Goal: Communication & Community: Answer question/provide support

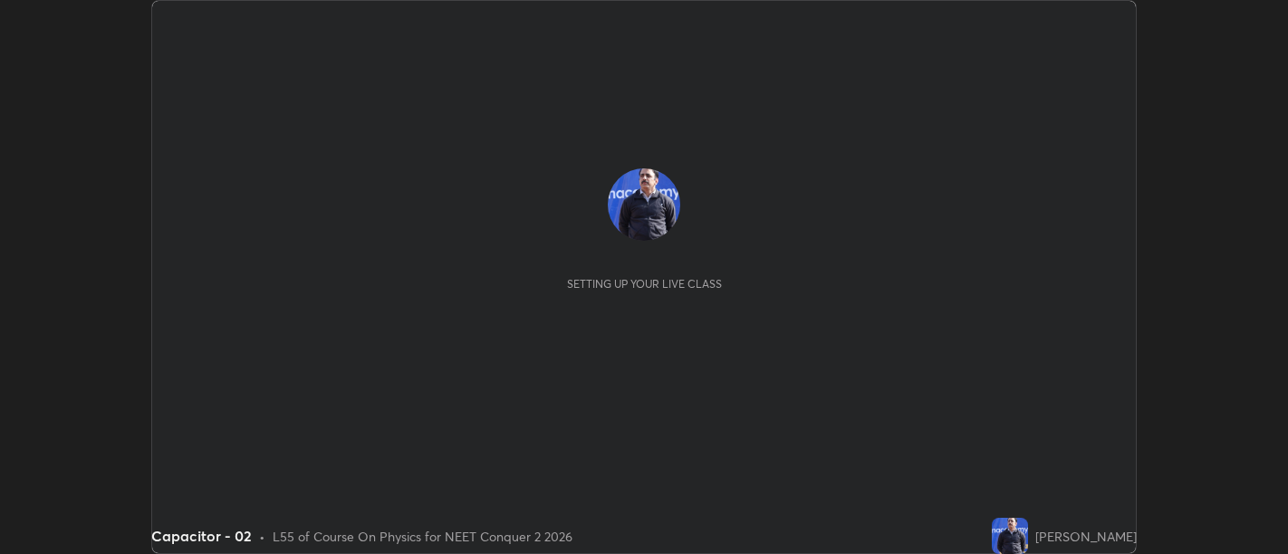
scroll to position [554, 1287]
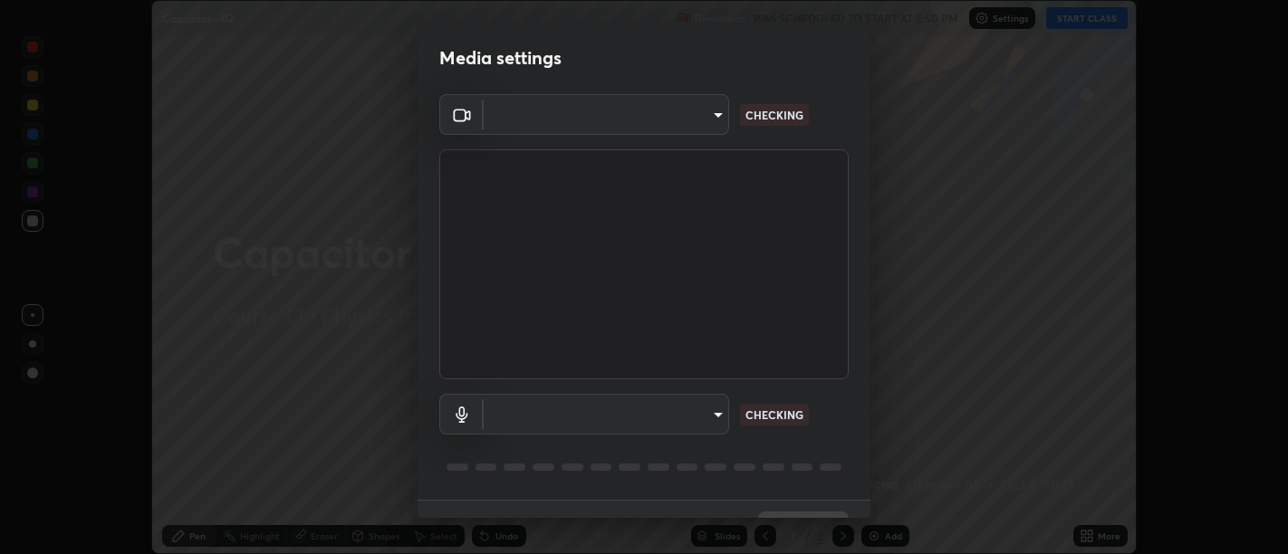
type input "d9b519daceb8a772394af6ea8e45353be5bbf62d8cb1cf3345c472de64055974"
type input "default"
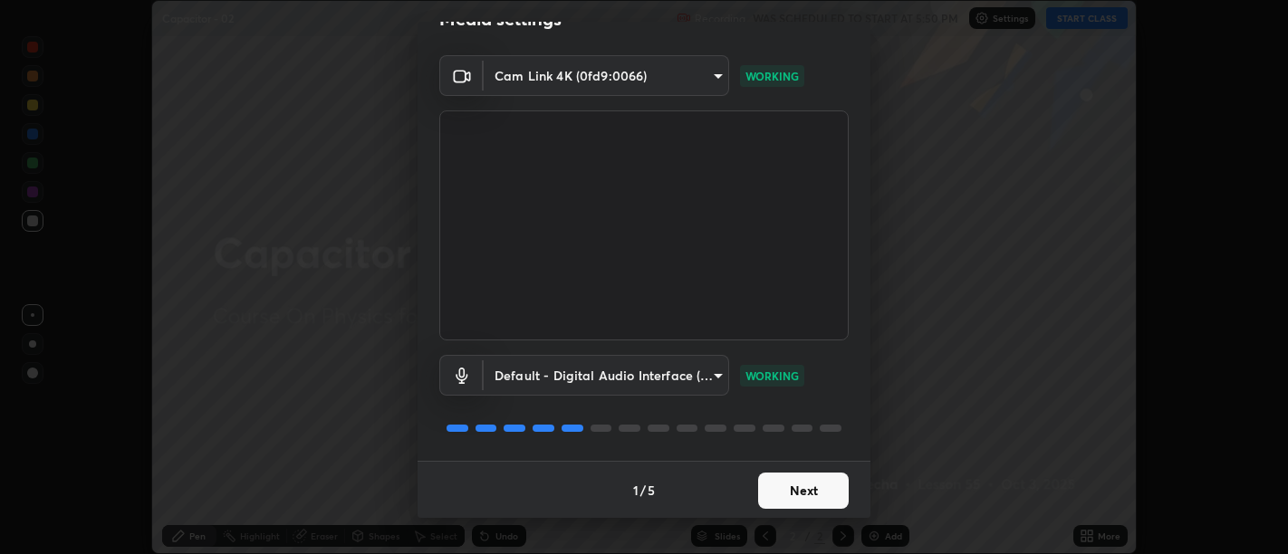
click at [786, 490] on button "Next" at bounding box center [803, 491] width 91 height 36
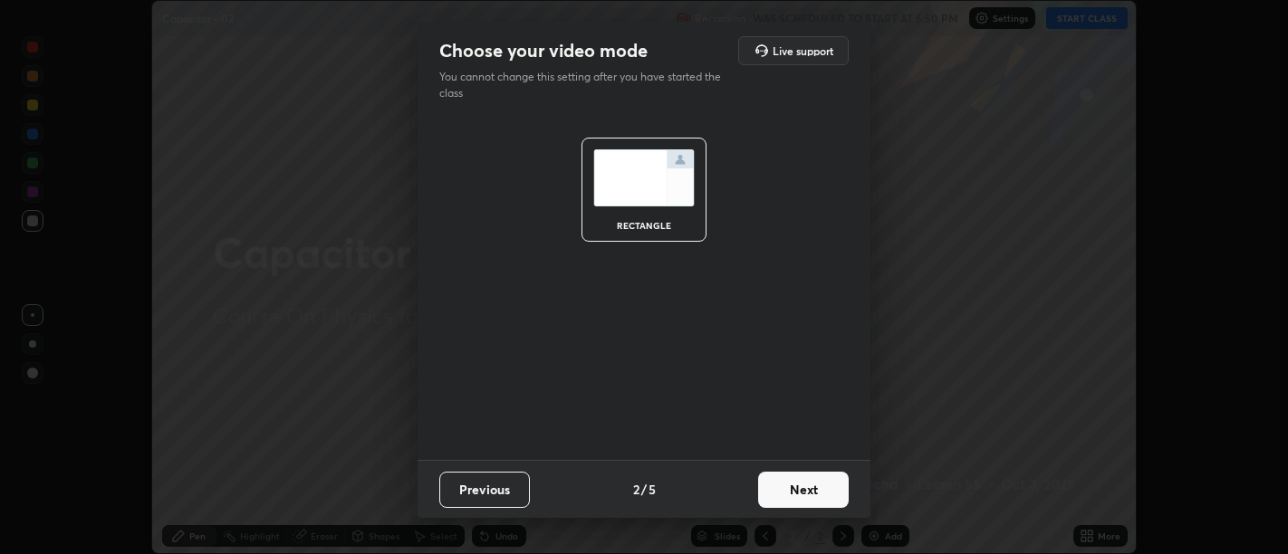
click at [793, 492] on button "Next" at bounding box center [803, 490] width 91 height 36
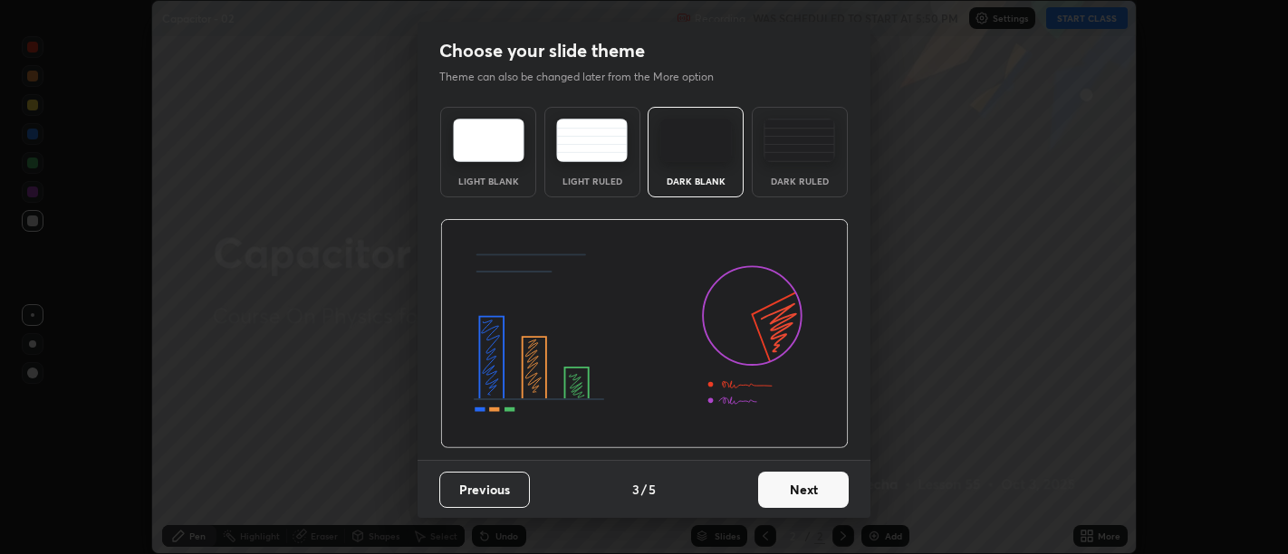
click at [799, 492] on button "Next" at bounding box center [803, 490] width 91 height 36
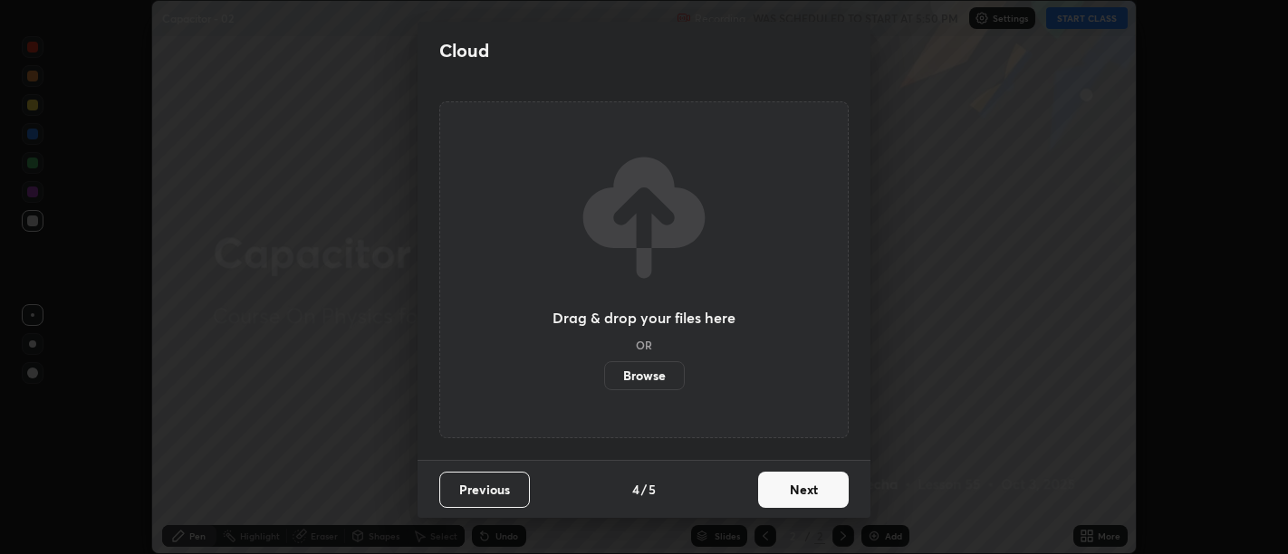
click at [799, 486] on button "Next" at bounding box center [803, 490] width 91 height 36
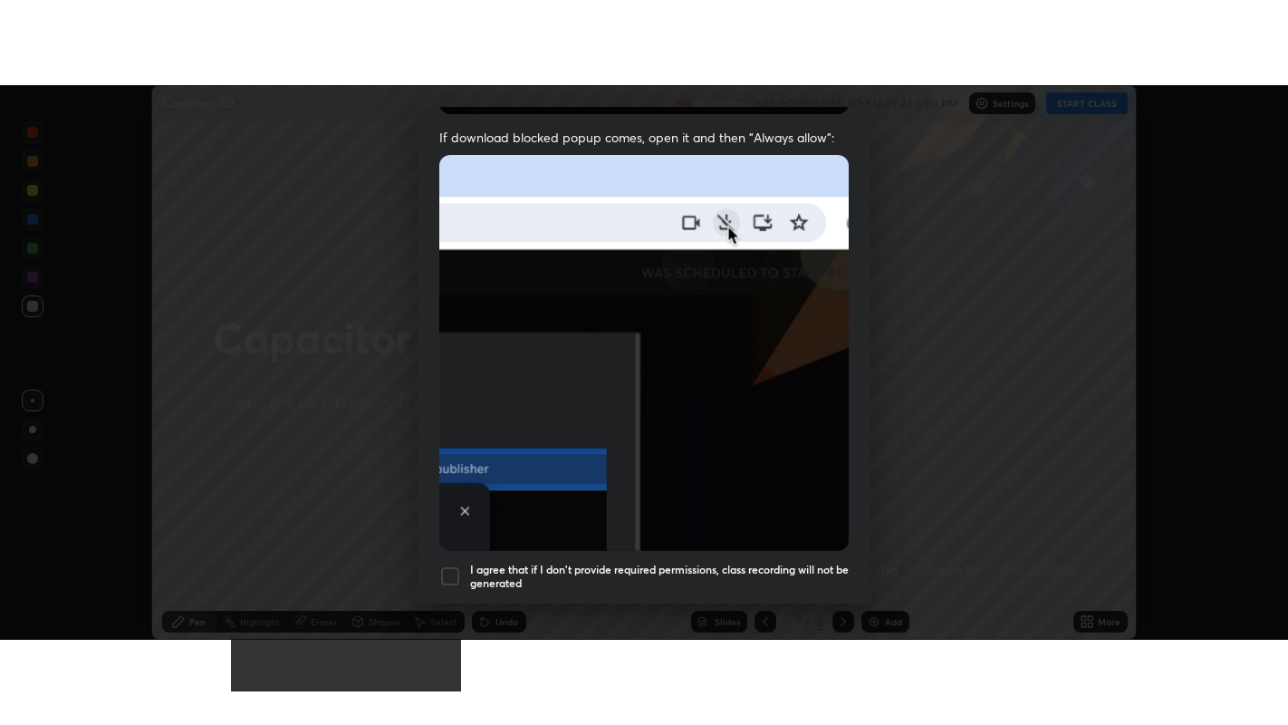
scroll to position [409, 0]
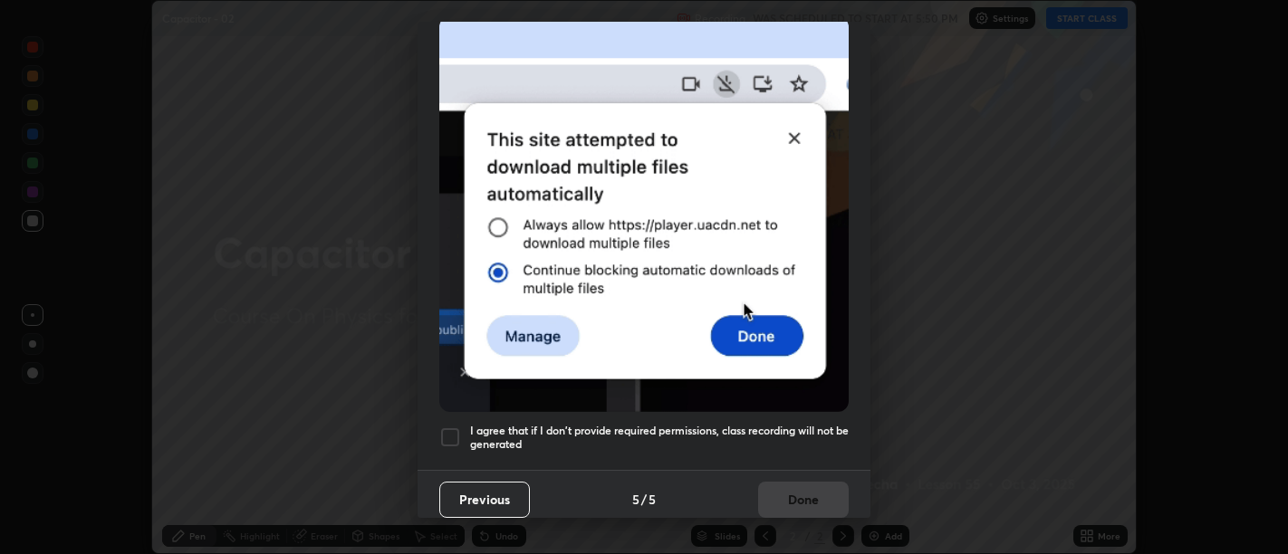
click at [787, 438] on h5 "I agree that if I don't provide required permissions, class recording will not …" at bounding box center [659, 438] width 379 height 28
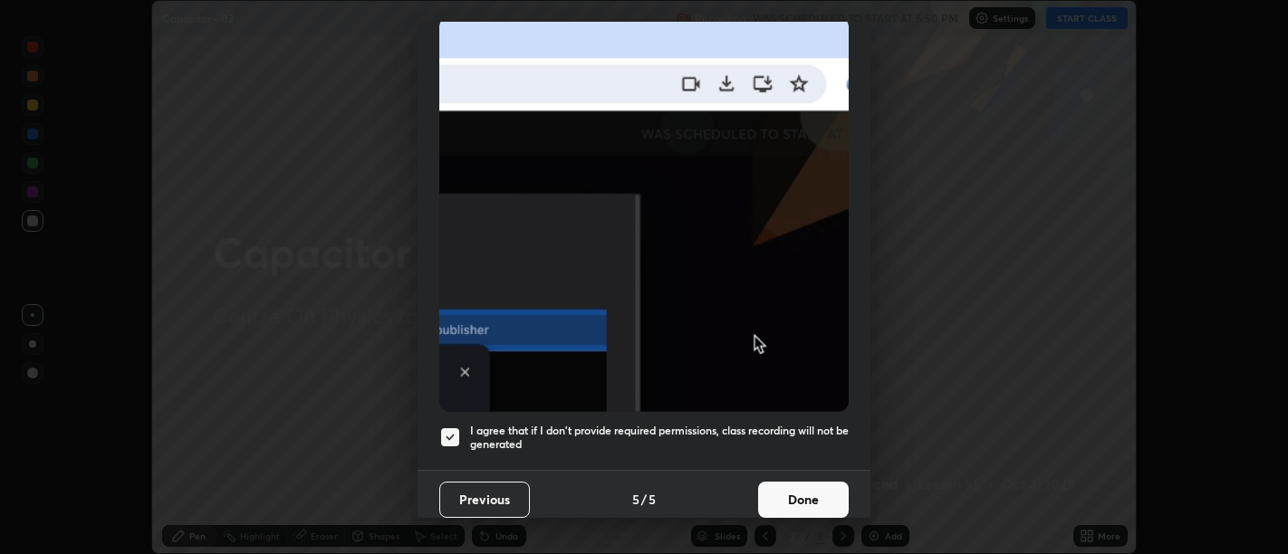
click at [803, 486] on button "Done" at bounding box center [803, 500] width 91 height 36
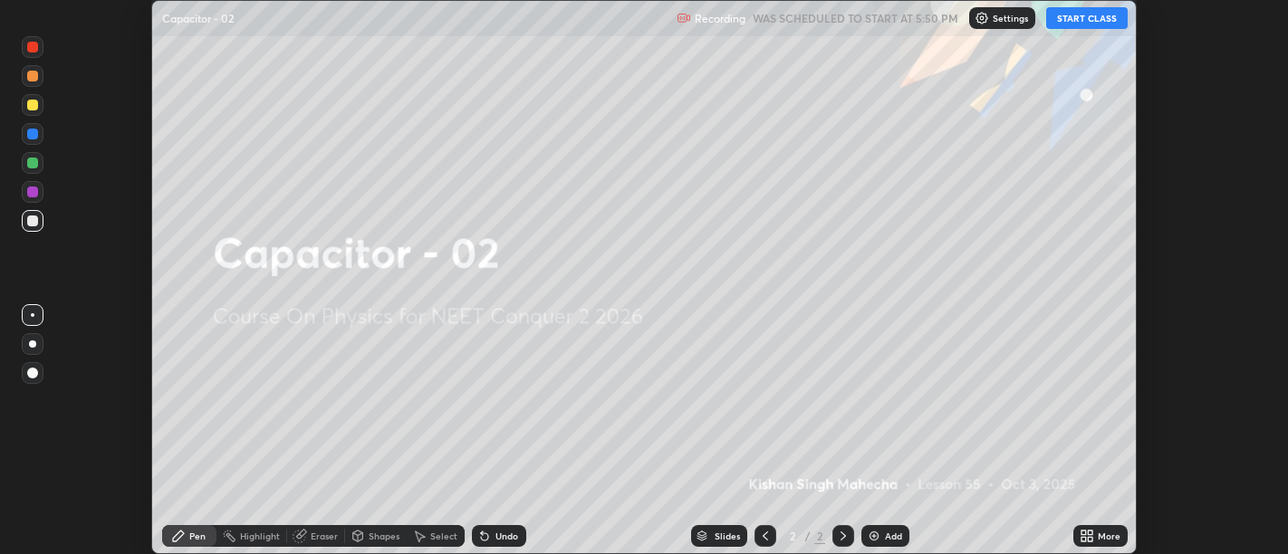
click at [1083, 531] on icon at bounding box center [1084, 533] width 5 height 5
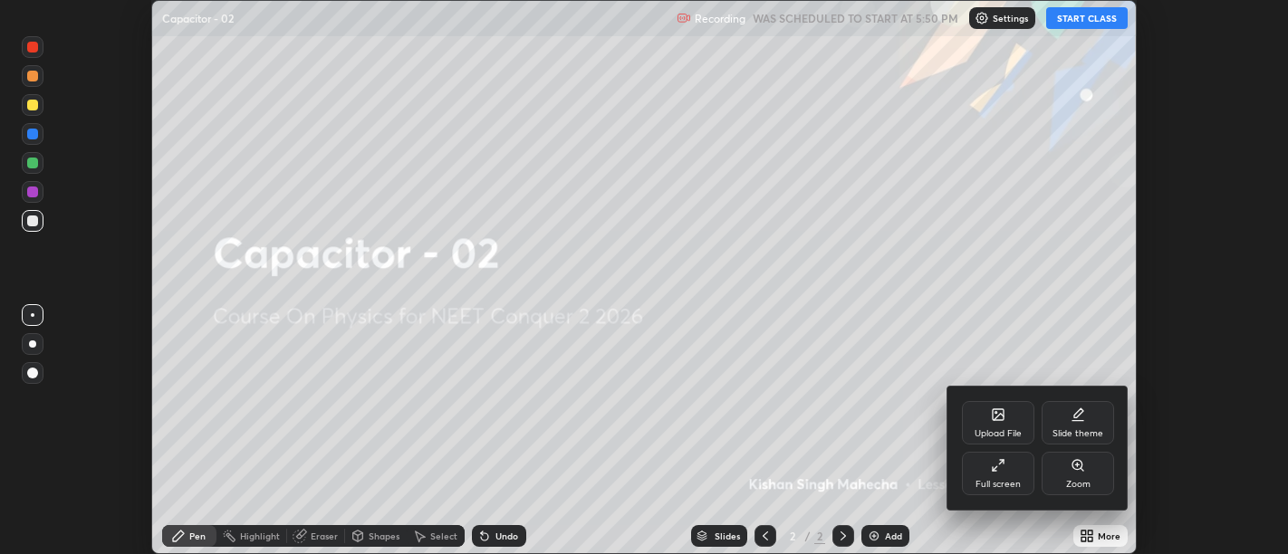
click at [1012, 468] on div "Full screen" at bounding box center [998, 473] width 72 height 43
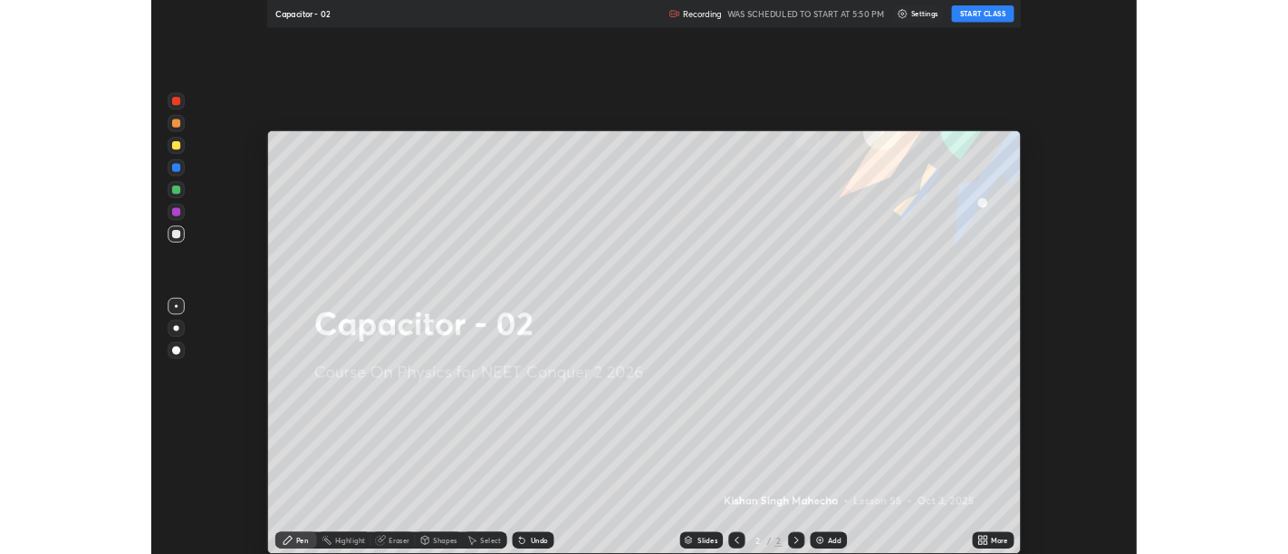
scroll to position [725, 1288]
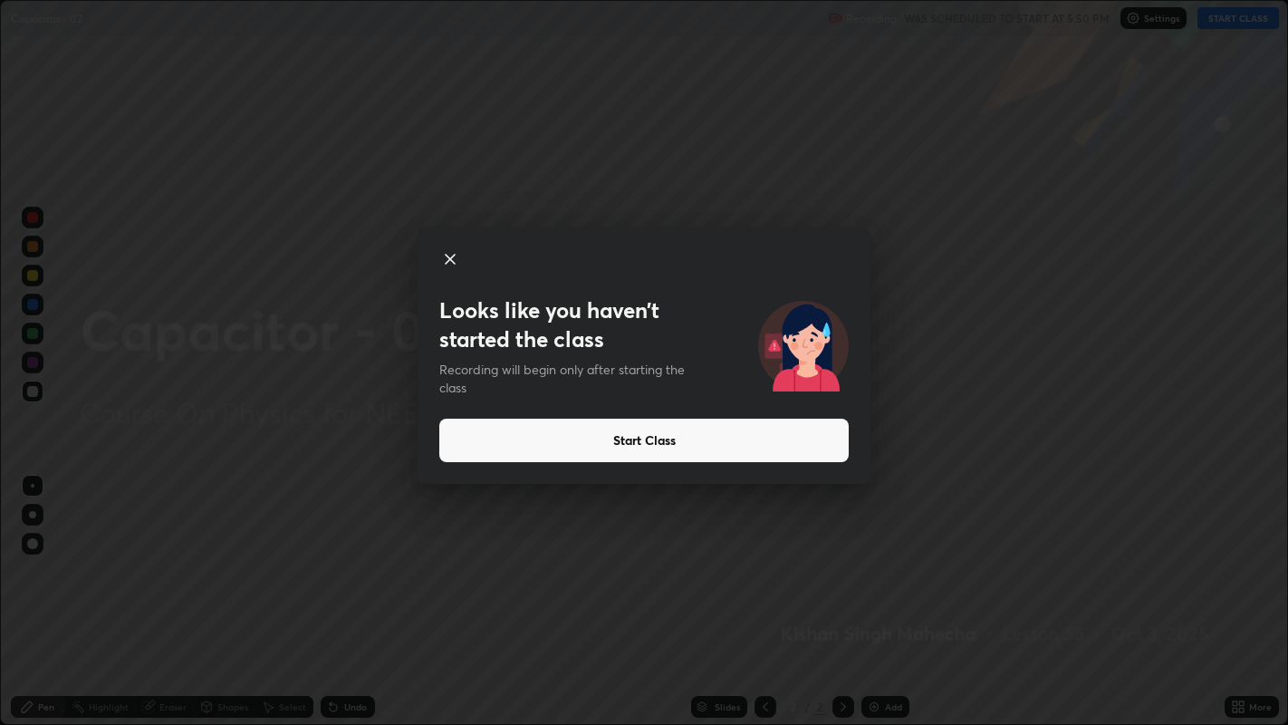
click at [629, 440] on button "Start Class" at bounding box center [643, 439] width 409 height 43
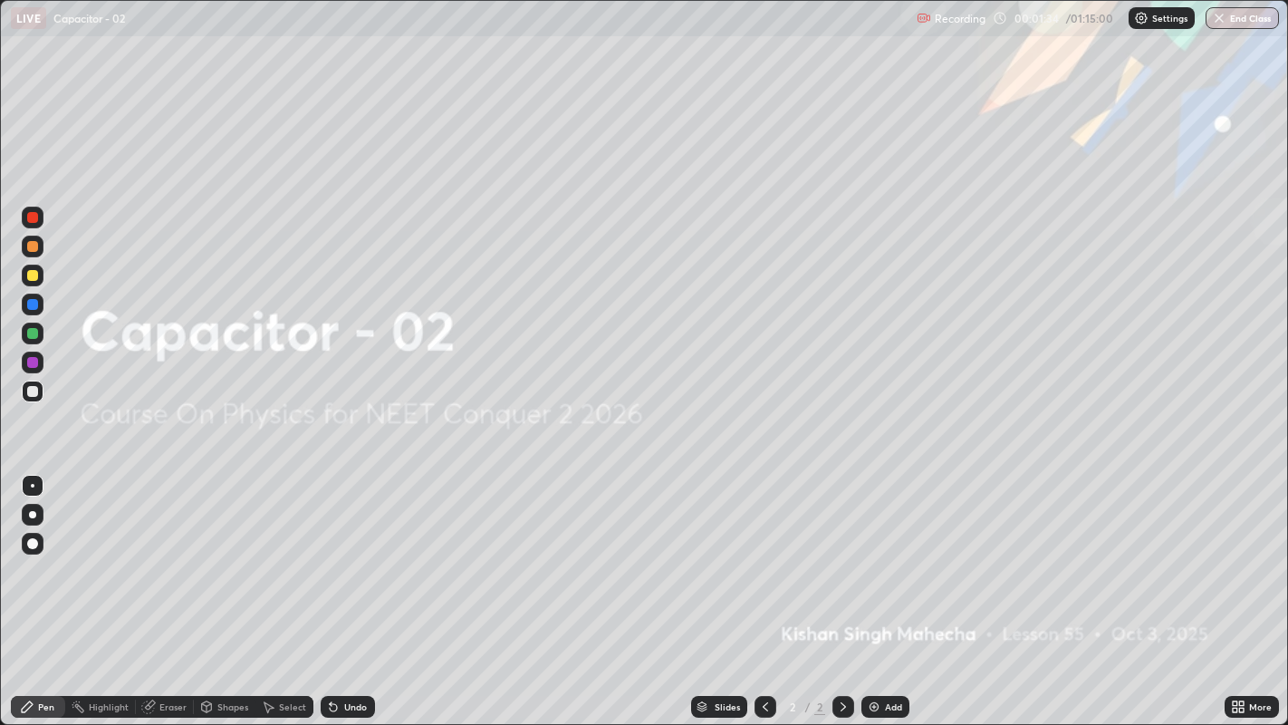
click at [870, 553] on img at bounding box center [874, 706] width 14 height 14
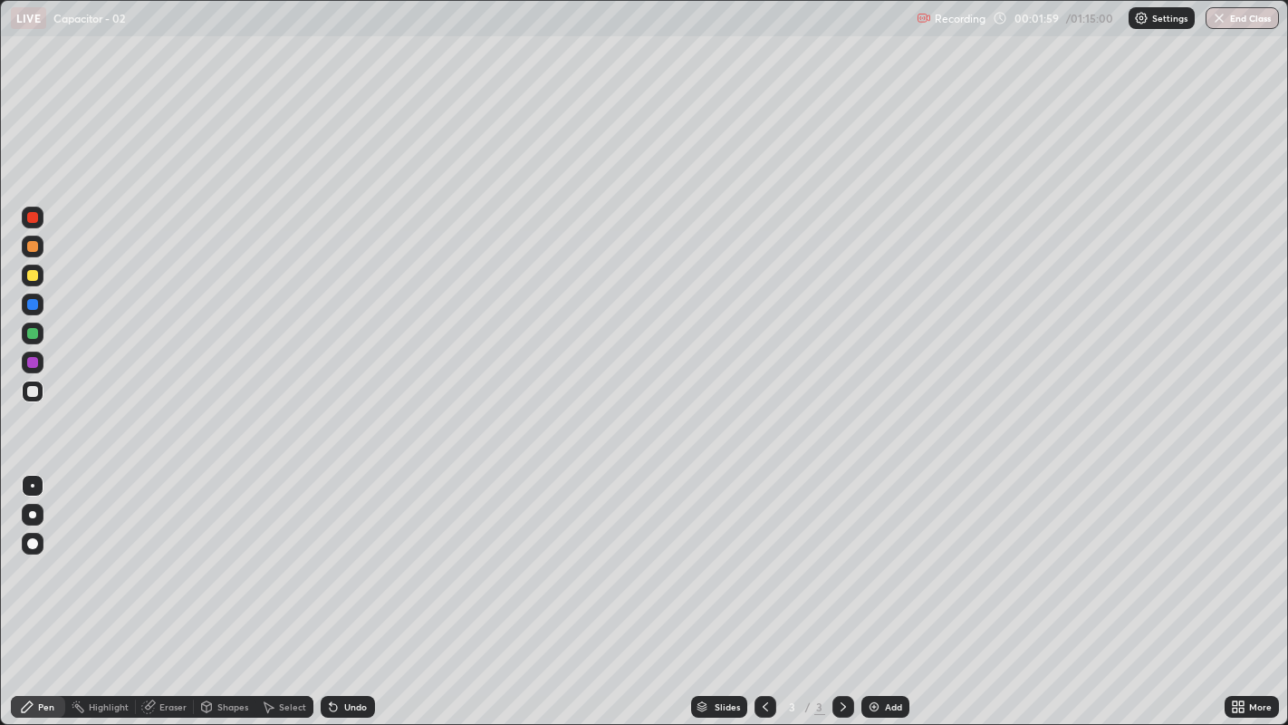
click at [286, 553] on div "Select" at bounding box center [292, 706] width 27 height 9
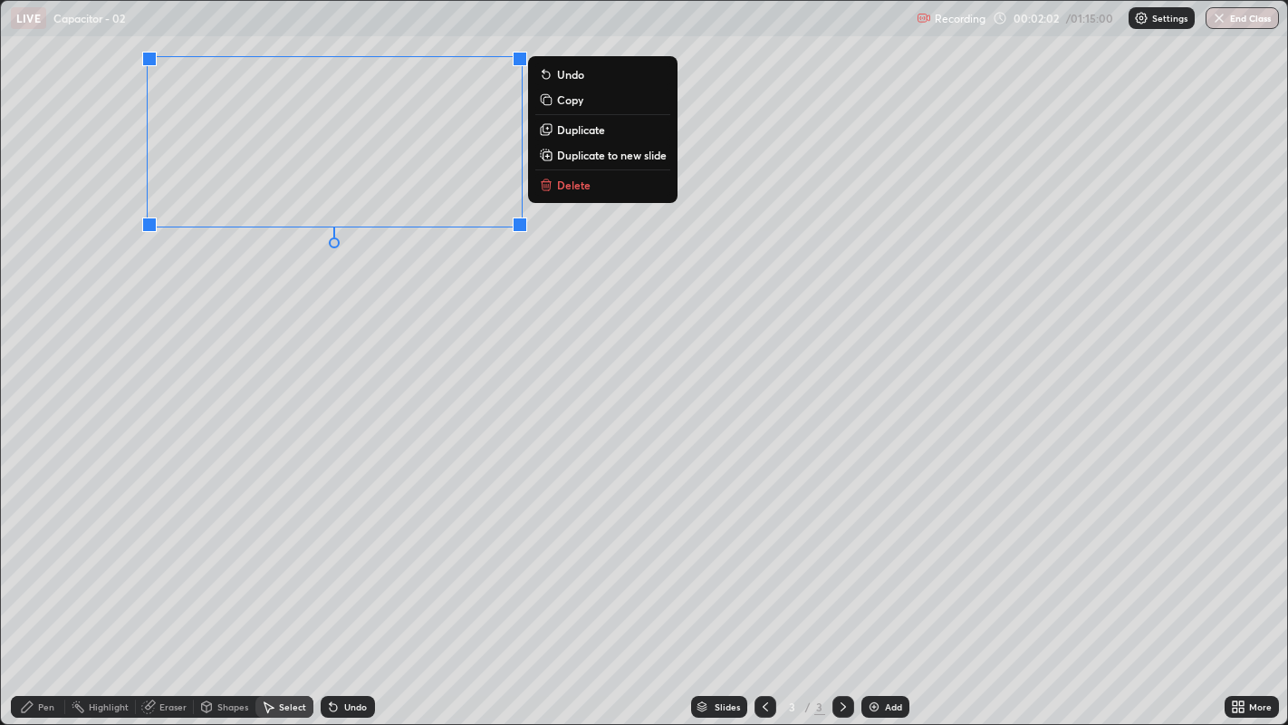
click at [573, 129] on p "Duplicate" at bounding box center [581, 129] width 48 height 14
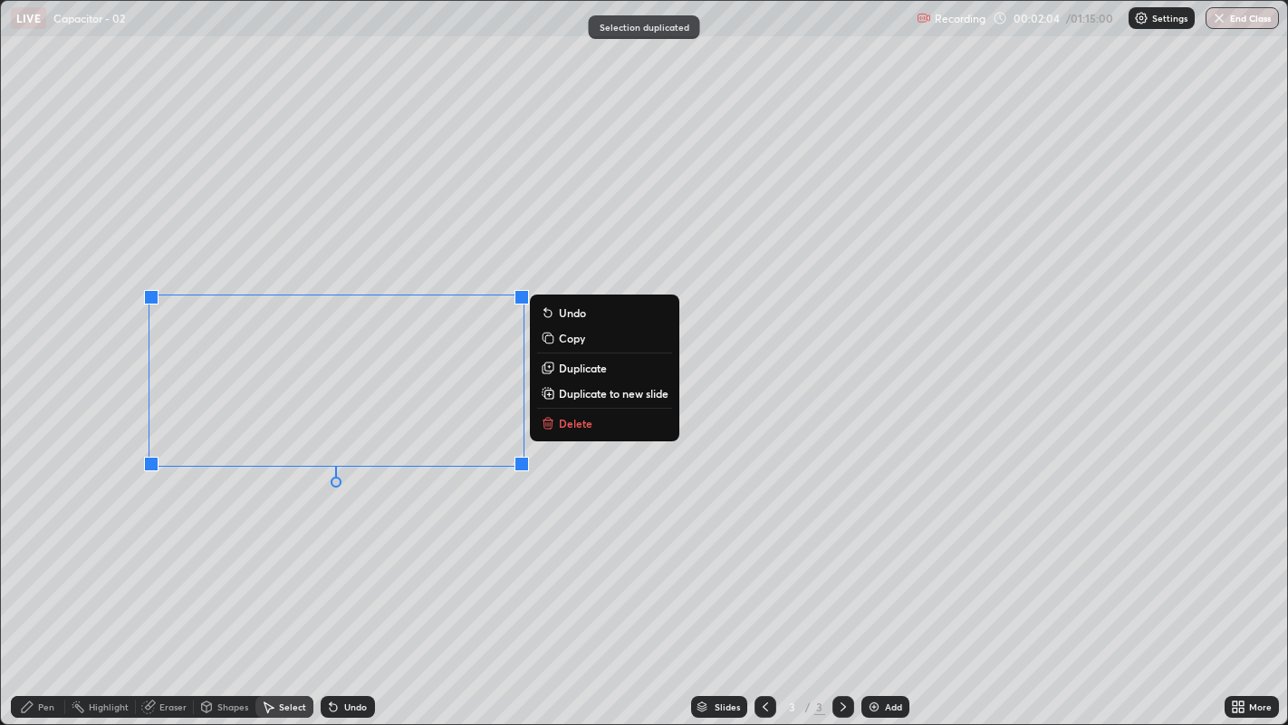
click at [41, 553] on div "Pen" at bounding box center [46, 706] width 16 height 9
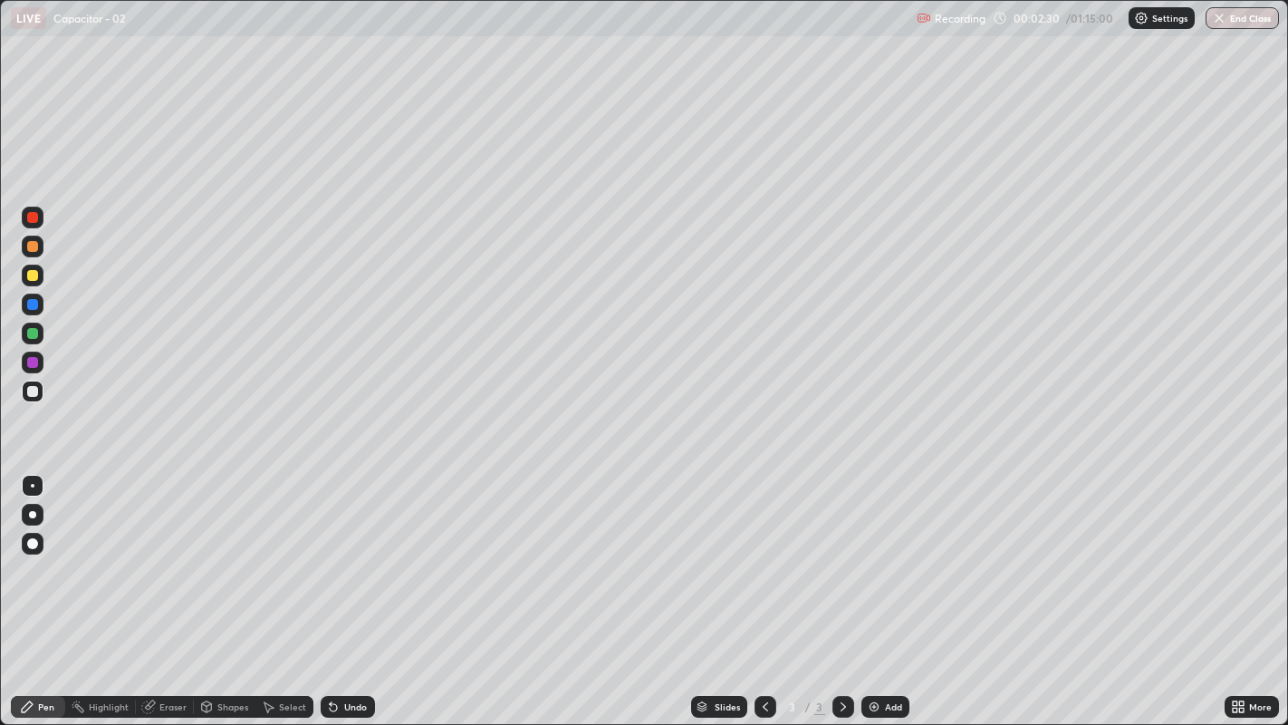
click at [33, 276] on div at bounding box center [32, 275] width 11 height 11
click at [33, 332] on div at bounding box center [32, 333] width 11 height 11
click at [341, 553] on div "Undo" at bounding box center [348, 707] width 54 height 22
click at [347, 553] on div "Undo" at bounding box center [348, 707] width 54 height 22
click at [361, 553] on div "Undo" at bounding box center [355, 706] width 23 height 9
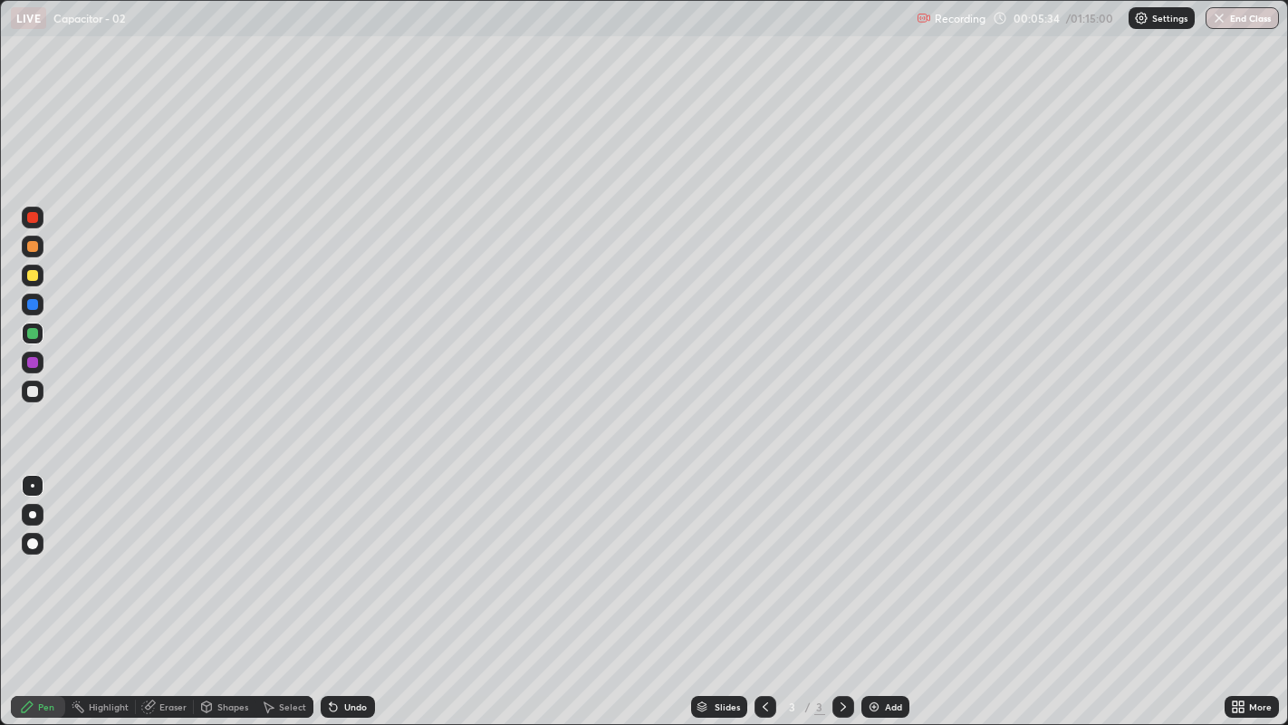
click at [351, 553] on div "Undo" at bounding box center [355, 706] width 23 height 9
click at [331, 553] on icon at bounding box center [333, 707] width 7 height 7
click at [330, 553] on icon at bounding box center [331, 703] width 2 height 2
click at [332, 553] on icon at bounding box center [333, 706] width 14 height 14
click at [359, 553] on div "Undo" at bounding box center [355, 706] width 23 height 9
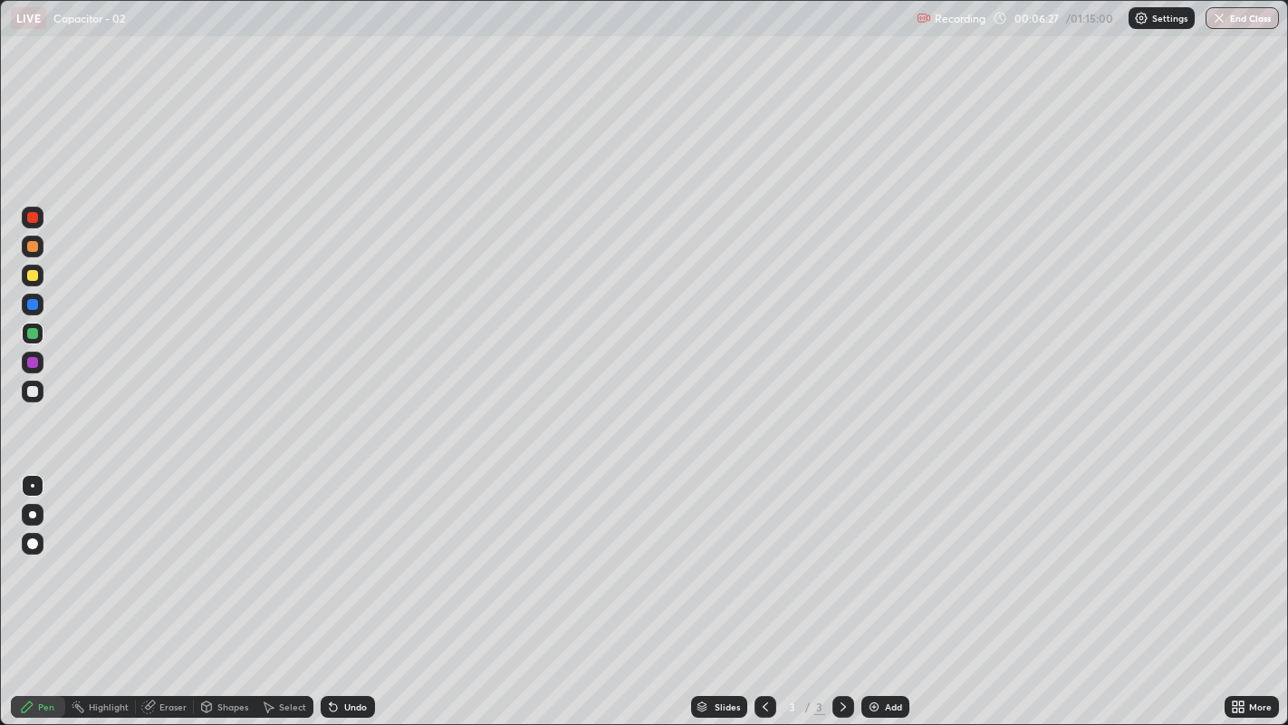
click at [354, 553] on div "Undo" at bounding box center [355, 706] width 23 height 9
click at [903, 553] on div "Add" at bounding box center [885, 707] width 48 height 22
click at [37, 391] on div at bounding box center [32, 391] width 11 height 11
click at [281, 553] on div "Select" at bounding box center [292, 706] width 27 height 9
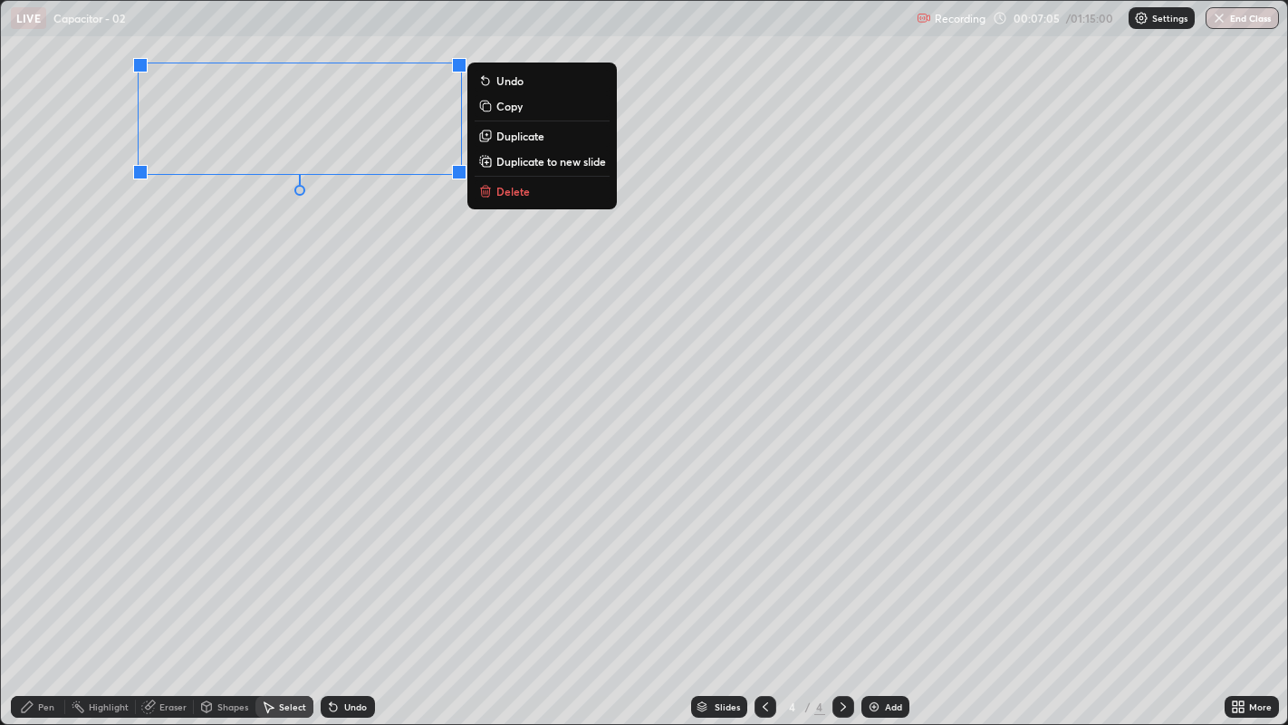
click at [506, 107] on p "Copy" at bounding box center [509, 106] width 26 height 14
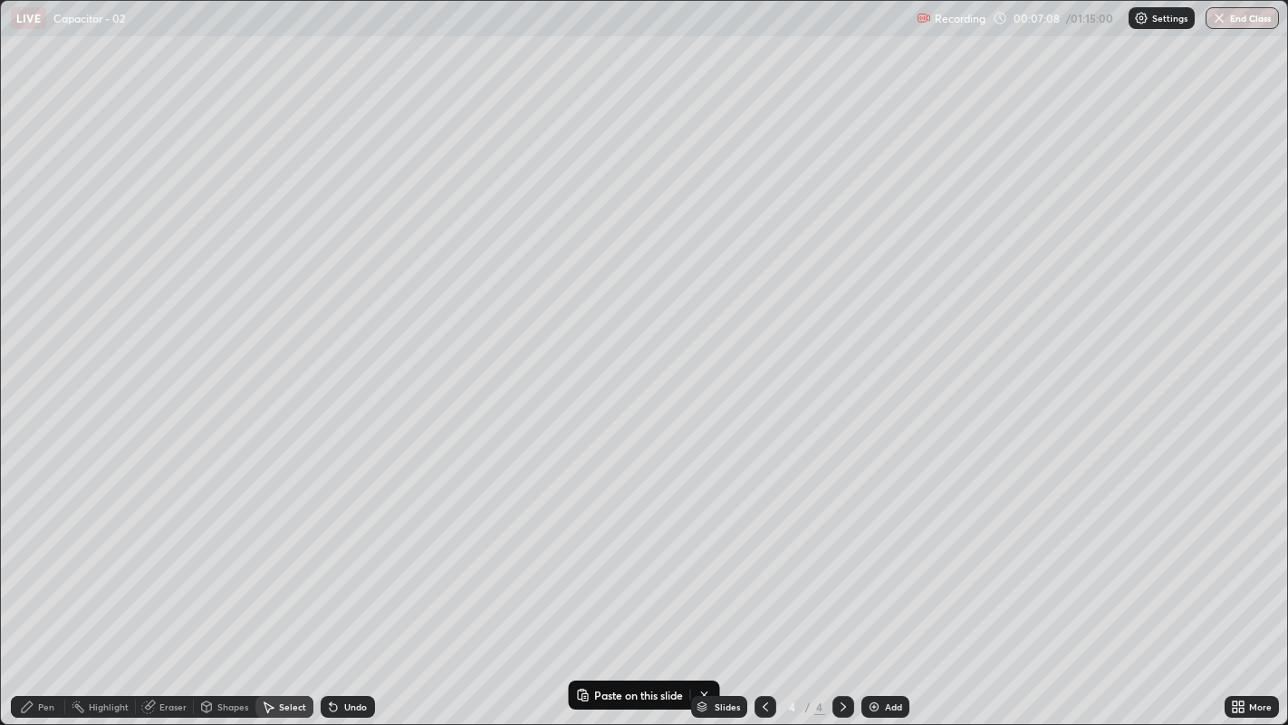
click at [293, 553] on div "Select" at bounding box center [292, 706] width 27 height 9
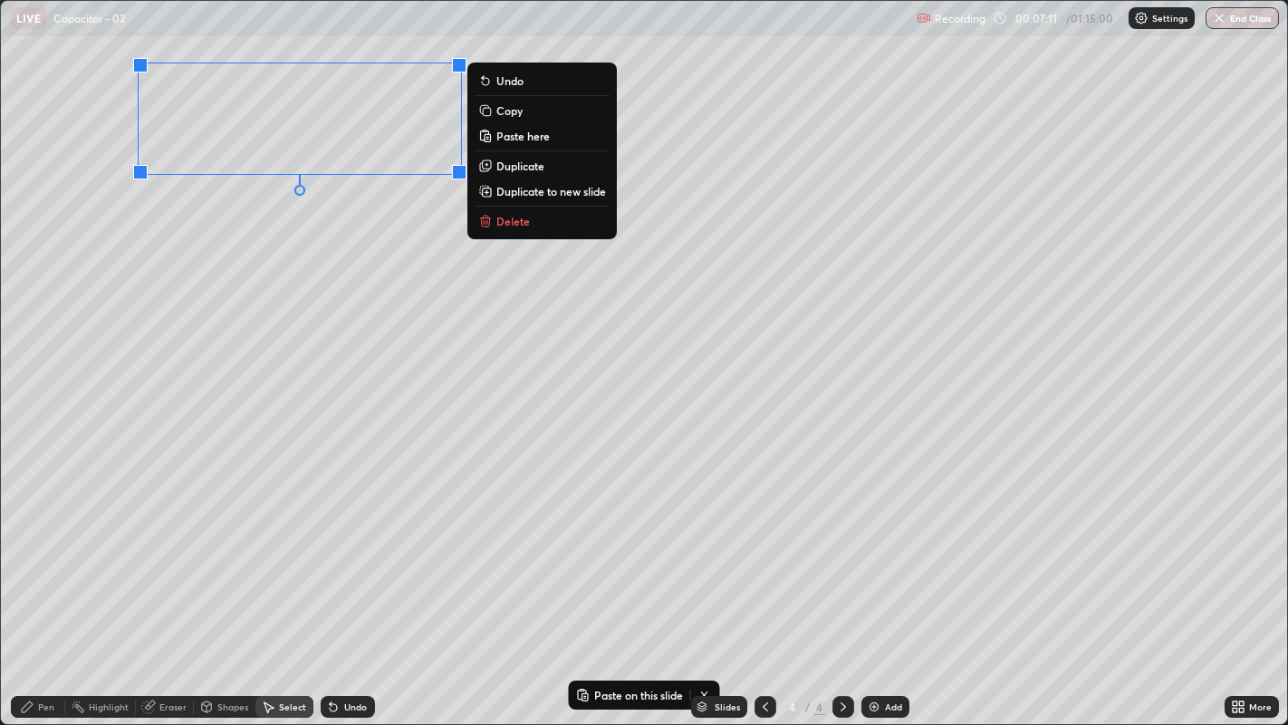
click at [502, 168] on p "Duplicate" at bounding box center [520, 166] width 48 height 14
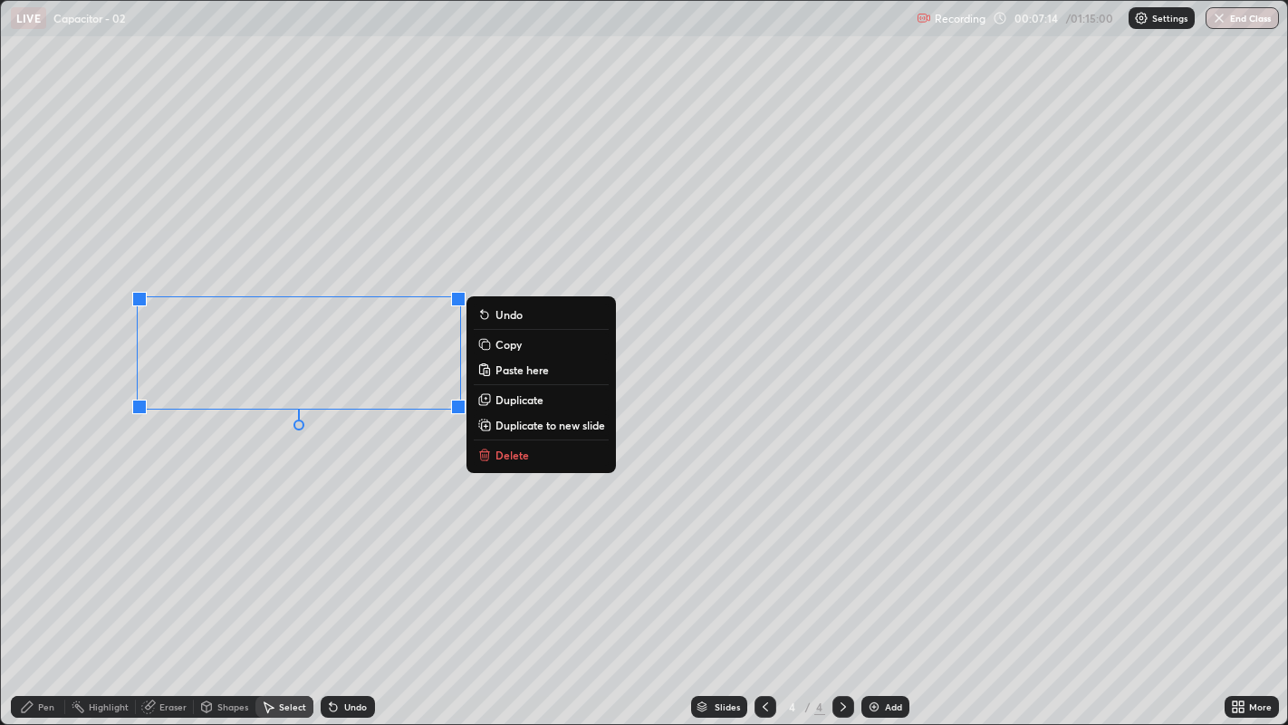
click at [506, 402] on p "Duplicate" at bounding box center [519, 399] width 48 height 14
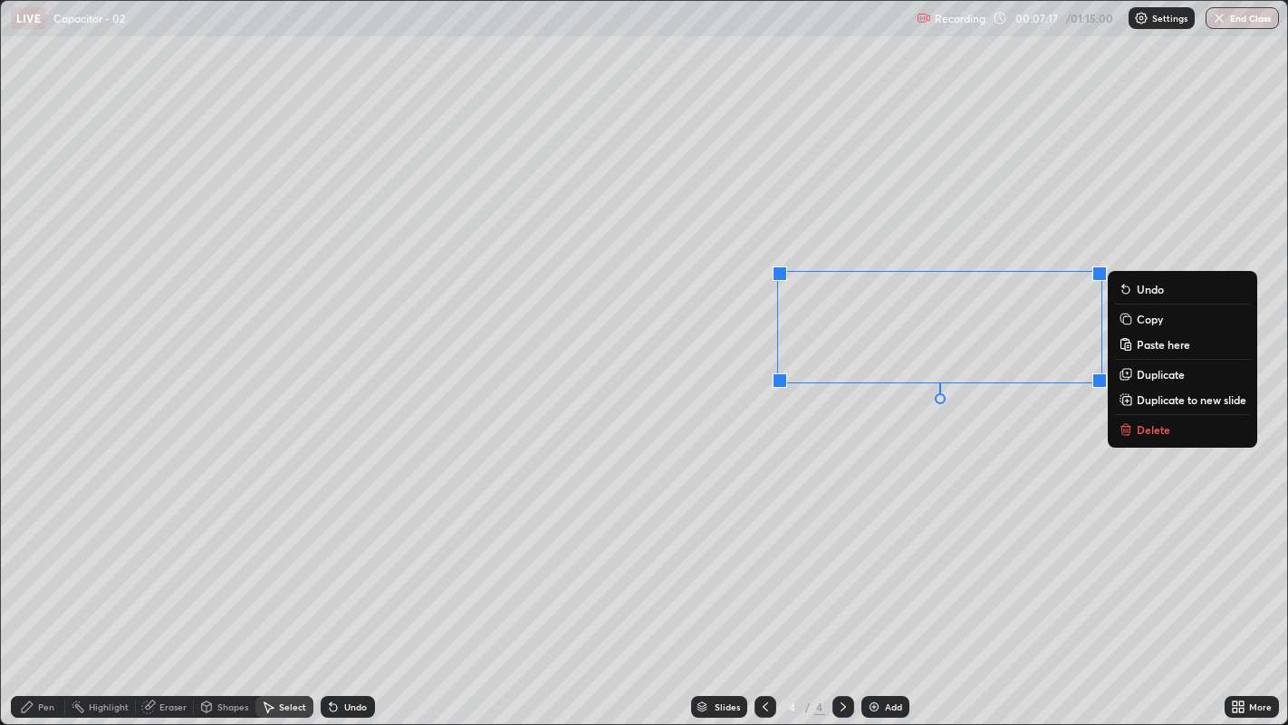
click at [45, 553] on div "Pen" at bounding box center [38, 707] width 54 height 22
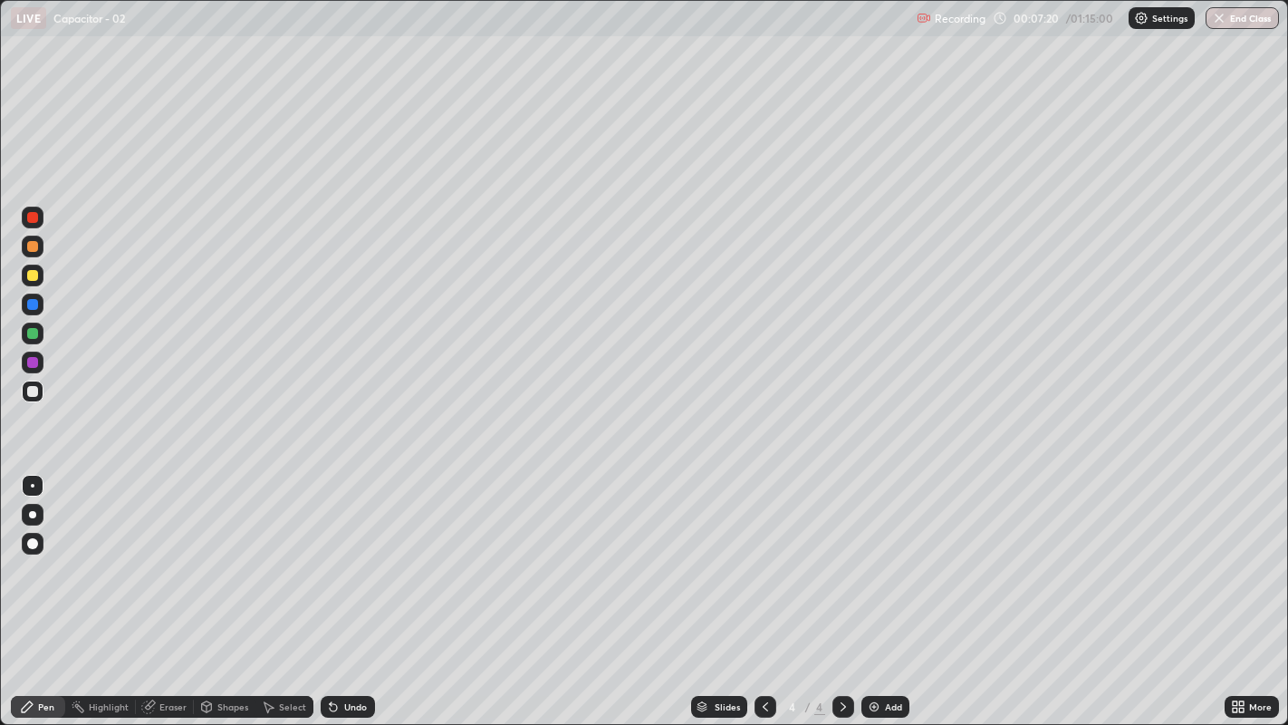
click at [28, 336] on div at bounding box center [32, 333] width 11 height 11
click at [340, 553] on div "Undo" at bounding box center [348, 707] width 54 height 22
click at [350, 553] on div "Undo" at bounding box center [348, 707] width 54 height 22
click at [283, 553] on div "Select" at bounding box center [292, 706] width 27 height 9
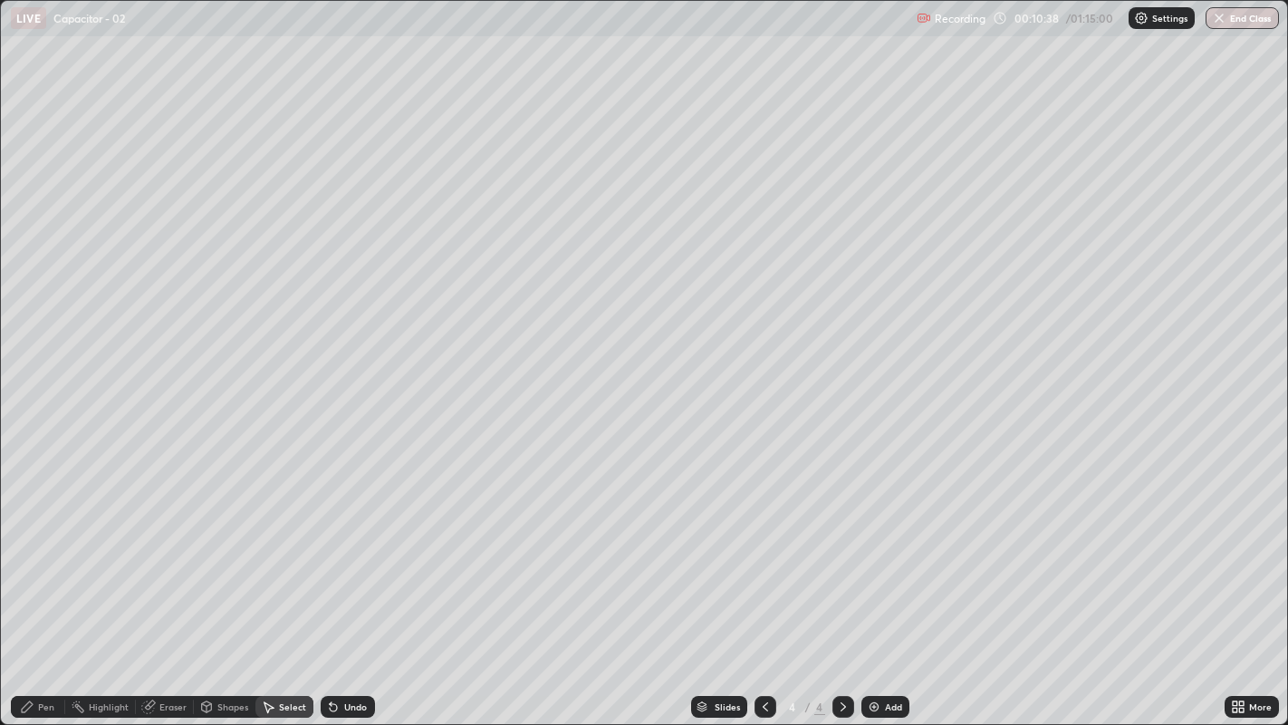
click at [41, 553] on div "Pen" at bounding box center [38, 707] width 54 height 22
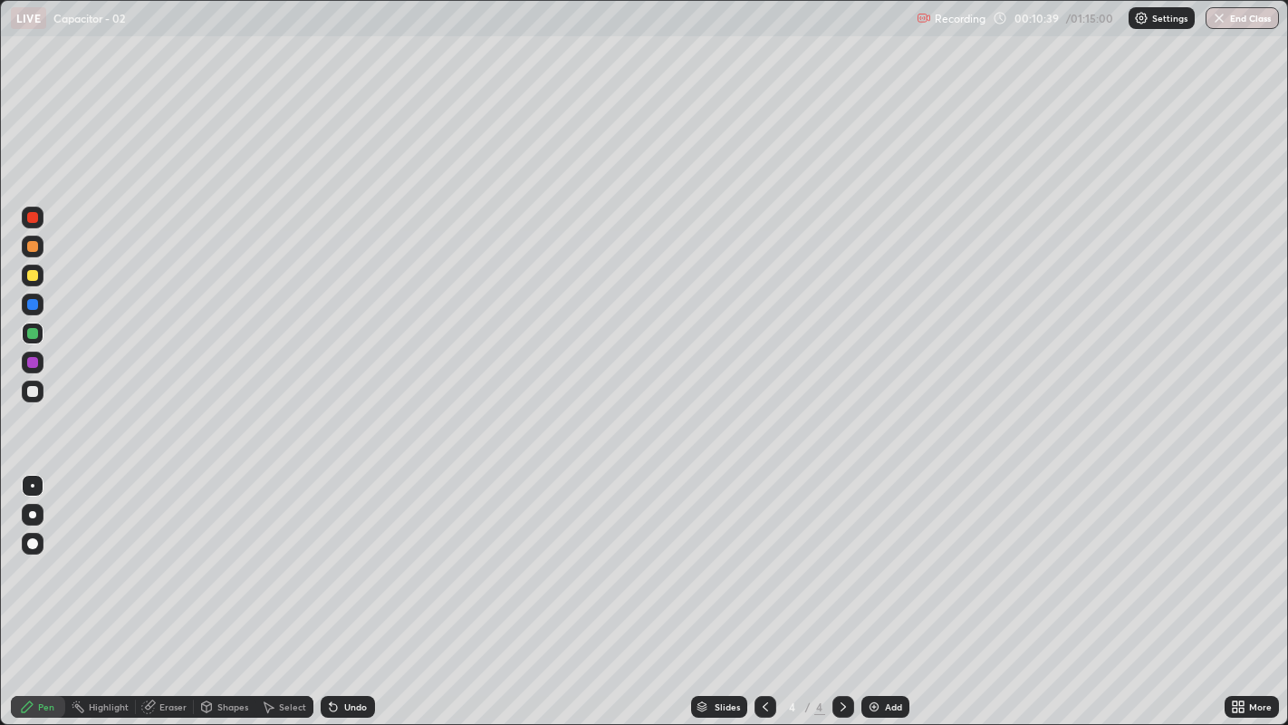
click at [31, 362] on div at bounding box center [32, 362] width 11 height 11
click at [32, 396] on div at bounding box center [32, 391] width 11 height 11
click at [763, 553] on icon at bounding box center [765, 706] width 14 height 14
click at [334, 553] on icon at bounding box center [333, 707] width 7 height 7
click at [346, 553] on div "Undo" at bounding box center [348, 707] width 54 height 22
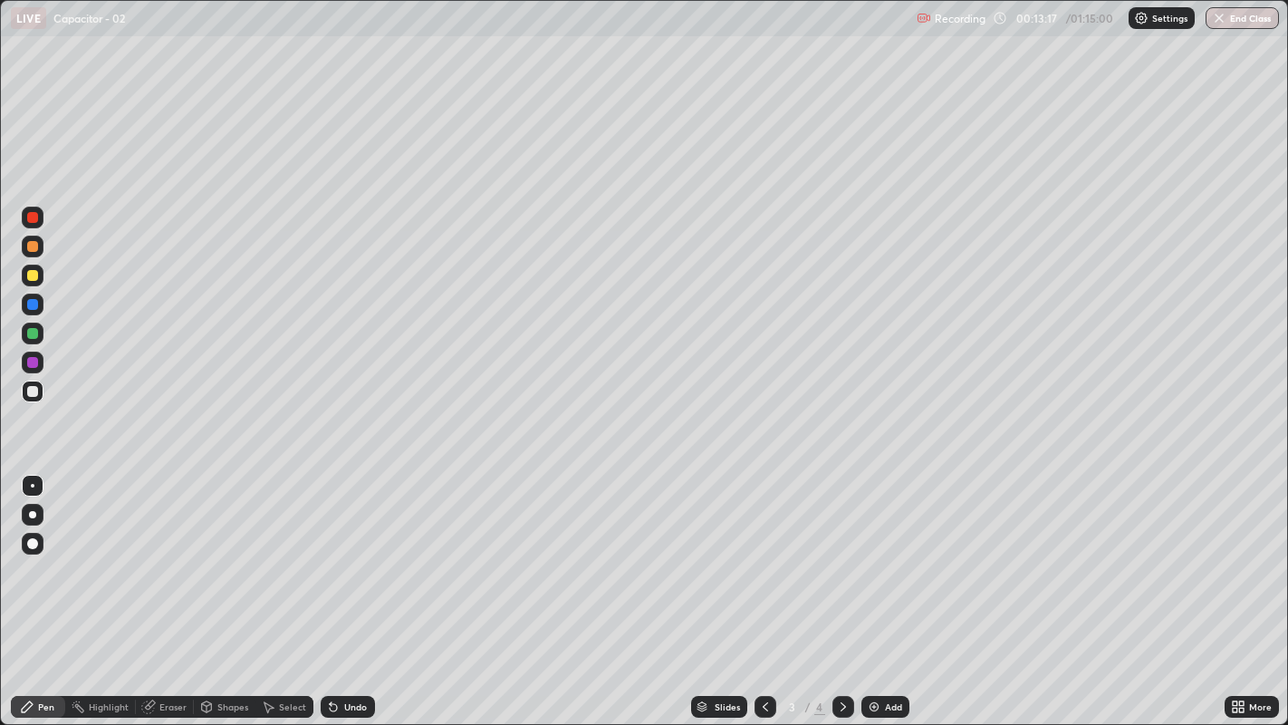
click at [339, 553] on div "Undo" at bounding box center [348, 707] width 54 height 22
click at [30, 337] on div at bounding box center [32, 333] width 11 height 11
click at [841, 553] on icon at bounding box center [843, 706] width 14 height 14
click at [894, 553] on div "Add" at bounding box center [885, 707] width 48 height 22
click at [34, 390] on div at bounding box center [32, 391] width 11 height 11
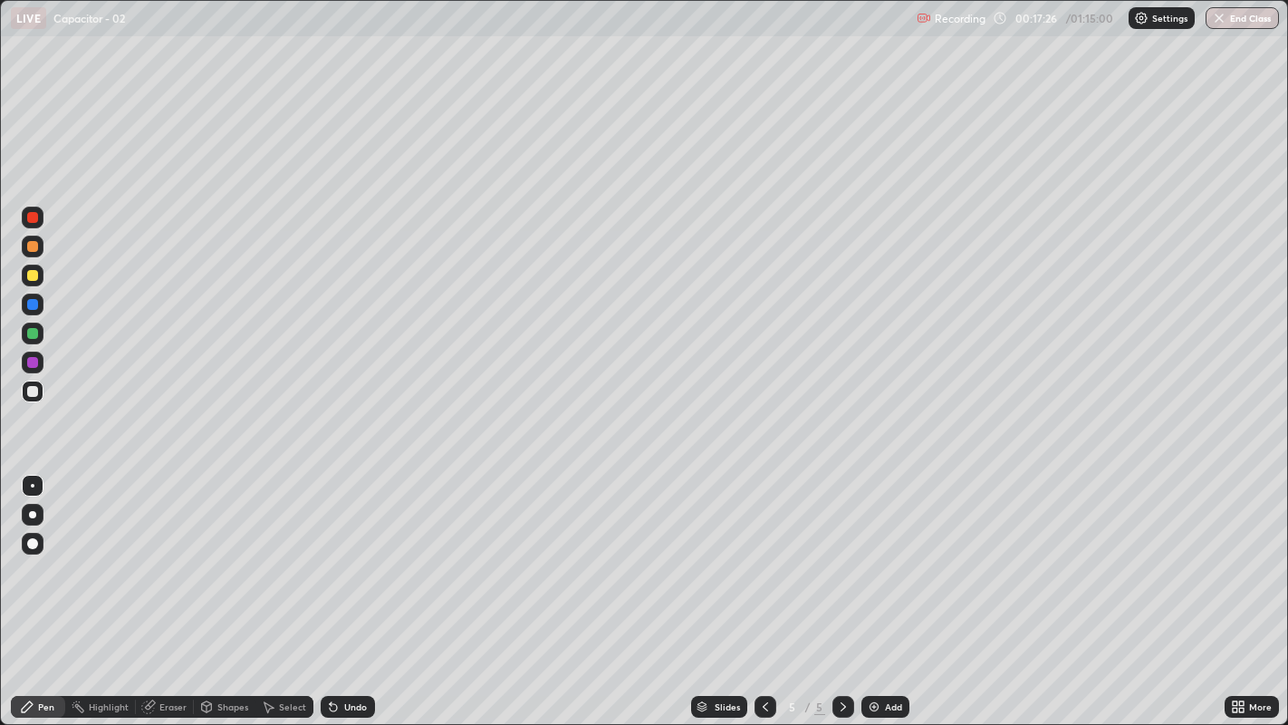
click at [344, 553] on div "Undo" at bounding box center [355, 706] width 23 height 9
click at [340, 553] on div "Undo" at bounding box center [348, 707] width 54 height 22
click at [168, 553] on div "Eraser" at bounding box center [172, 706] width 27 height 9
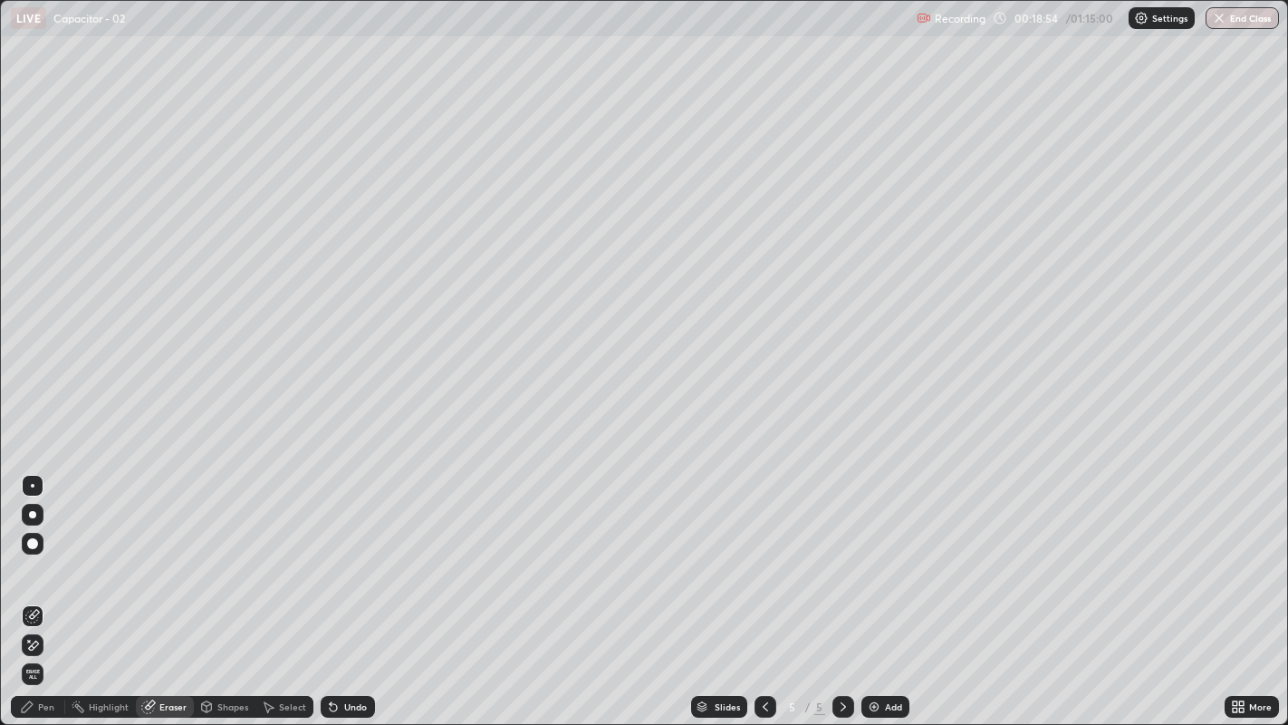
click at [39, 553] on div "Pen" at bounding box center [46, 706] width 16 height 9
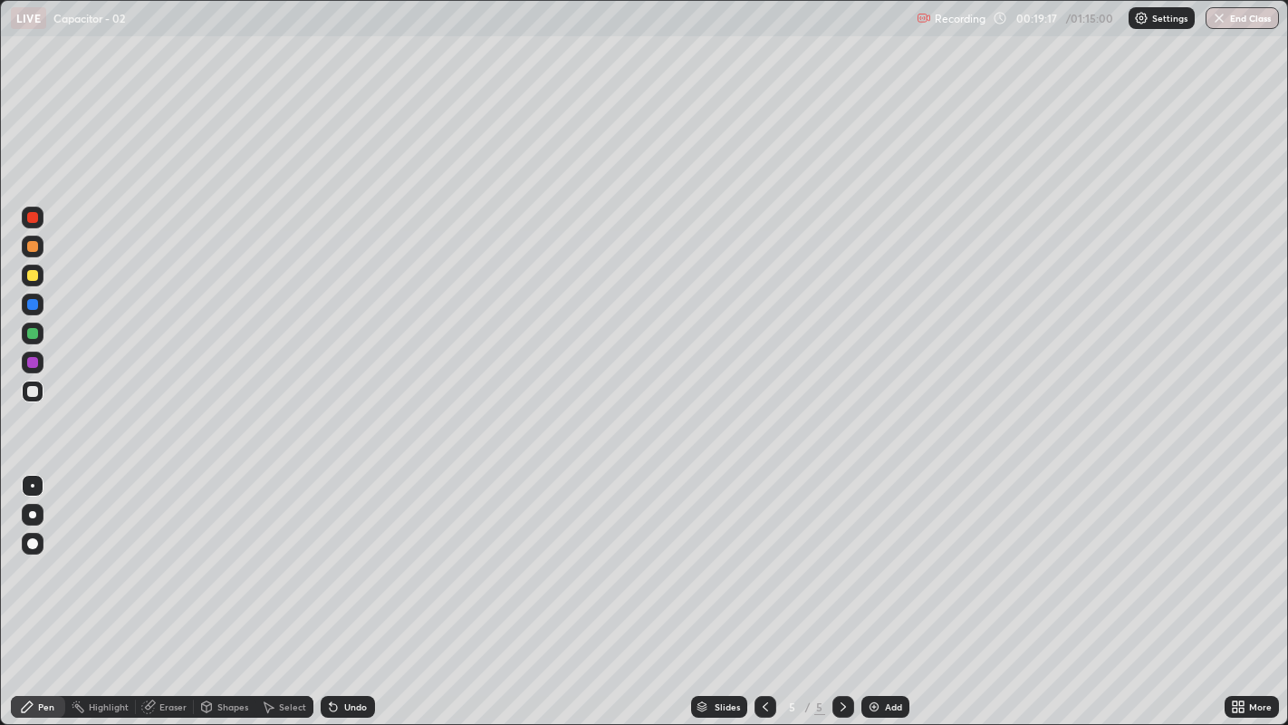
click at [349, 553] on div "Undo" at bounding box center [348, 707] width 54 height 22
click at [347, 553] on div "Undo" at bounding box center [355, 706] width 23 height 9
click at [877, 553] on img at bounding box center [874, 706] width 14 height 14
click at [768, 553] on div at bounding box center [766, 707] width 22 height 22
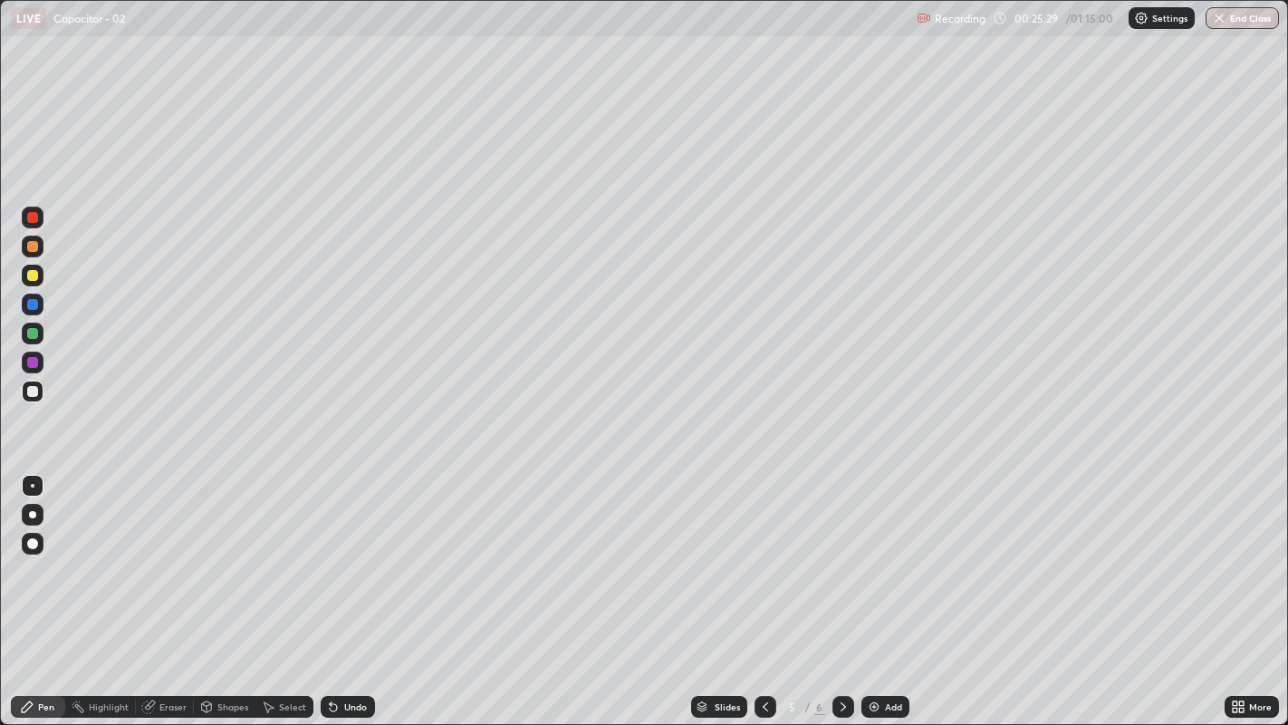
click at [842, 553] on icon at bounding box center [843, 706] width 14 height 14
click at [158, 553] on div "Eraser" at bounding box center [165, 707] width 58 height 22
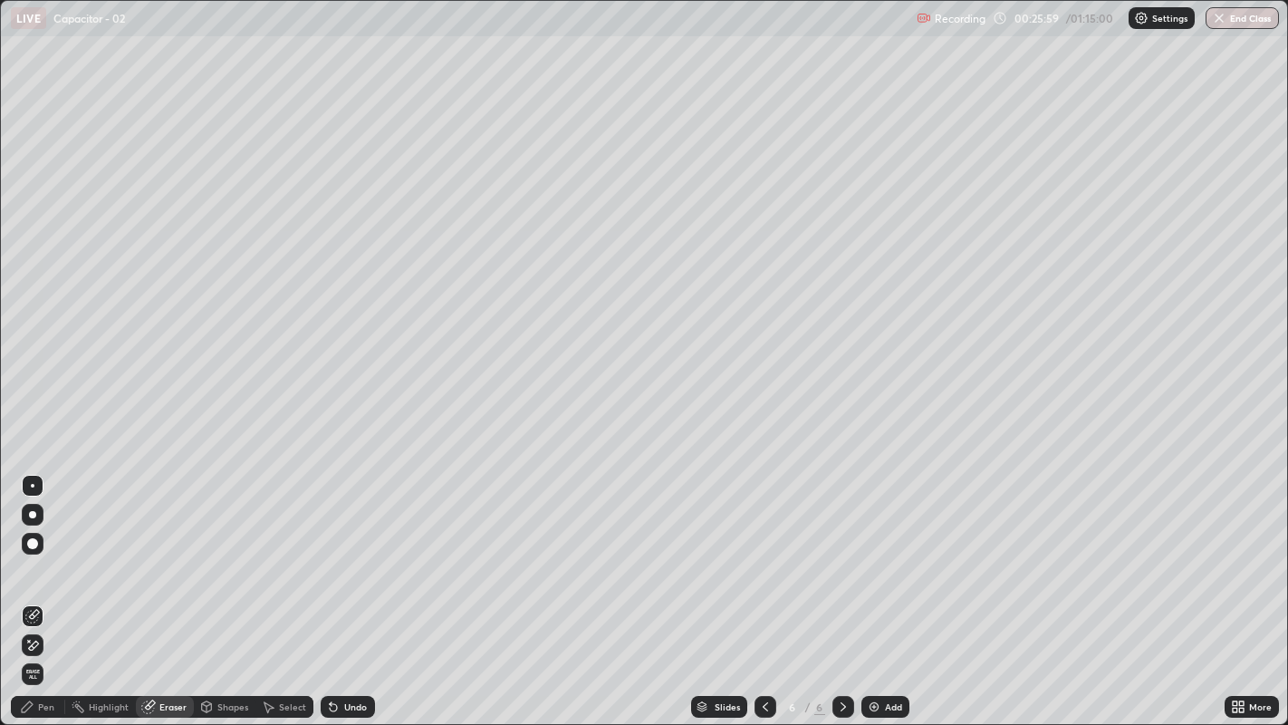
click at [32, 553] on span "Erase all" at bounding box center [33, 673] width 20 height 11
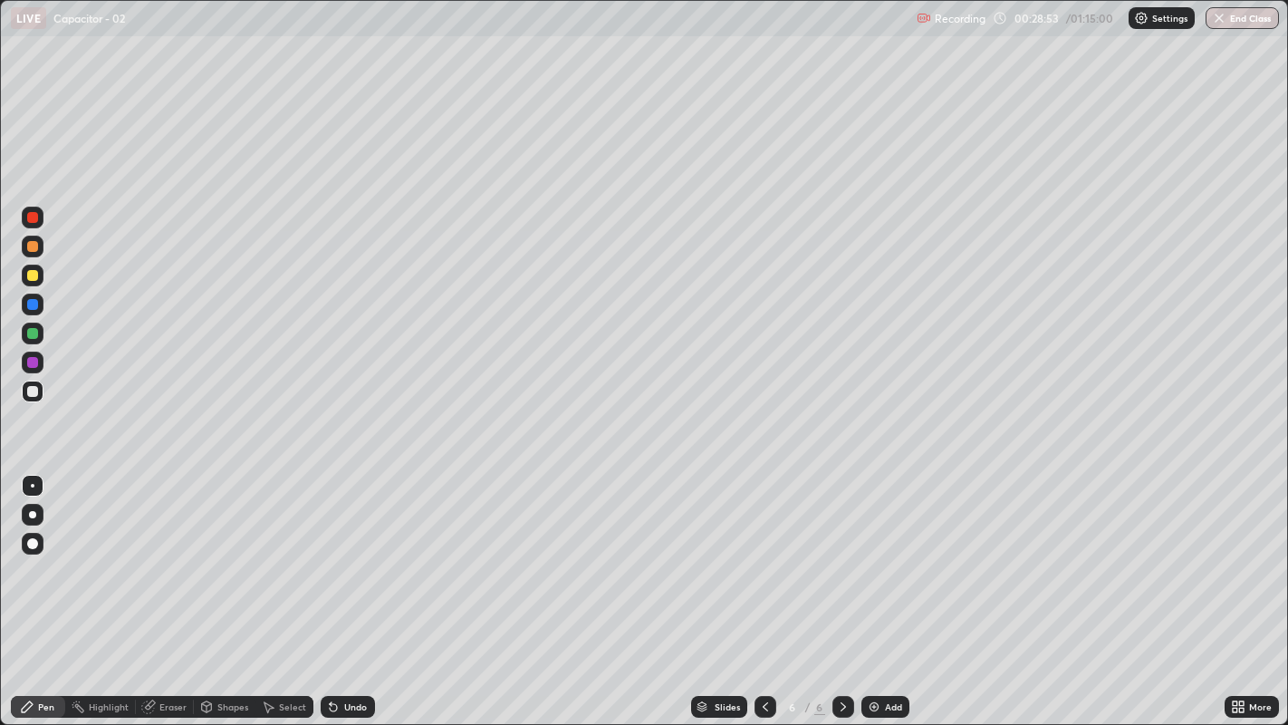
click at [763, 553] on icon at bounding box center [765, 706] width 14 height 14
click at [765, 553] on icon at bounding box center [765, 706] width 5 height 9
click at [841, 553] on icon at bounding box center [843, 706] width 14 height 14
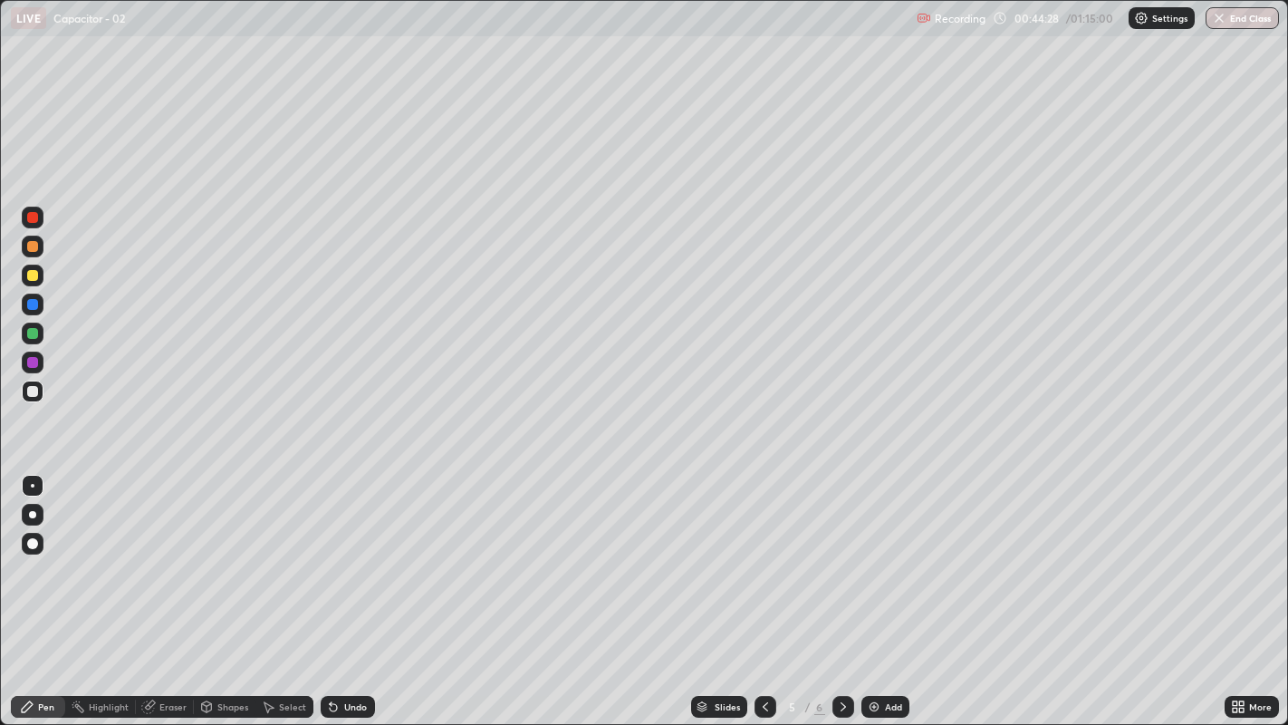
click at [839, 553] on icon at bounding box center [843, 706] width 14 height 14
click at [882, 553] on div "Add" at bounding box center [885, 707] width 48 height 22
click at [341, 553] on div "Undo" at bounding box center [348, 707] width 54 height 22
click at [347, 553] on div "Undo" at bounding box center [348, 707] width 54 height 22
click at [345, 553] on div "Undo" at bounding box center [355, 706] width 23 height 9
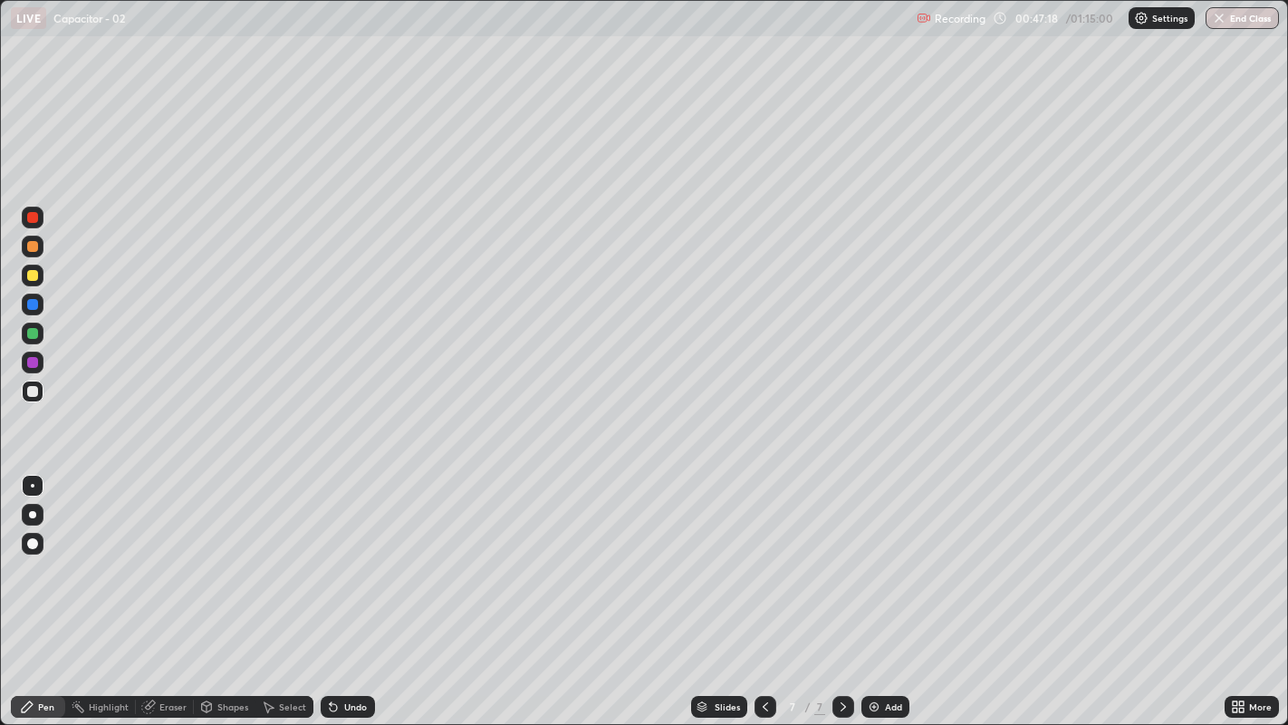
click at [344, 553] on div "Undo" at bounding box center [348, 707] width 54 height 22
click at [342, 553] on div "Undo" at bounding box center [348, 707] width 54 height 22
click at [346, 553] on div "Undo" at bounding box center [348, 707] width 54 height 22
click at [349, 553] on div "Undo" at bounding box center [348, 707] width 54 height 22
click at [341, 553] on div "Undo" at bounding box center [348, 707] width 54 height 22
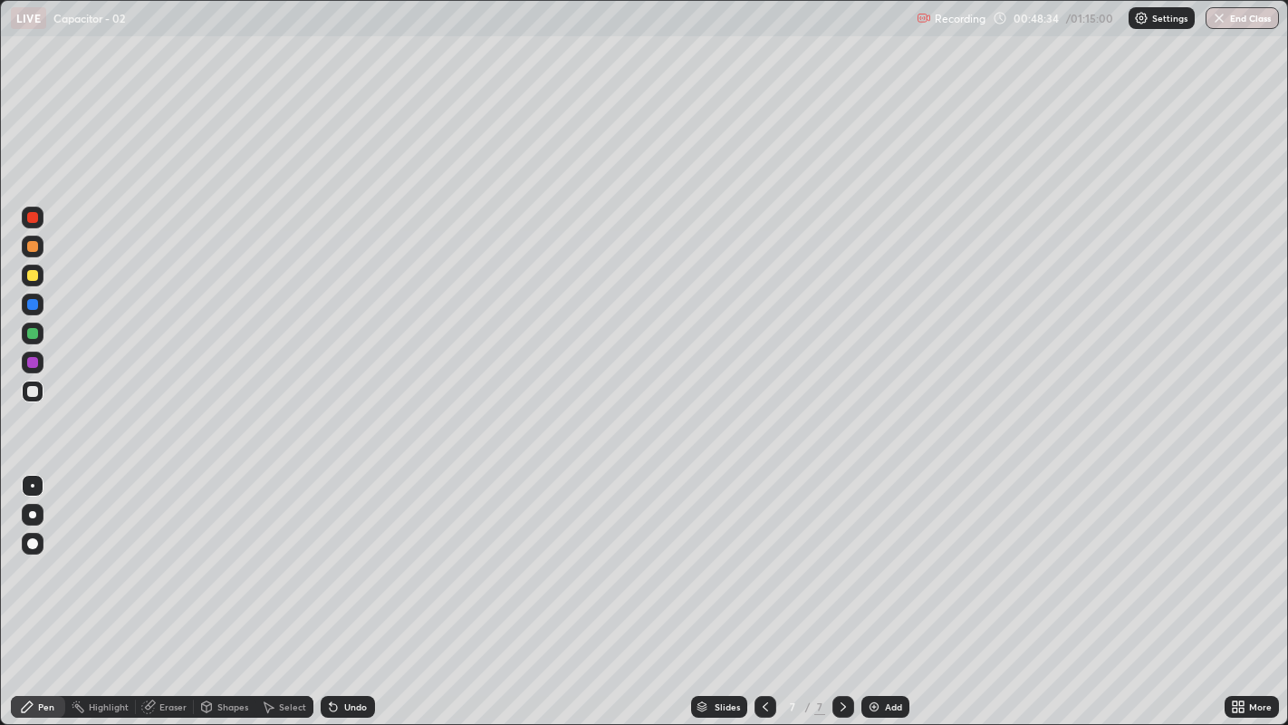
click at [338, 553] on icon at bounding box center [333, 706] width 14 height 14
click at [339, 553] on div "Undo" at bounding box center [348, 707] width 54 height 22
click at [340, 553] on div "Undo" at bounding box center [348, 707] width 54 height 22
click at [344, 553] on div "Undo" at bounding box center [348, 707] width 54 height 22
click at [343, 553] on div "Undo" at bounding box center [348, 707] width 54 height 22
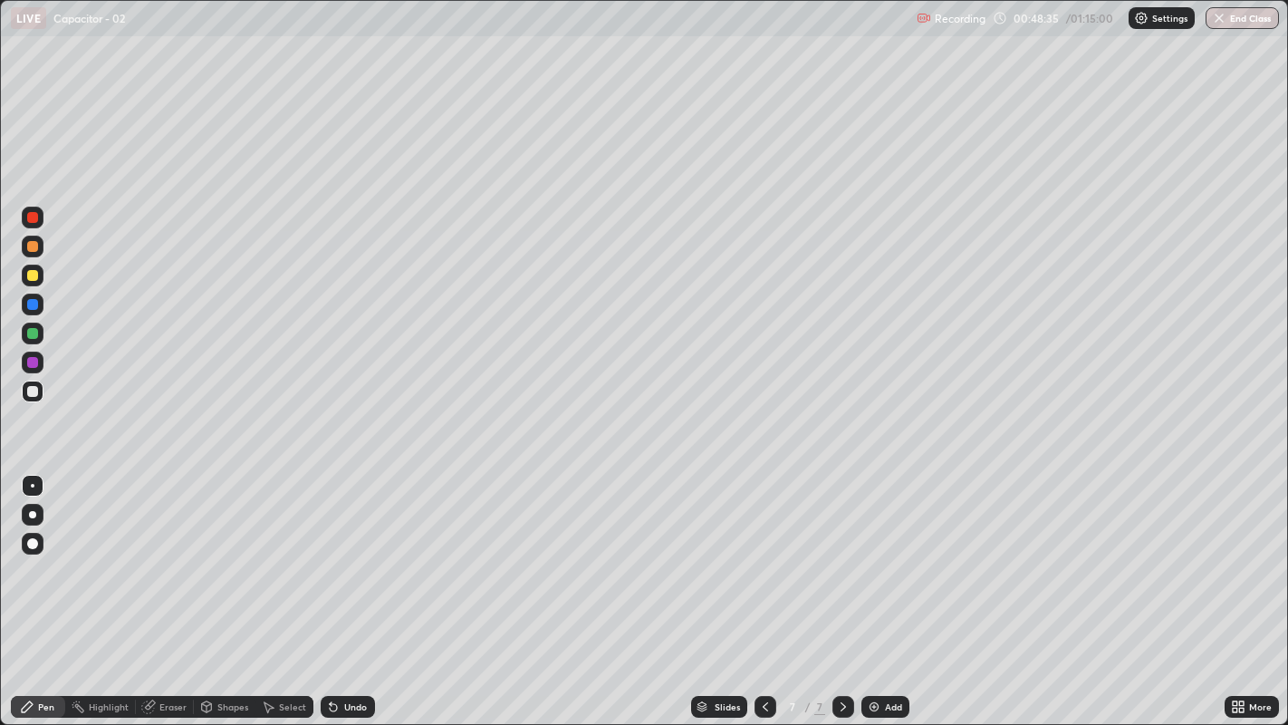
click at [341, 553] on div "Undo" at bounding box center [348, 707] width 54 height 22
click at [344, 553] on div "Undo" at bounding box center [348, 707] width 54 height 22
click at [345, 553] on div "Undo" at bounding box center [348, 707] width 54 height 22
click at [35, 272] on div at bounding box center [32, 275] width 11 height 11
click at [344, 553] on div "Undo" at bounding box center [348, 707] width 54 height 22
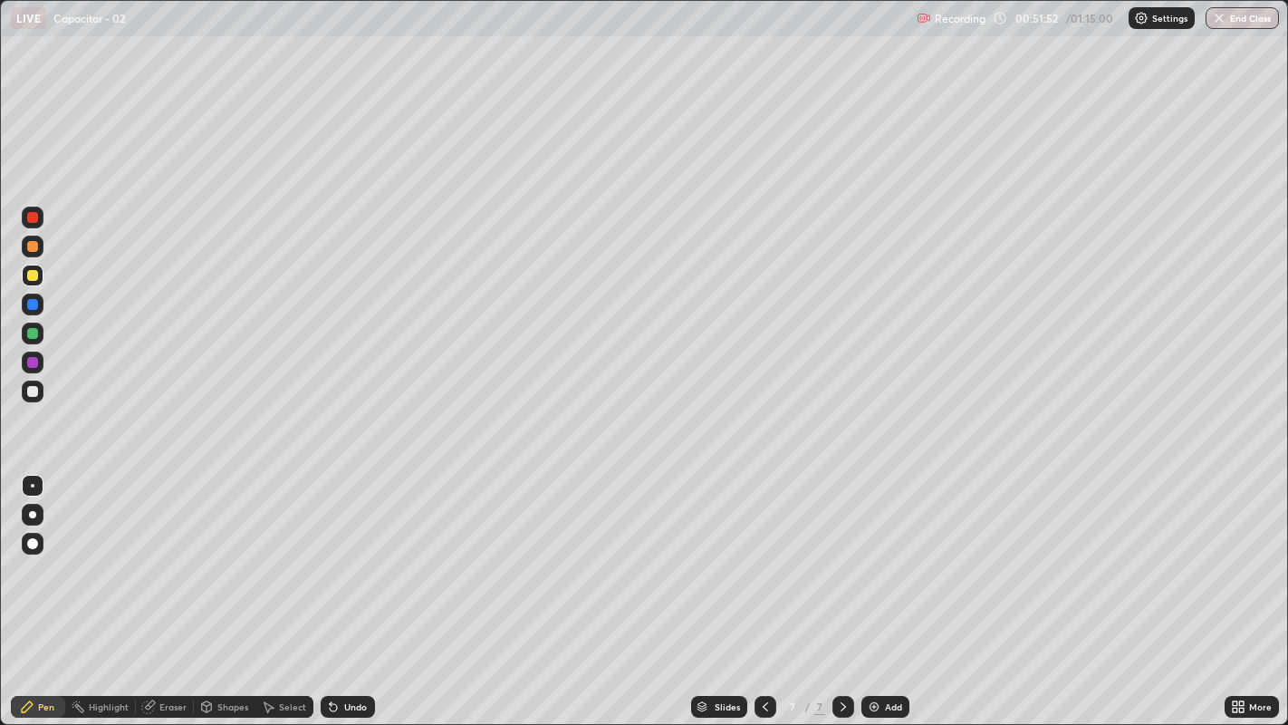
click at [351, 553] on div "Undo" at bounding box center [355, 706] width 23 height 9
click at [881, 553] on div "Add" at bounding box center [885, 707] width 48 height 22
click at [339, 553] on div "Undo" at bounding box center [348, 707] width 54 height 22
click at [331, 553] on icon at bounding box center [333, 707] width 7 height 7
click at [344, 553] on div "Undo" at bounding box center [355, 706] width 23 height 9
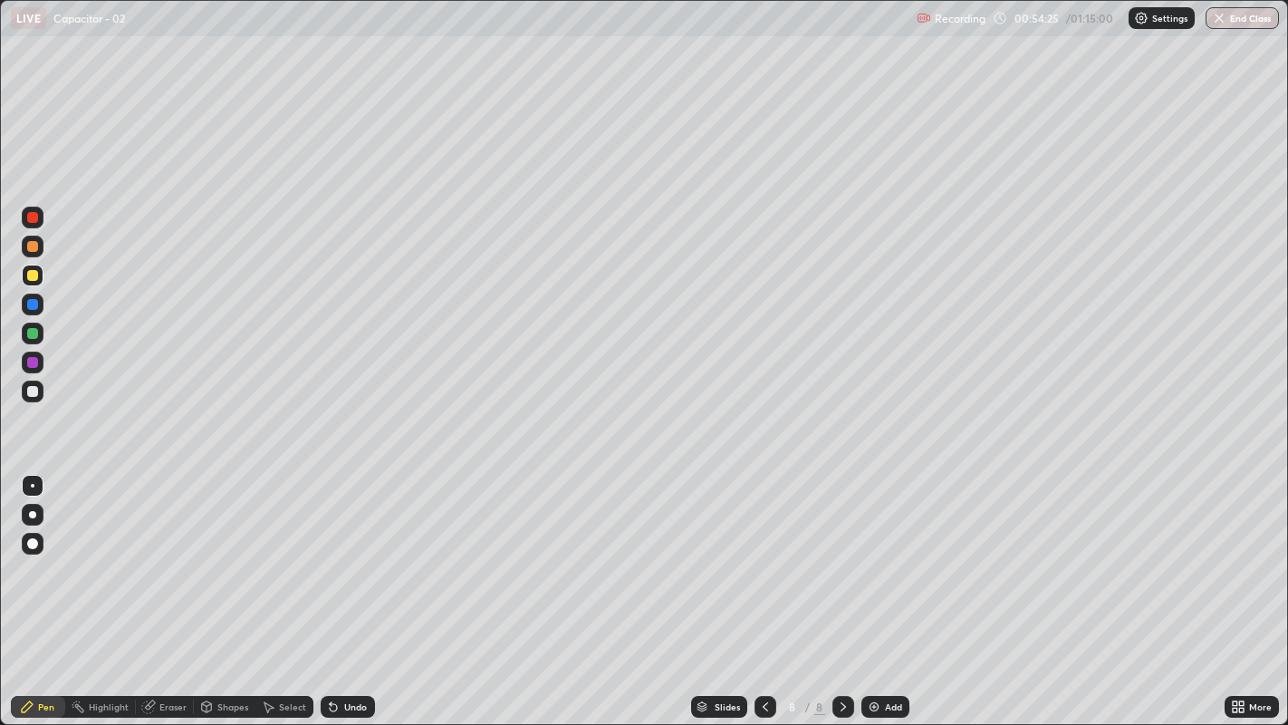
click at [345, 553] on div "Undo" at bounding box center [355, 706] width 23 height 9
click at [342, 553] on div "Undo" at bounding box center [348, 707] width 54 height 22
click at [350, 553] on div "Undo" at bounding box center [355, 706] width 23 height 9
click at [345, 553] on div "Undo" at bounding box center [355, 706] width 23 height 9
click at [349, 553] on div "Undo" at bounding box center [355, 706] width 23 height 9
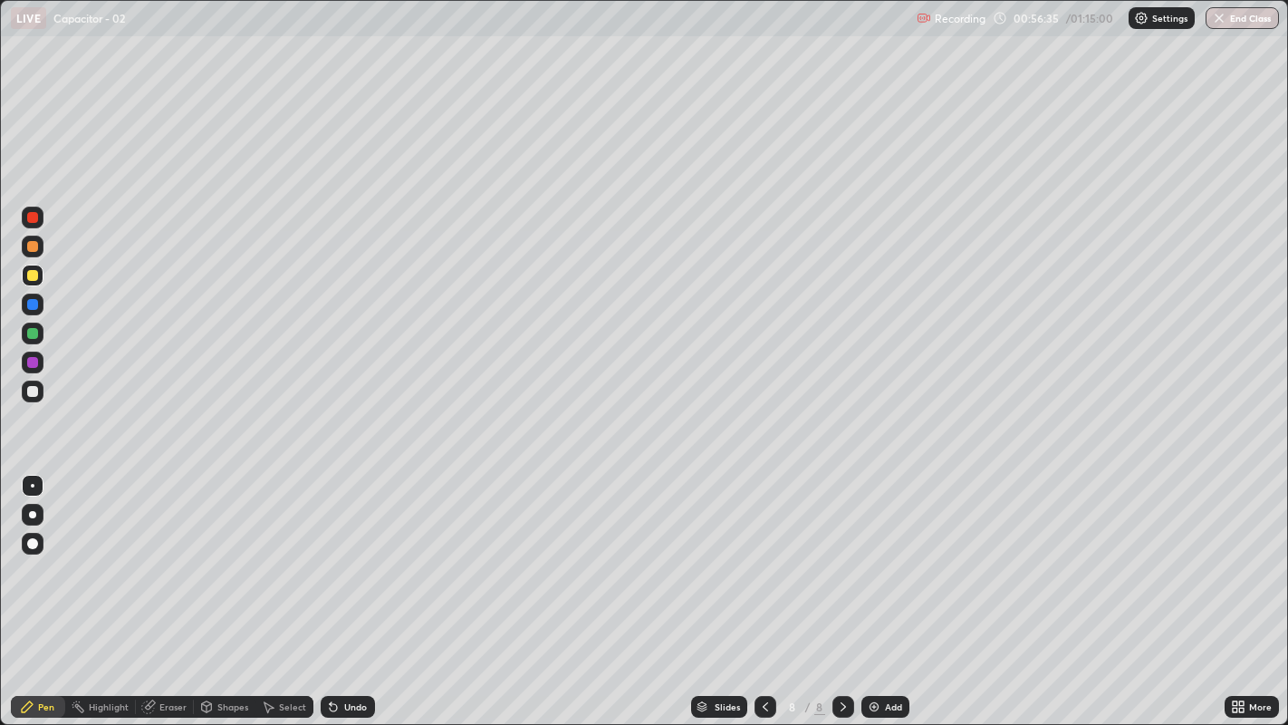
click at [345, 553] on div "Undo" at bounding box center [355, 706] width 23 height 9
click at [33, 331] on div at bounding box center [32, 333] width 11 height 11
click at [765, 553] on icon at bounding box center [765, 706] width 14 height 14
click at [841, 553] on icon at bounding box center [843, 706] width 5 height 9
click at [897, 553] on div "Add" at bounding box center [893, 706] width 17 height 9
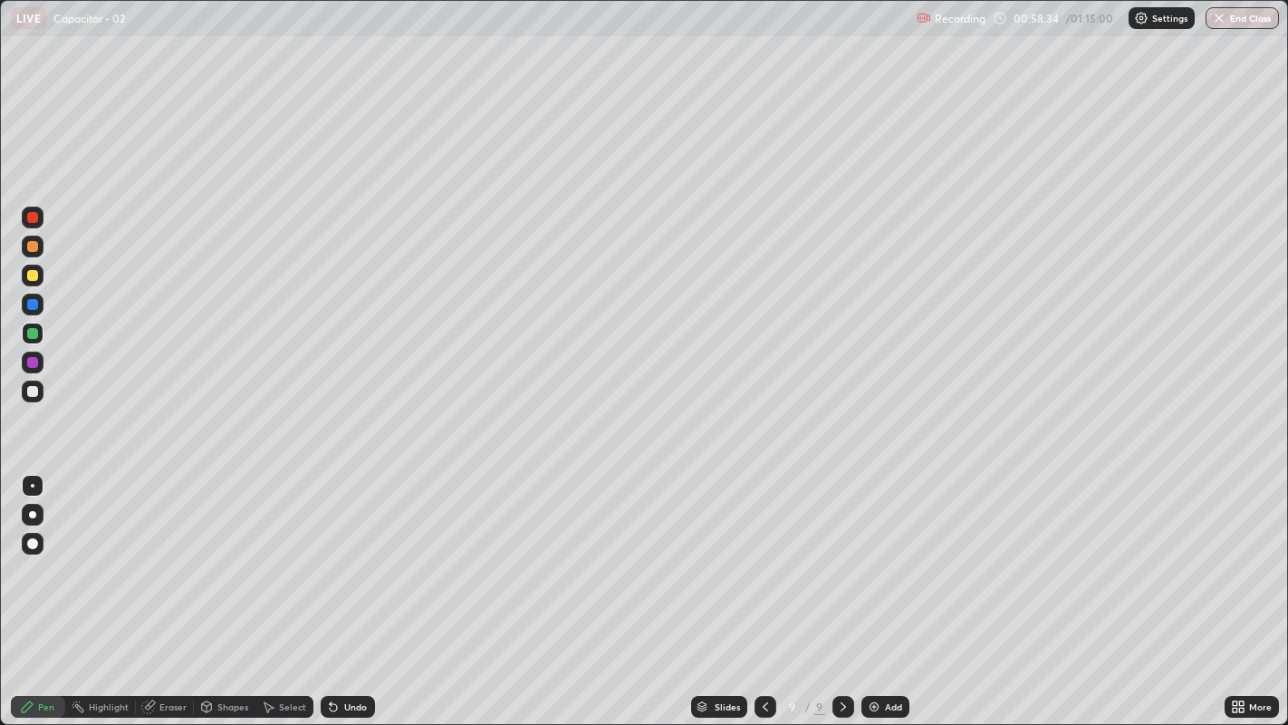
click at [331, 553] on icon at bounding box center [333, 707] width 7 height 7
click at [344, 553] on div "Undo" at bounding box center [355, 706] width 23 height 9
click at [351, 553] on div "Undo" at bounding box center [355, 706] width 23 height 9
click at [354, 553] on div "Undo" at bounding box center [355, 706] width 23 height 9
click at [357, 553] on div "Undo" at bounding box center [348, 707] width 54 height 22
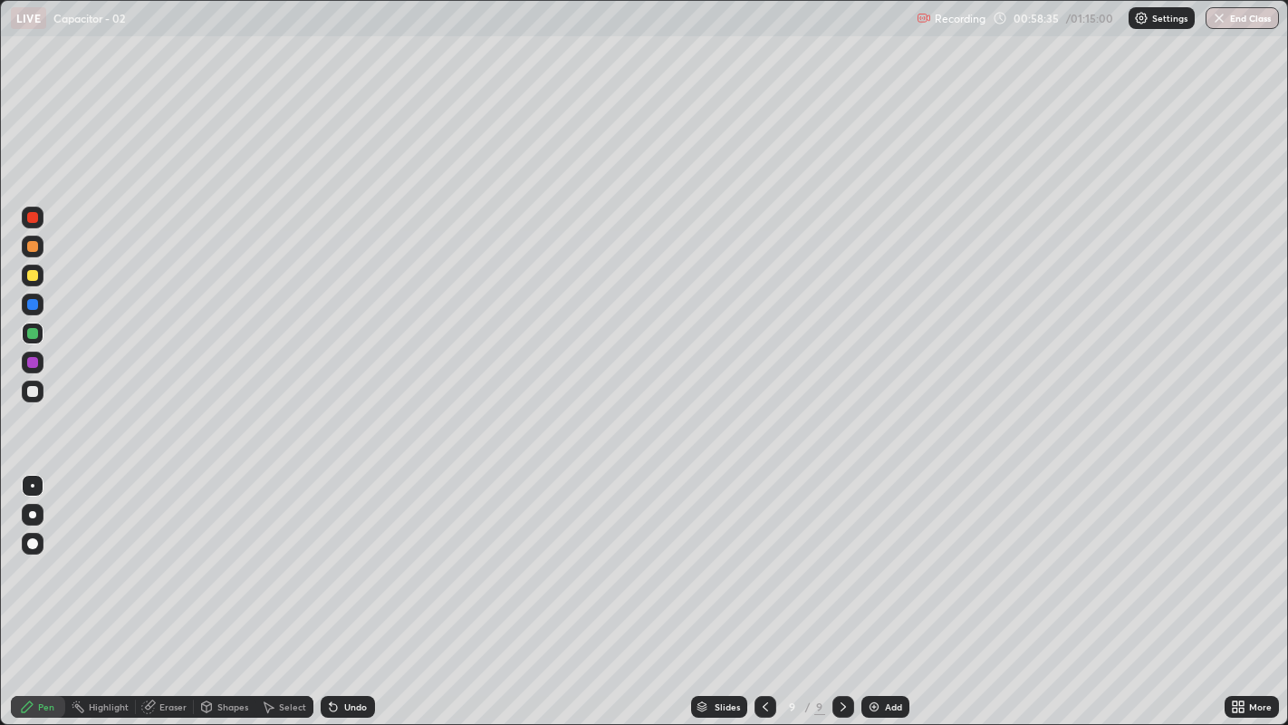
click at [356, 553] on div "Undo" at bounding box center [348, 707] width 54 height 22
click at [358, 553] on div "Undo" at bounding box center [348, 707] width 54 height 22
click at [346, 553] on div "Undo" at bounding box center [355, 706] width 23 height 9
click at [32, 391] on div at bounding box center [32, 391] width 11 height 11
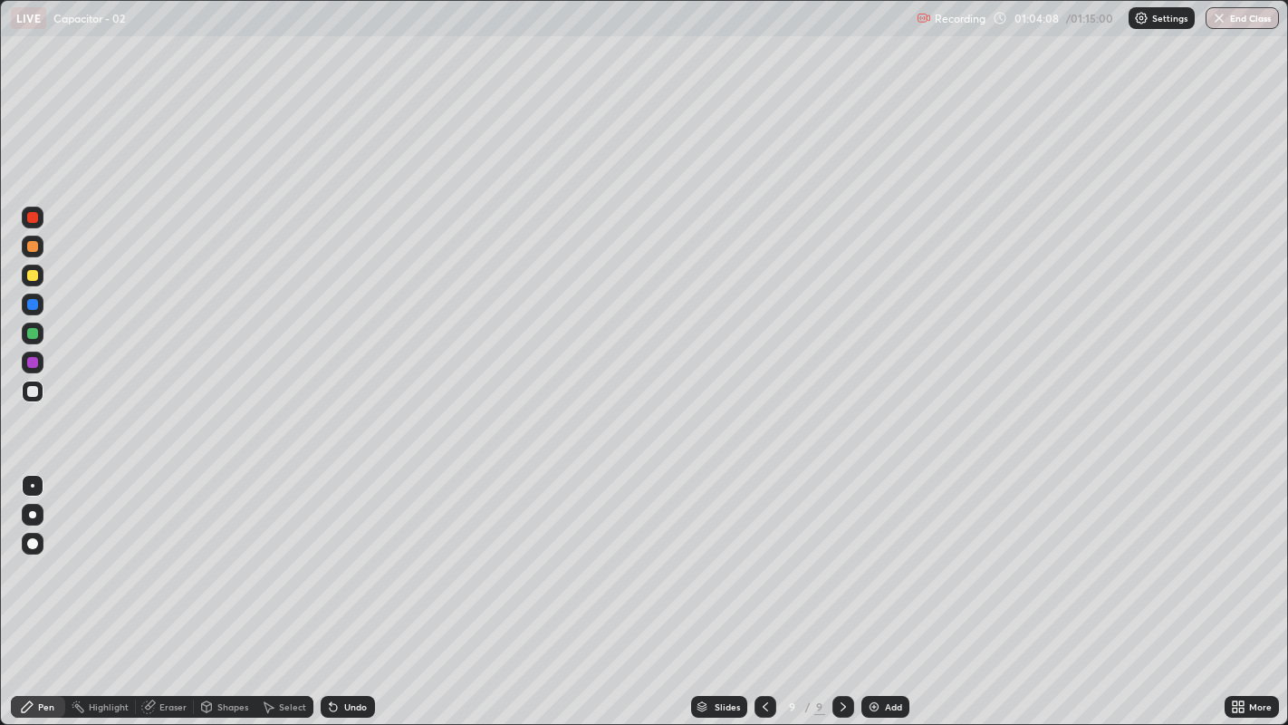
click at [345, 553] on div "Undo" at bounding box center [355, 706] width 23 height 9
click at [341, 553] on div "Undo" at bounding box center [348, 707] width 54 height 22
click at [331, 553] on icon at bounding box center [333, 707] width 7 height 7
click at [349, 553] on div "Undo" at bounding box center [355, 706] width 23 height 9
click at [331, 553] on icon at bounding box center [333, 707] width 7 height 7
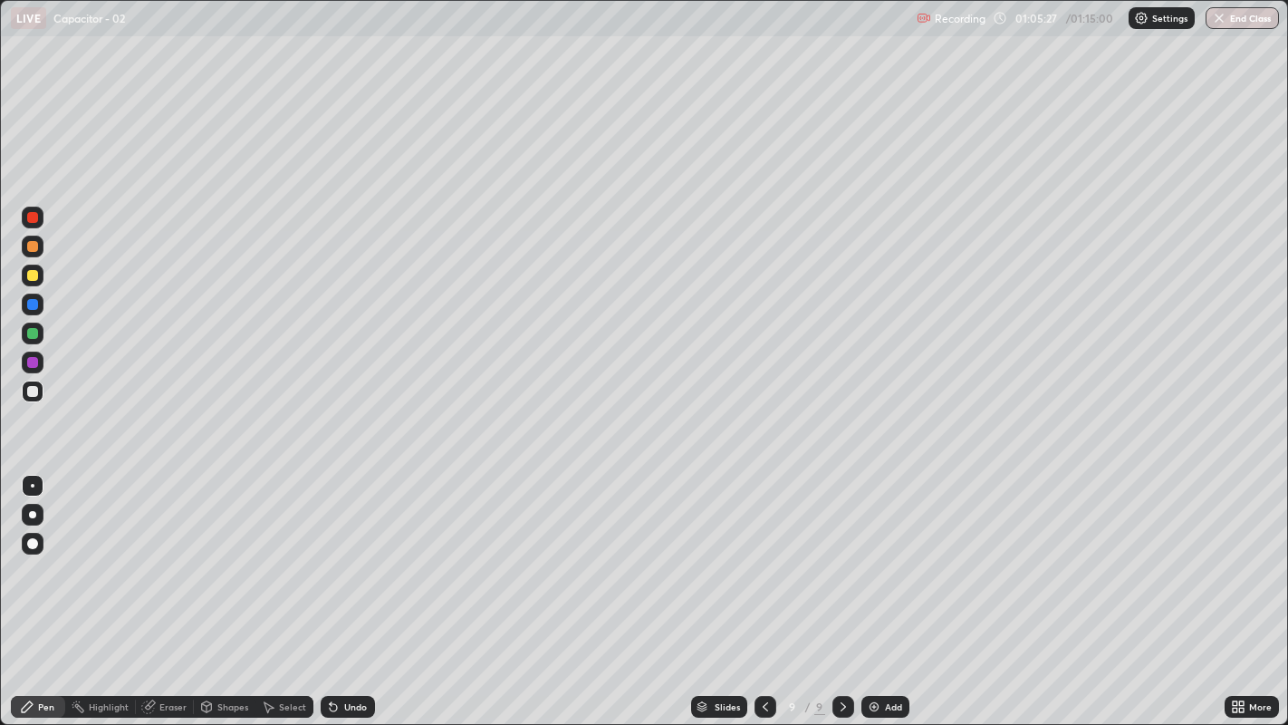
click at [343, 553] on div "Undo" at bounding box center [348, 707] width 54 height 22
click at [352, 553] on div "Undo" at bounding box center [355, 706] width 23 height 9
click at [339, 553] on div "Undo" at bounding box center [348, 707] width 54 height 22
click at [765, 553] on icon at bounding box center [765, 706] width 14 height 14
click at [344, 553] on div "Undo" at bounding box center [355, 706] width 23 height 9
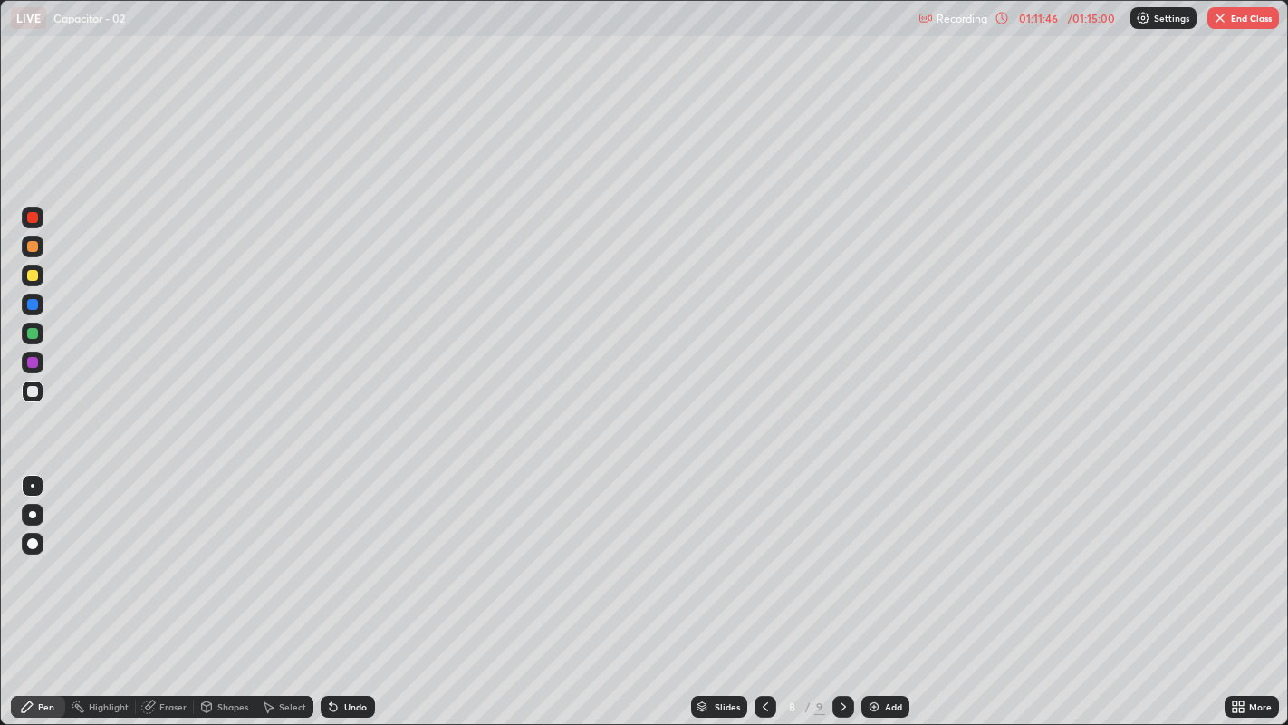
click at [31, 390] on div at bounding box center [32, 391] width 11 height 11
click at [760, 553] on icon at bounding box center [765, 706] width 14 height 14
click at [842, 553] on icon at bounding box center [843, 706] width 5 height 9
click at [841, 553] on icon at bounding box center [843, 706] width 14 height 14
click at [763, 553] on icon at bounding box center [765, 706] width 14 height 14
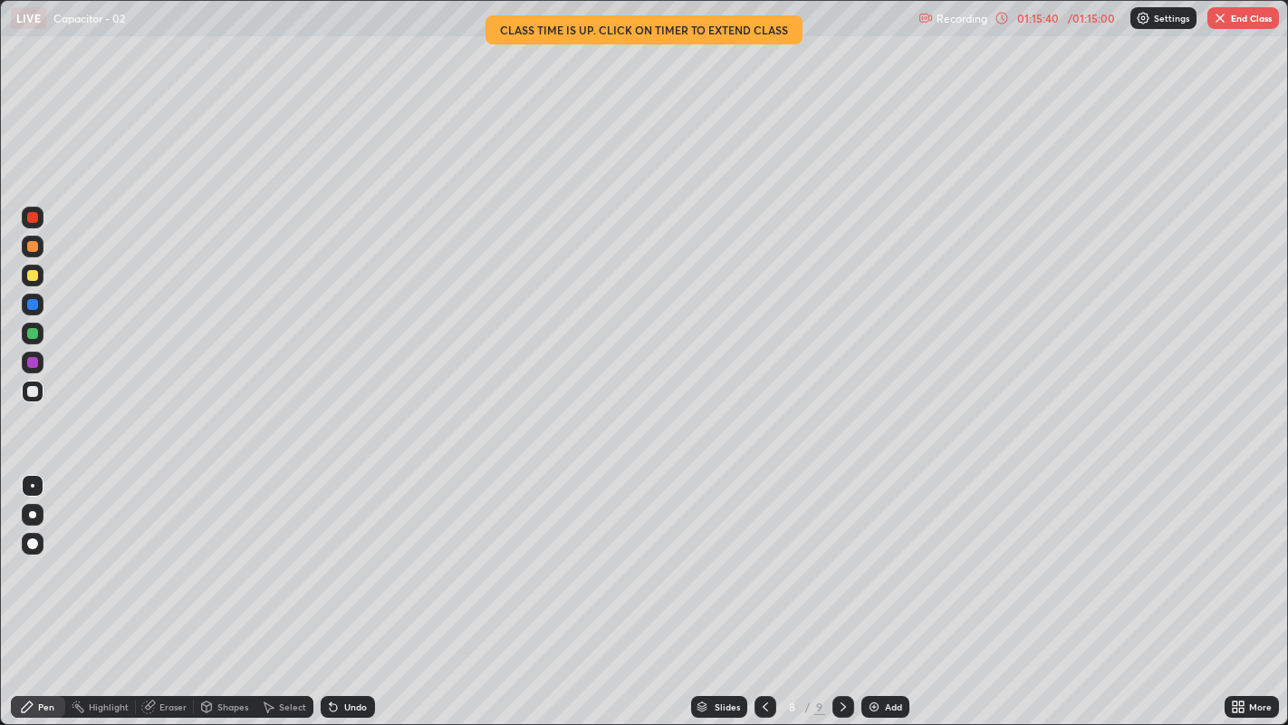
click at [841, 553] on icon at bounding box center [843, 706] width 14 height 14
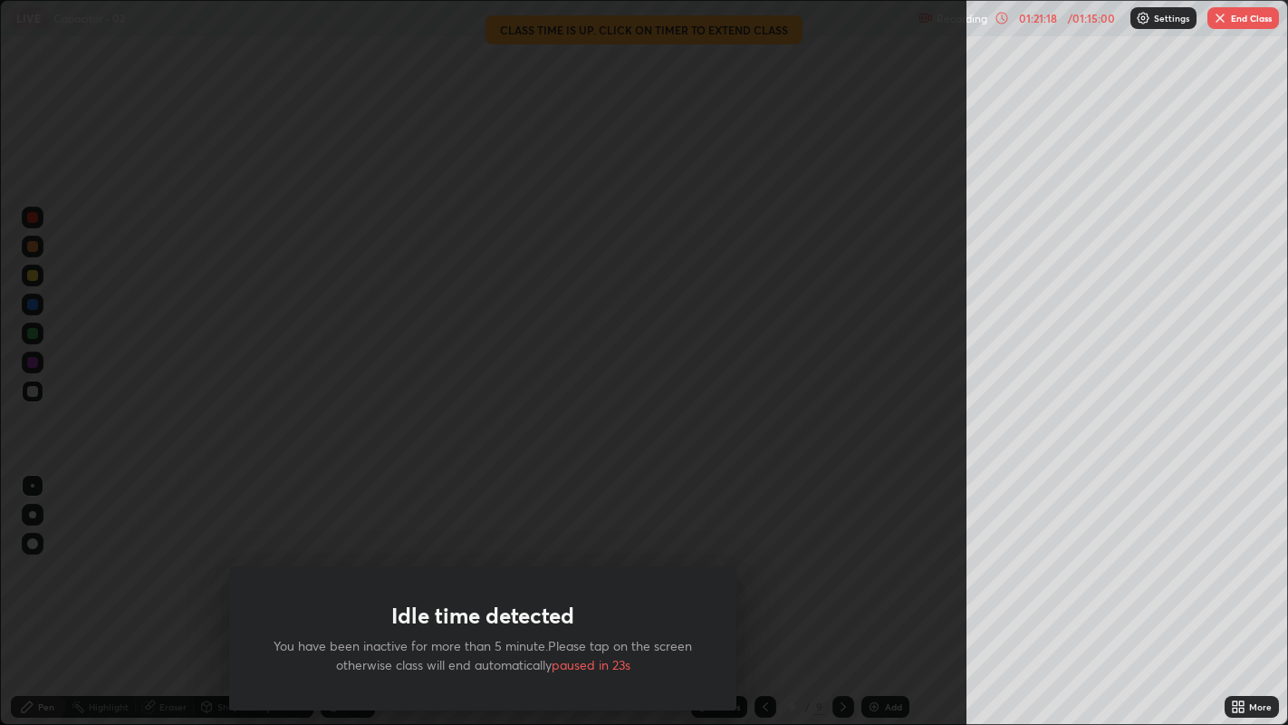
click at [1257, 20] on button "End Class" at bounding box center [1243, 18] width 72 height 22
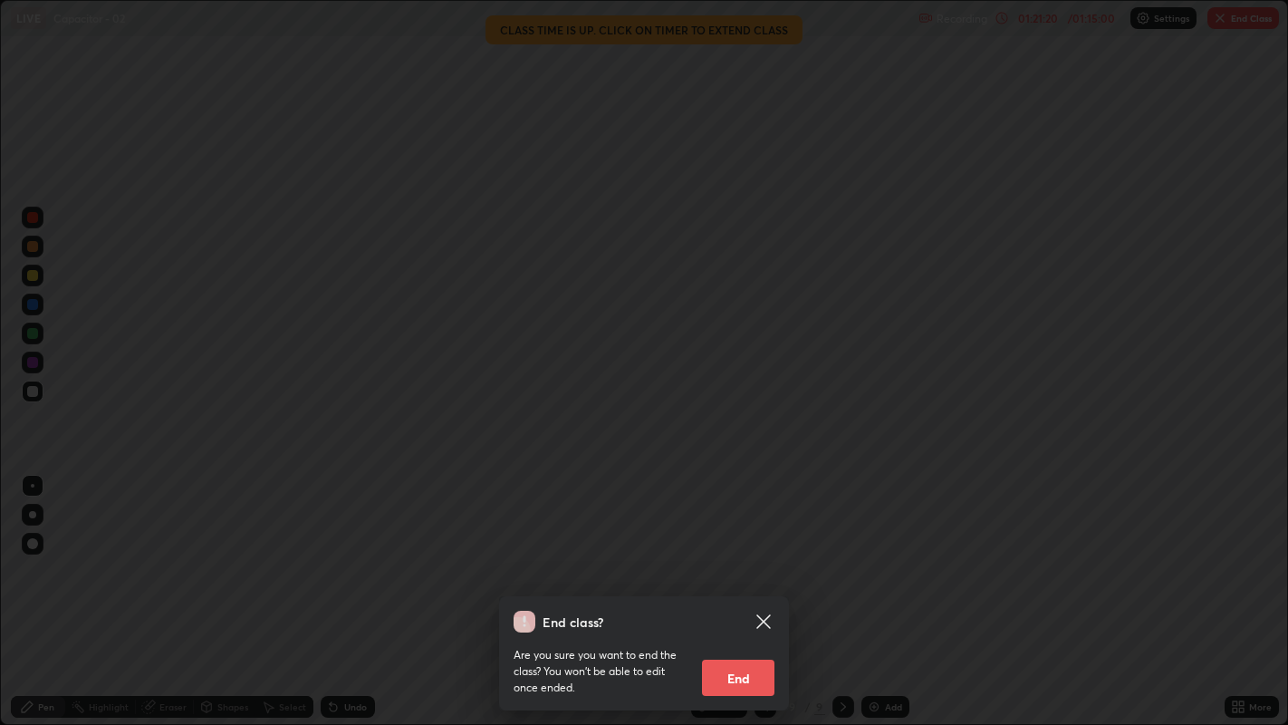
click at [731, 553] on button "End" at bounding box center [738, 677] width 72 height 36
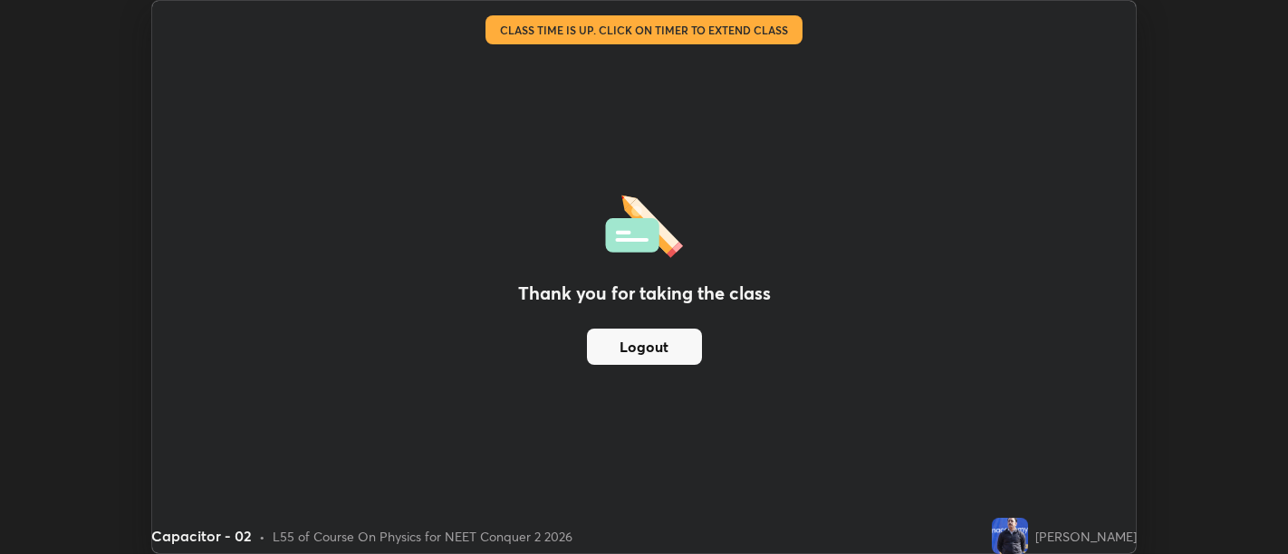
scroll to position [90026, 89292]
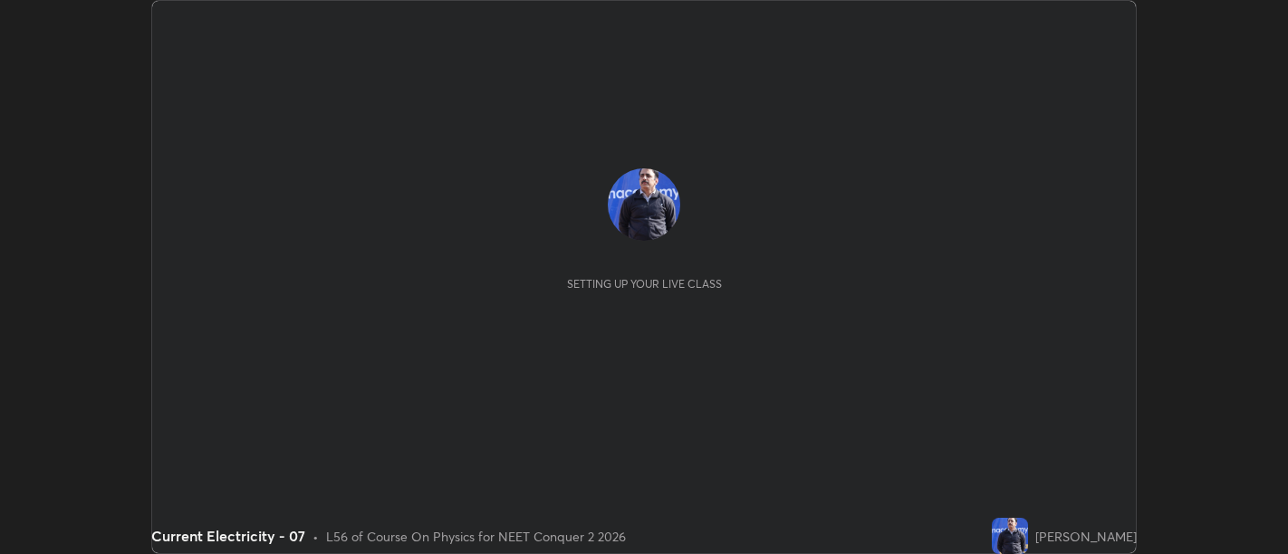
scroll to position [554, 1287]
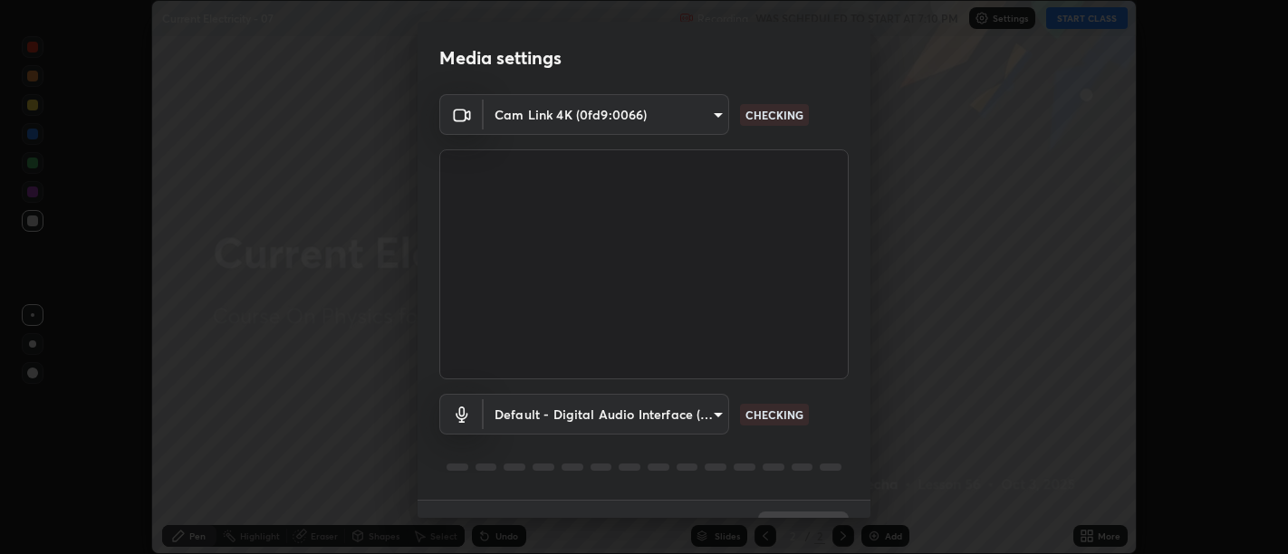
type input "d9b519daceb8a772394af6ea8e45353be5bbf62d8cb1cf3345c472de64055974"
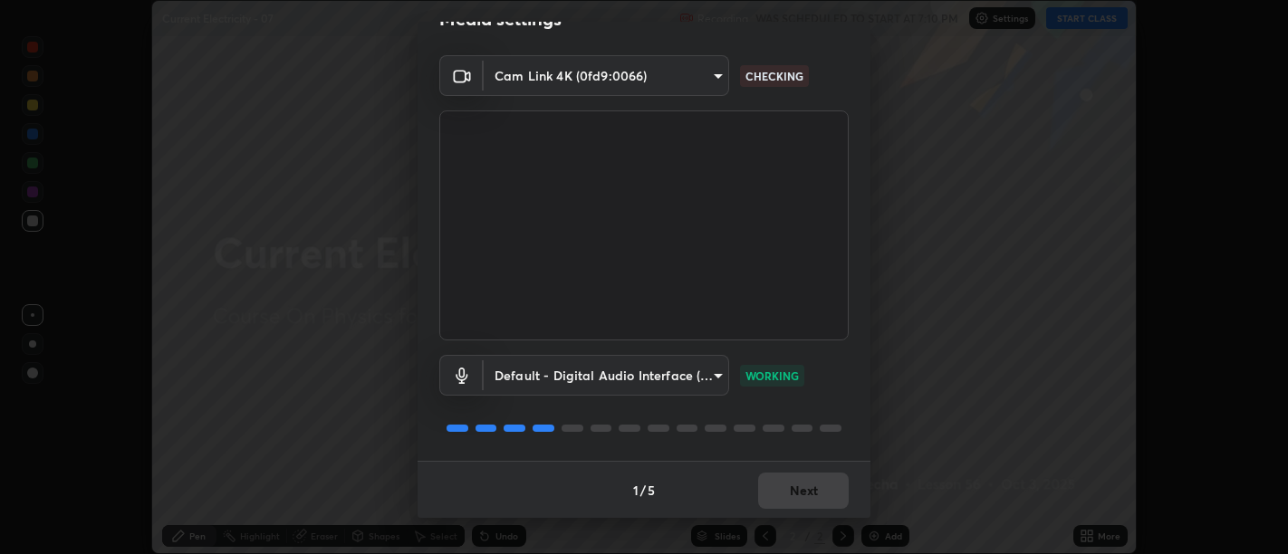
click at [712, 363] on body "Erase all Current Electricity - 07 Recording WAS SCHEDULED TO START AT 7:10 PM …" at bounding box center [644, 277] width 1288 height 554
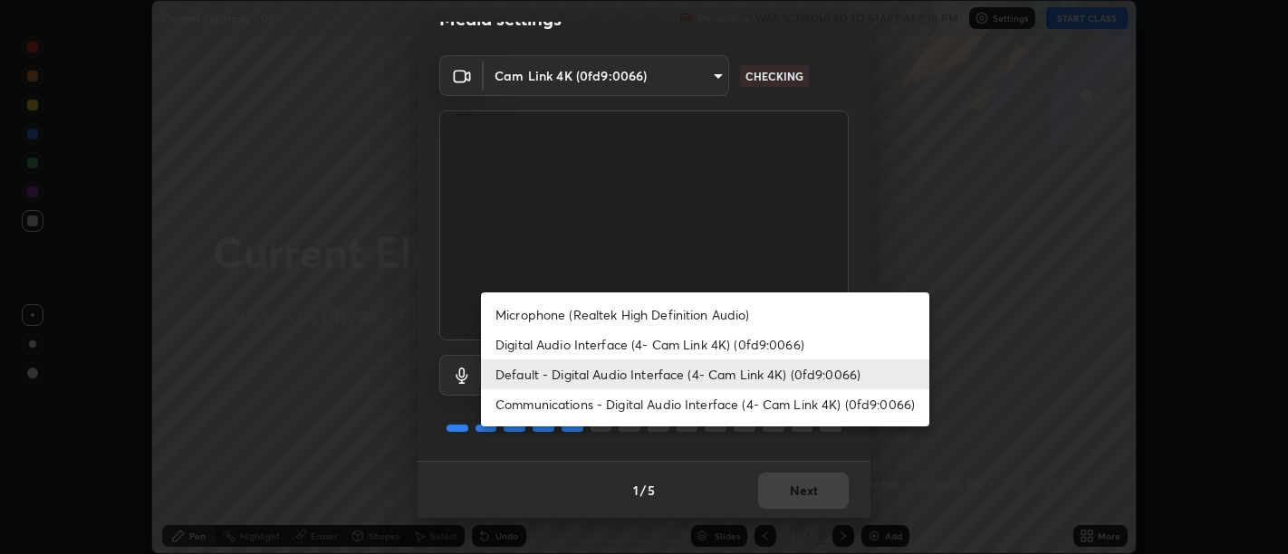
click at [715, 339] on li "Digital Audio Interface (4- Cam Link 4K) (0fd9:0066)" at bounding box center [705, 345] width 448 height 30
type input "58abe51d7fefdb17ba2419723d43872dcdd823d411622da55c3e9c12cc60ef35"
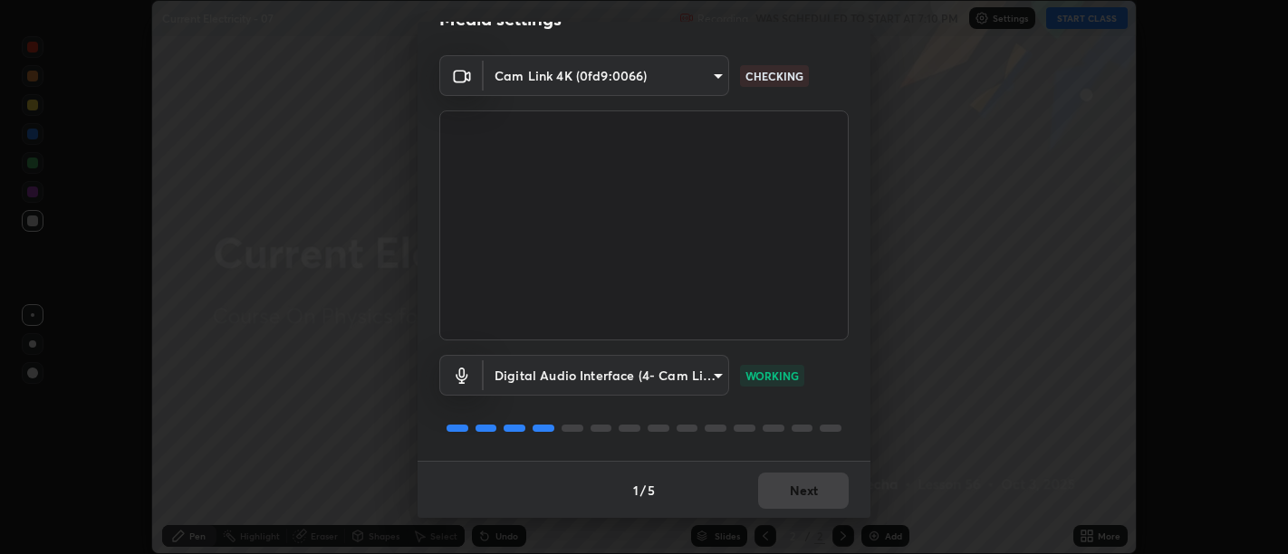
click at [7, 499] on div "Media settings Cam Link 4K (0fd9:0066) d9b519daceb8a772394af6ea8e45353be5bbf62d…" at bounding box center [644, 277] width 1288 height 554
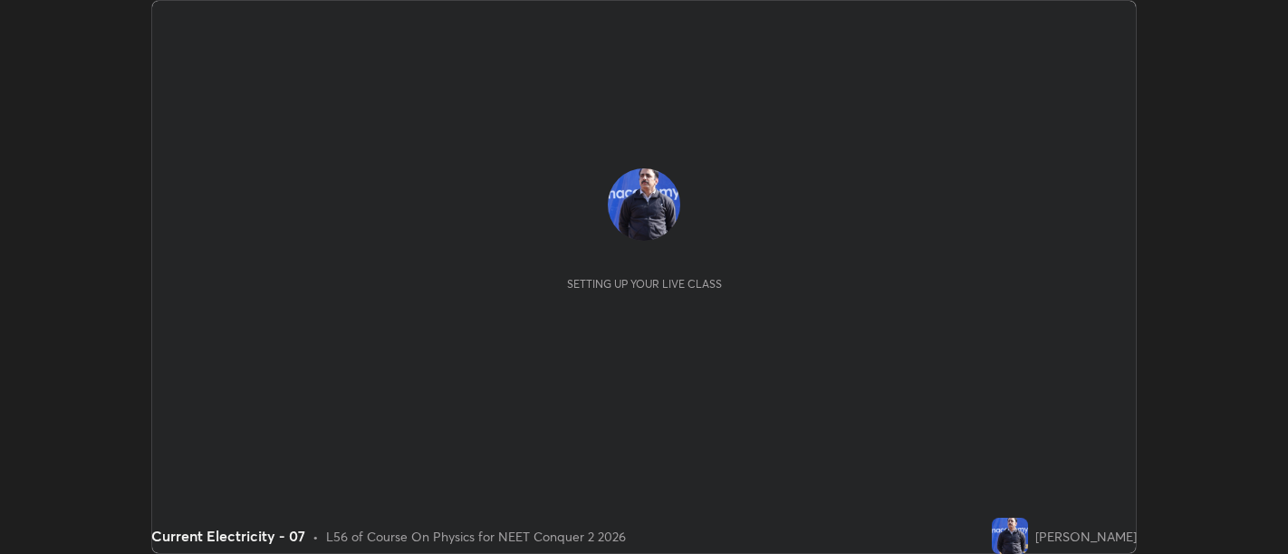
scroll to position [554, 1287]
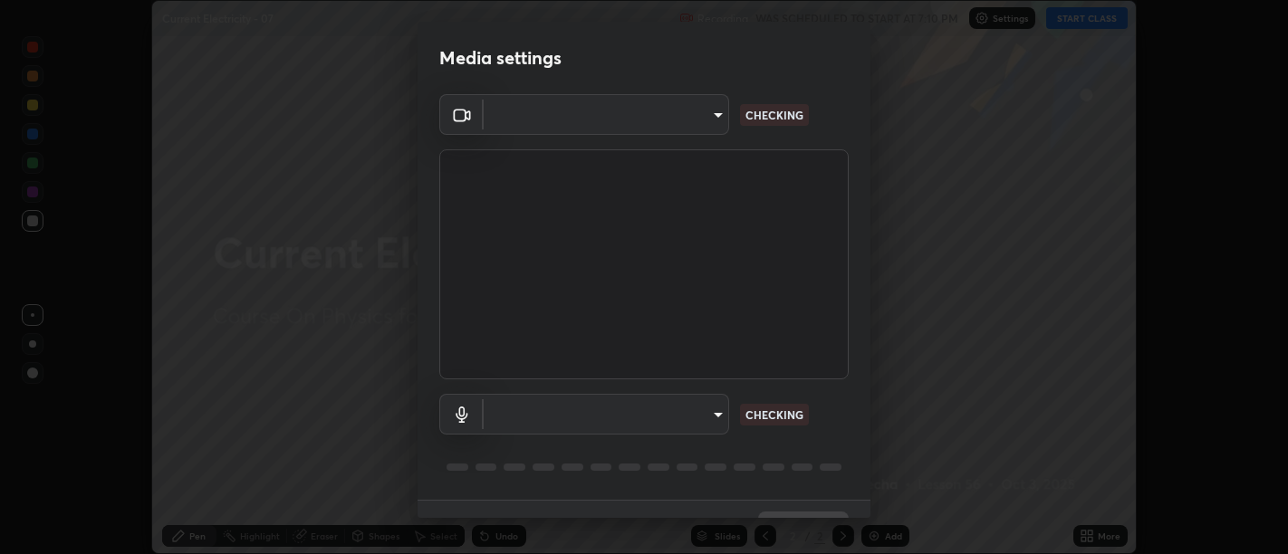
type input "d9b519daceb8a772394af6ea8e45353be5bbf62d8cb1cf3345c472de64055974"
click at [710, 110] on body "Erase all Current Electricity - 07 Recording WAS SCHEDULED TO START AT 7:10 PM …" at bounding box center [644, 277] width 1288 height 554
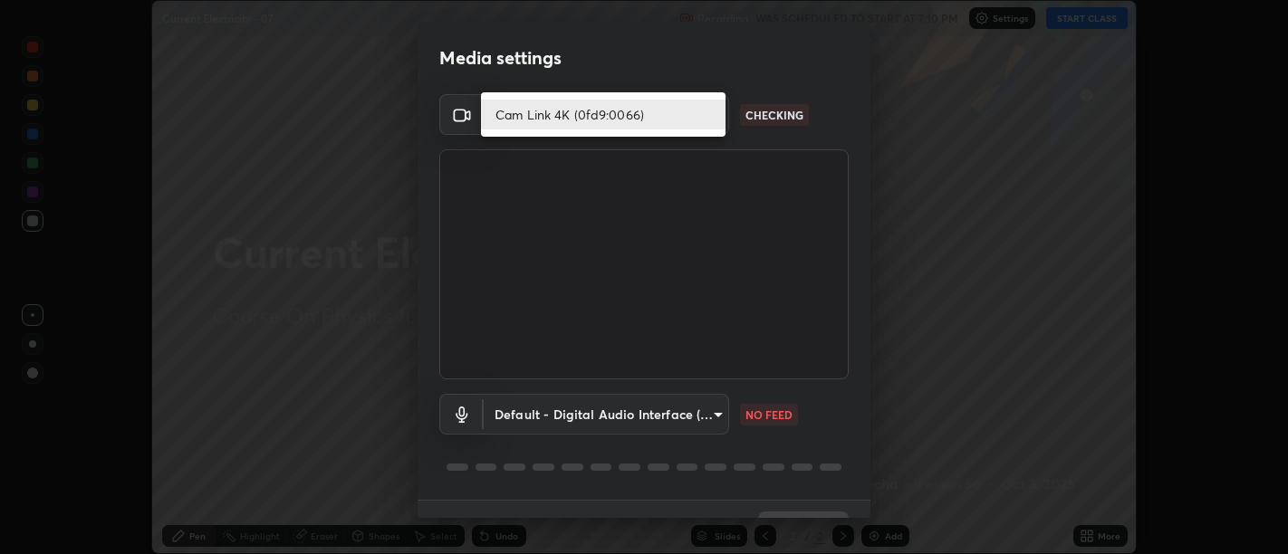
click at [712, 410] on div at bounding box center [644, 277] width 1288 height 554
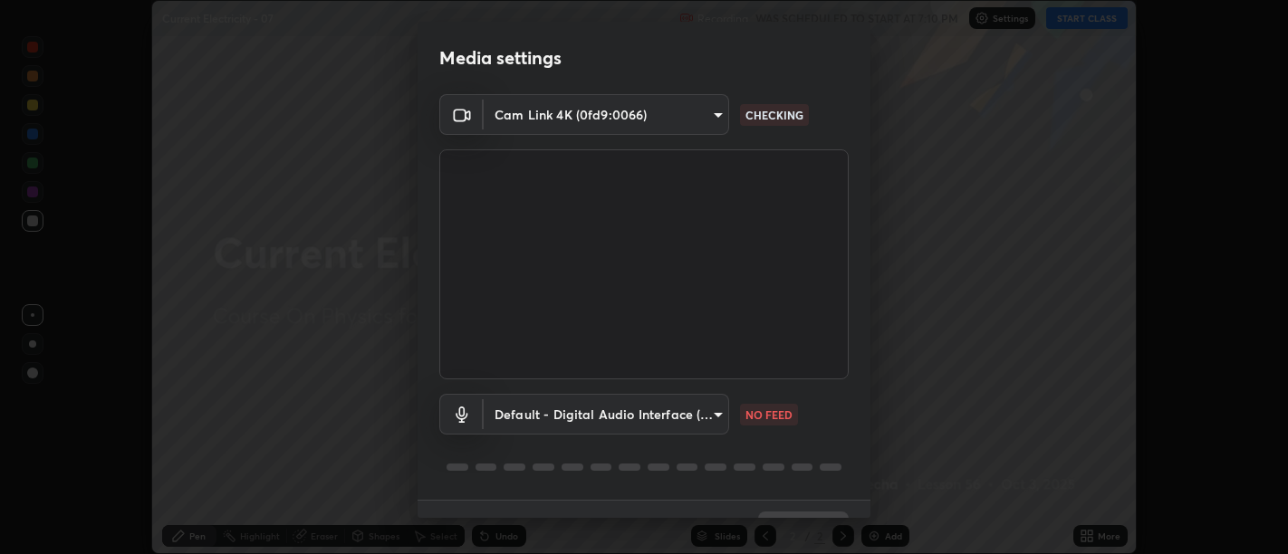
click at [712, 406] on body "Erase all Current Electricity - 07 Recording WAS SCHEDULED TO START AT 7:10 PM …" at bounding box center [644, 277] width 1288 height 554
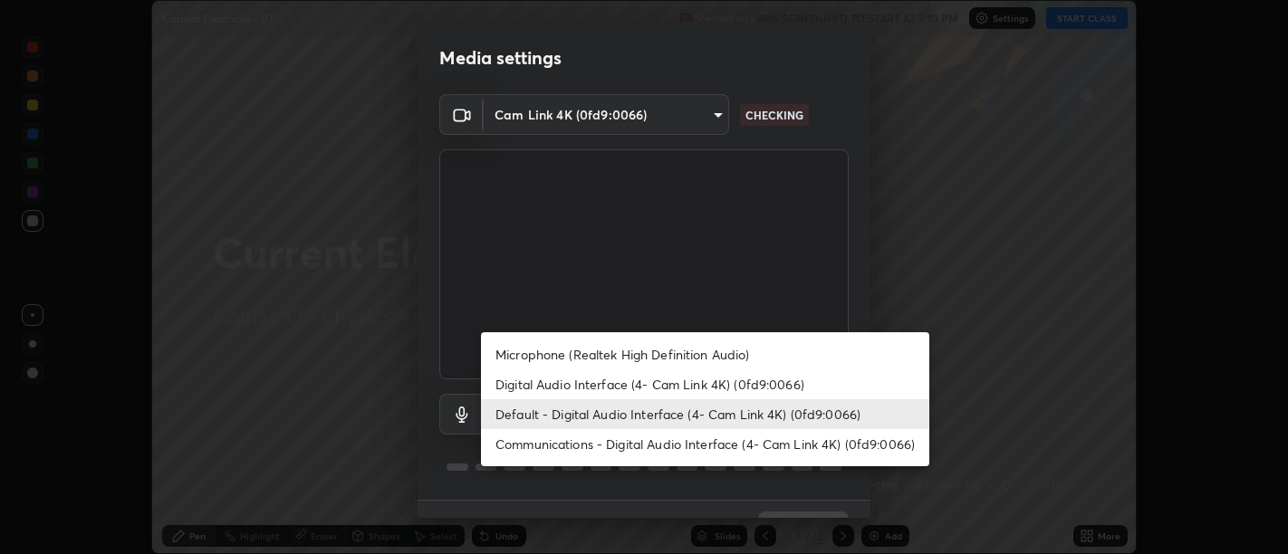
click at [697, 443] on li "Communications - Digital Audio Interface (4- Cam Link 4K) (0fd9:0066)" at bounding box center [705, 444] width 448 height 30
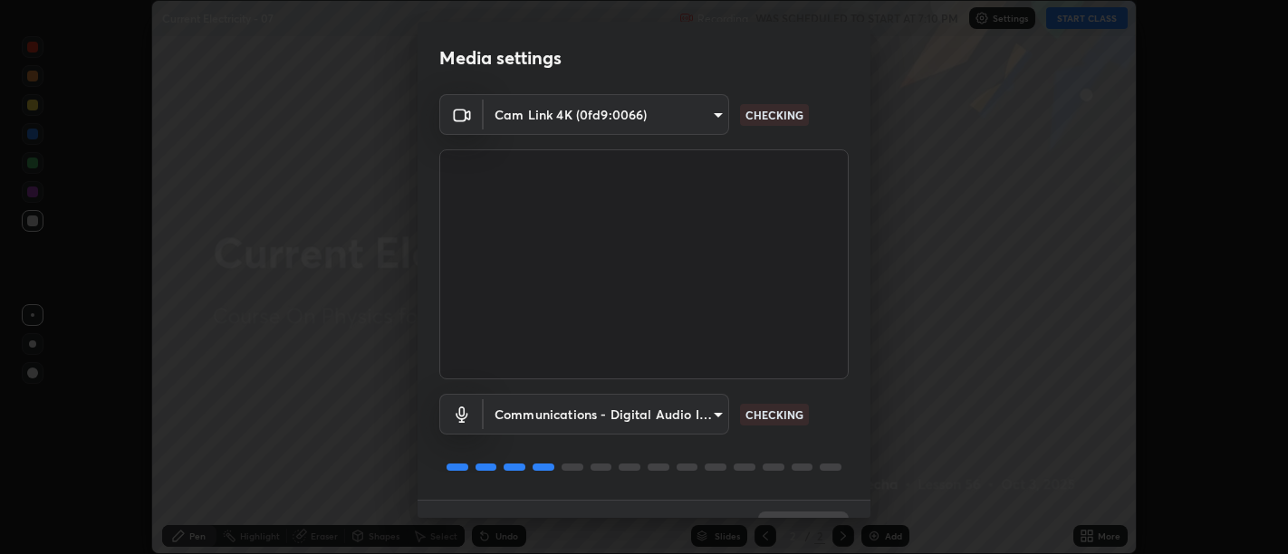
click at [717, 409] on body "Erase all Current Electricity - 07 Recording WAS SCHEDULED TO START AT 7:10 PM …" at bounding box center [644, 277] width 1288 height 554
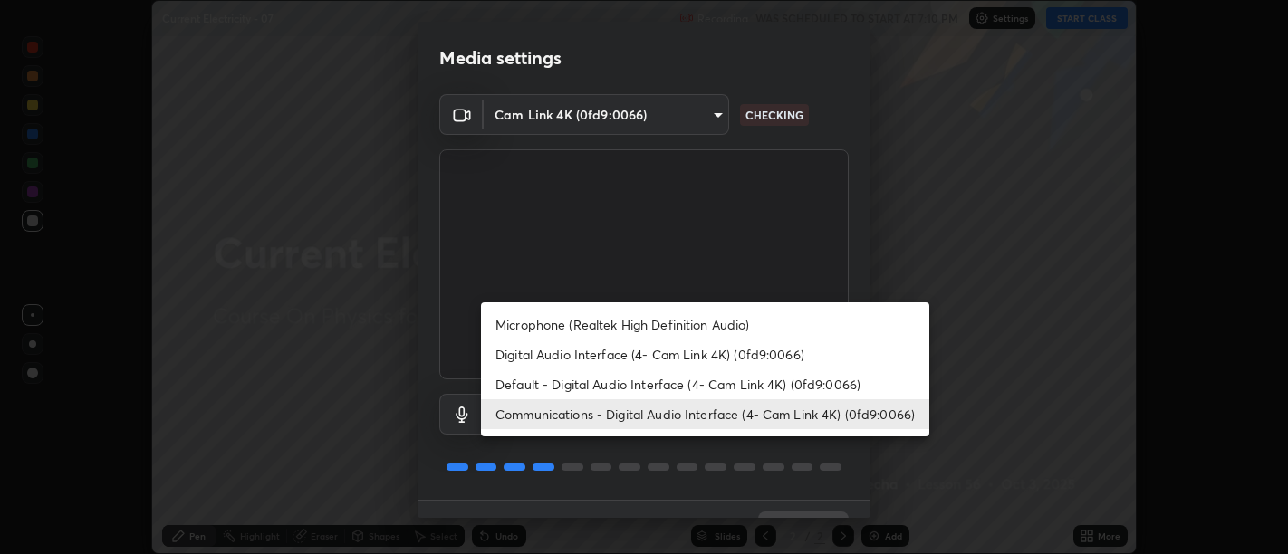
click at [668, 354] on li "Digital Audio Interface (4- Cam Link 4K) (0fd9:0066)" at bounding box center [705, 355] width 448 height 30
type input "58abe51d7fefdb17ba2419723d43872dcdd823d411622da55c3e9c12cc60ef35"
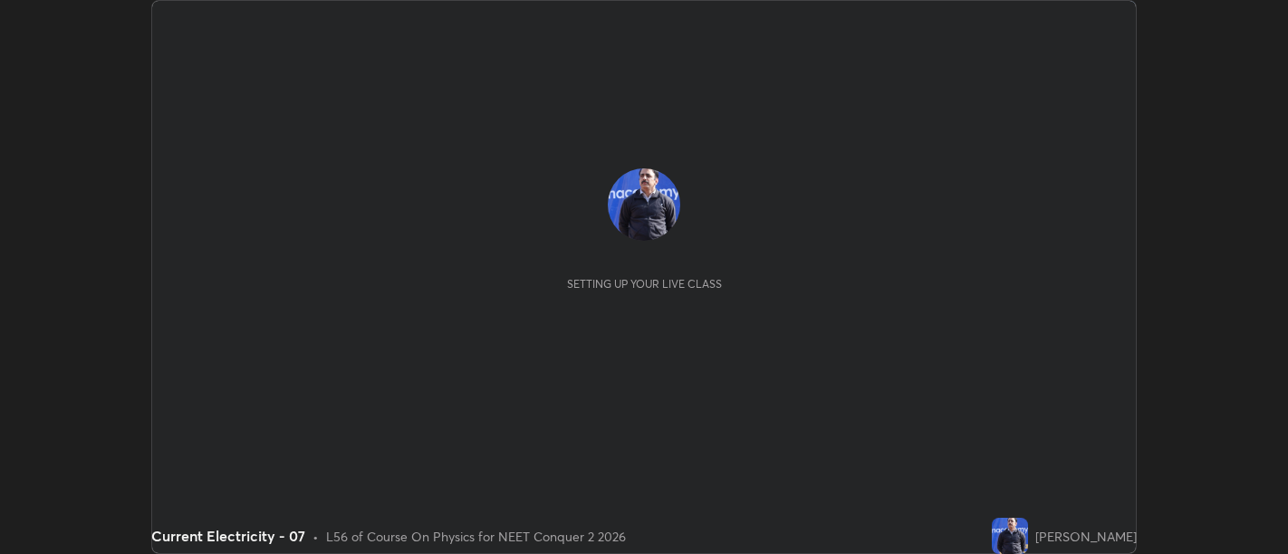
scroll to position [554, 1288]
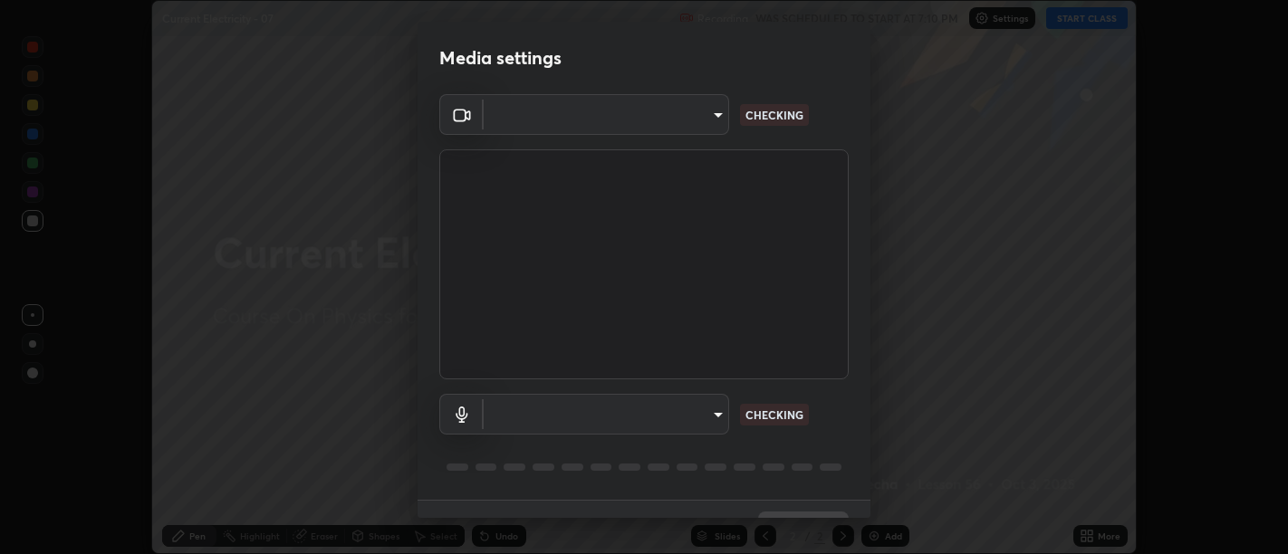
type input "d9b519daceb8a772394af6ea8e45353be5bbf62d8cb1cf3345c472de64055974"
click at [714, 411] on body "Erase all Current Electricity - 07 Recording WAS SCHEDULED TO START AT 7:10 PM …" at bounding box center [644, 277] width 1288 height 554
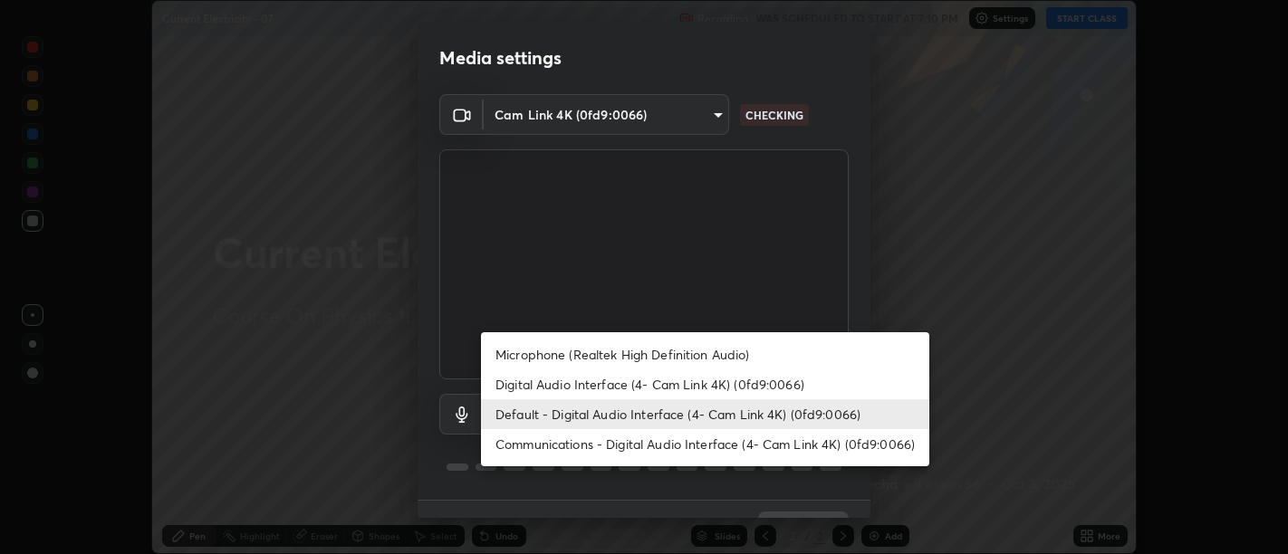
click at [646, 384] on li "Digital Audio Interface (4- Cam Link 4K) (0fd9:0066)" at bounding box center [705, 385] width 448 height 30
type input "58abe51d7fefdb17ba2419723d43872dcdd823d411622da55c3e9c12cc60ef35"
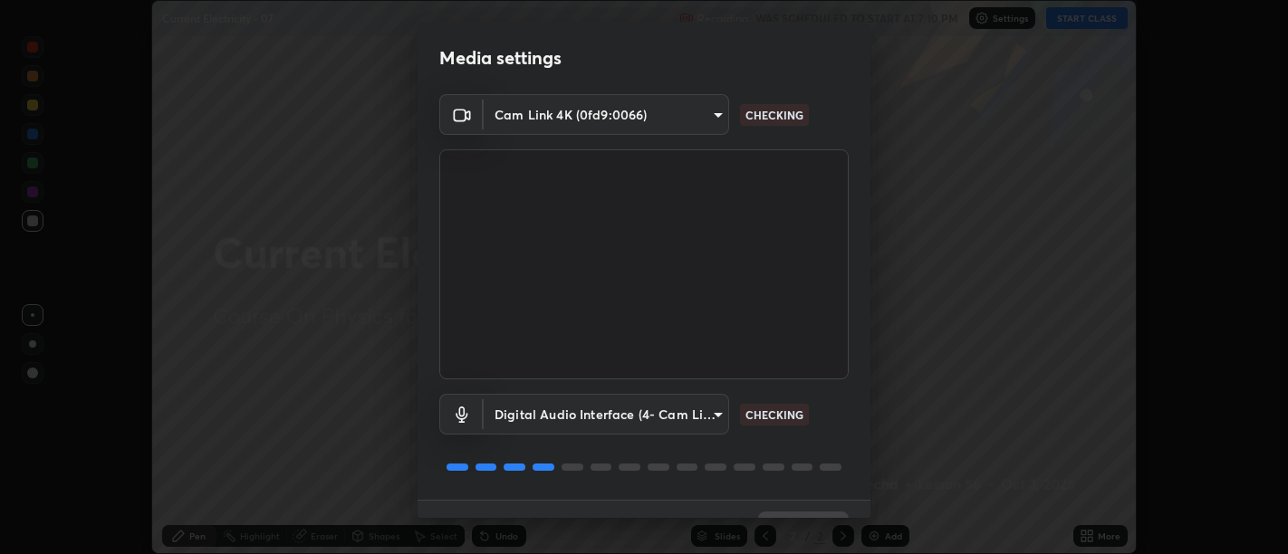
scroll to position [39, 0]
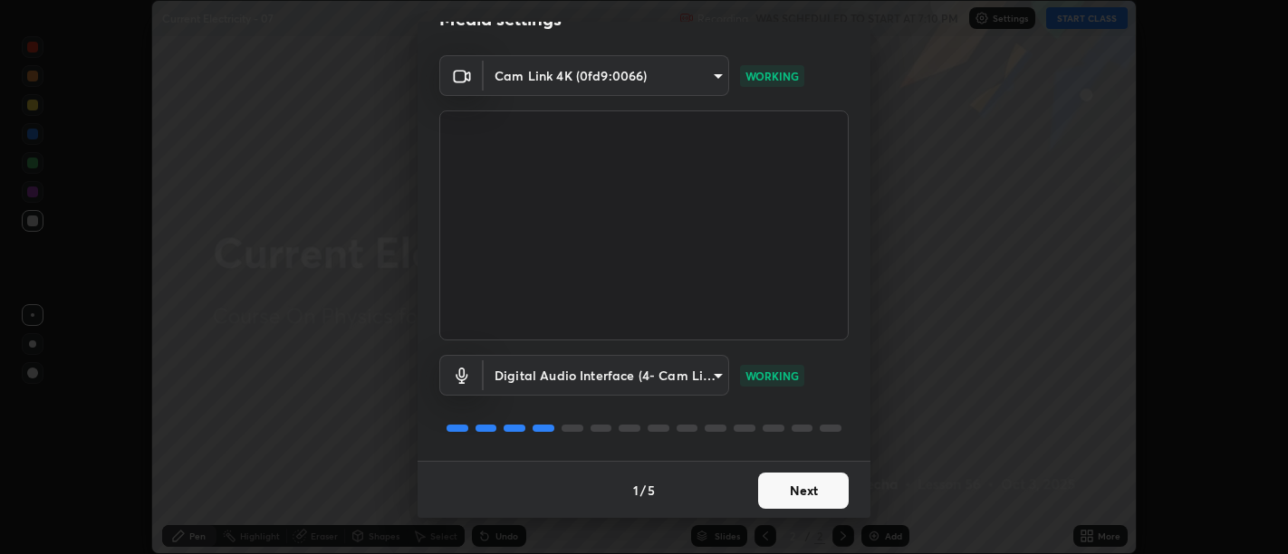
click at [793, 492] on button "Next" at bounding box center [803, 491] width 91 height 36
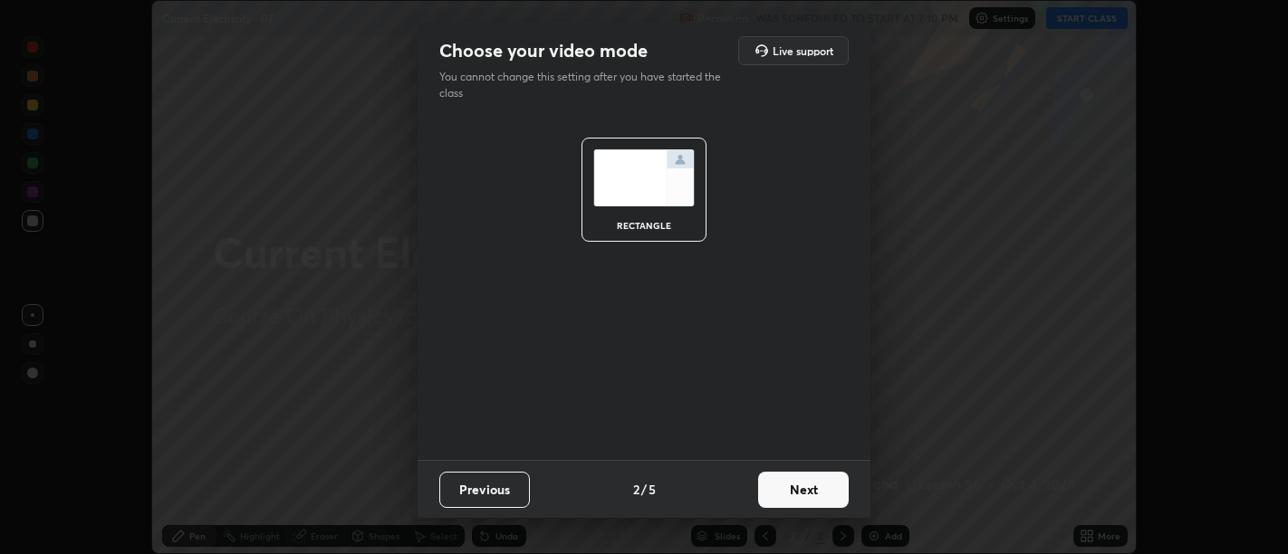
click at [794, 491] on button "Next" at bounding box center [803, 490] width 91 height 36
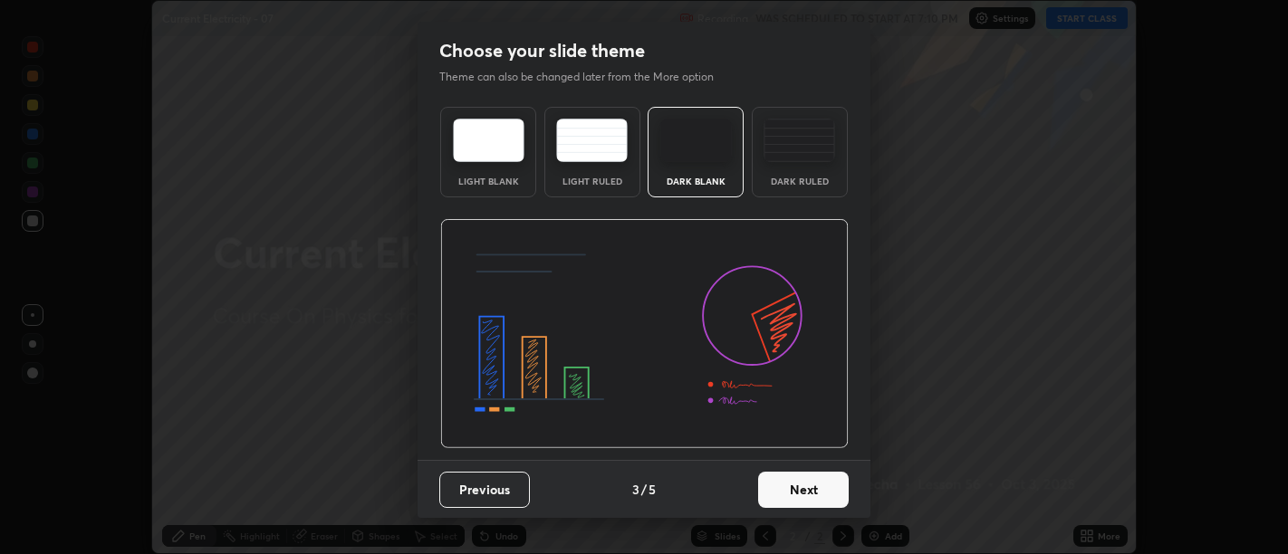
click at [795, 495] on button "Next" at bounding box center [803, 490] width 91 height 36
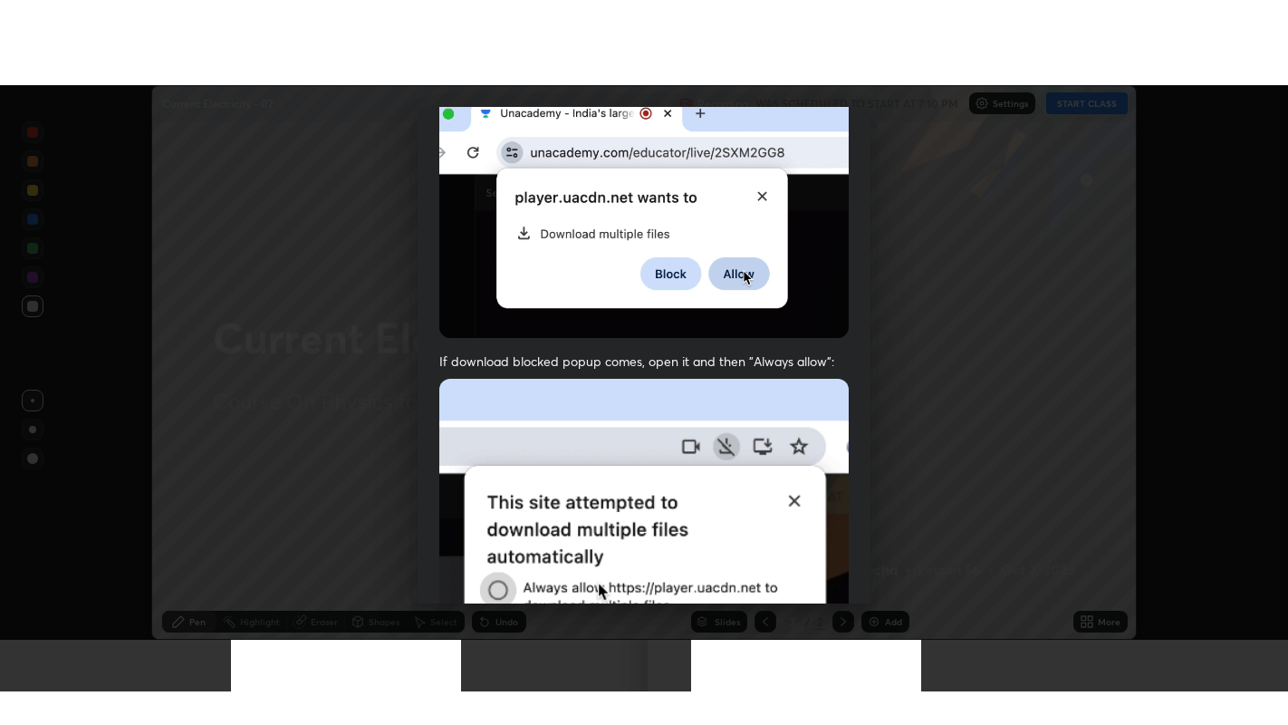
scroll to position [409, 0]
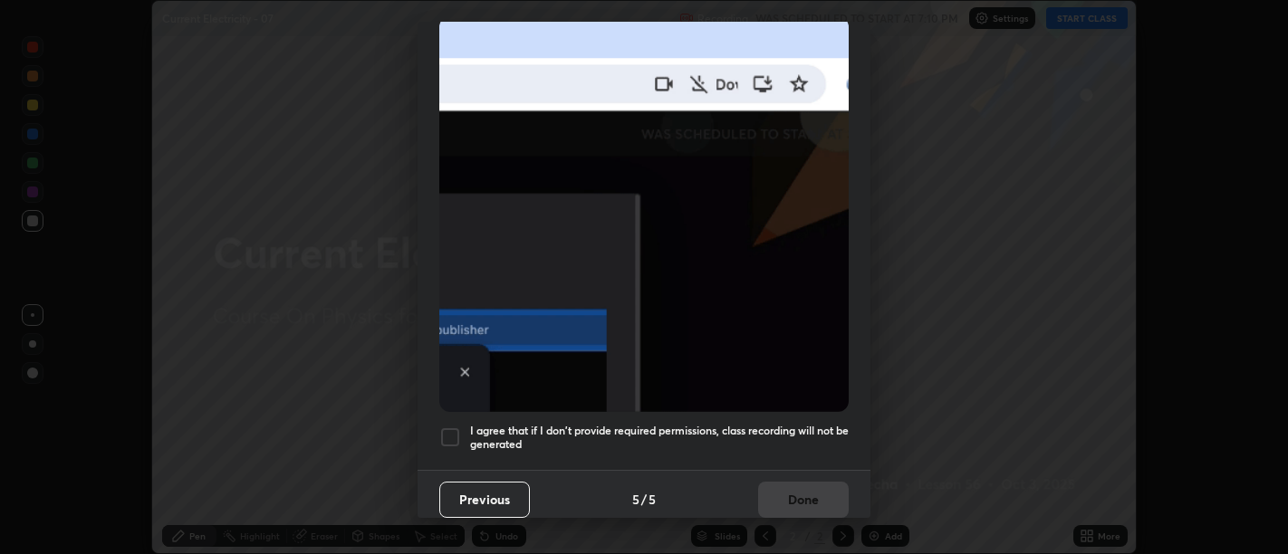
click at [792, 433] on h5 "I agree that if I don't provide required permissions, class recording will not …" at bounding box center [659, 438] width 379 height 28
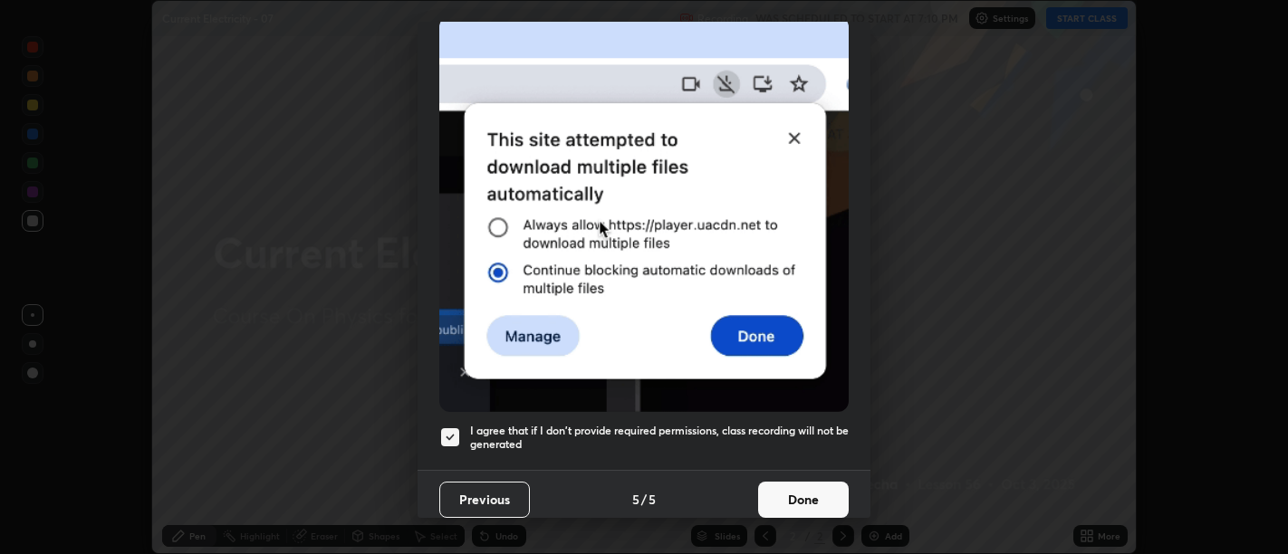
click at [807, 489] on button "Done" at bounding box center [803, 500] width 91 height 36
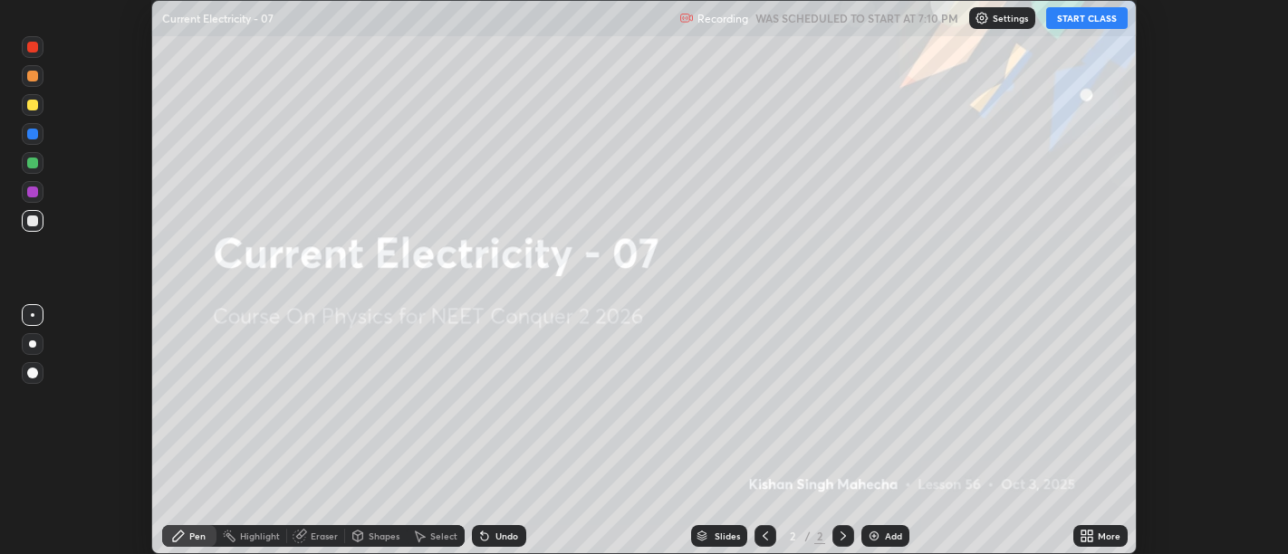
click at [1090, 539] on icon at bounding box center [1090, 539] width 5 height 5
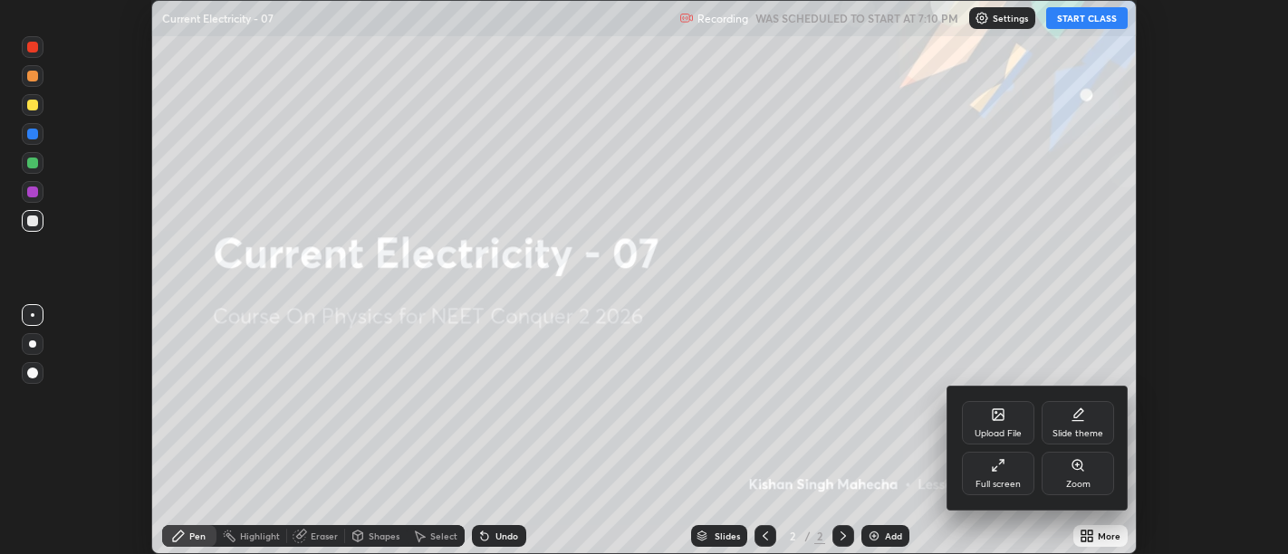
click at [976, 469] on div "Full screen" at bounding box center [998, 473] width 72 height 43
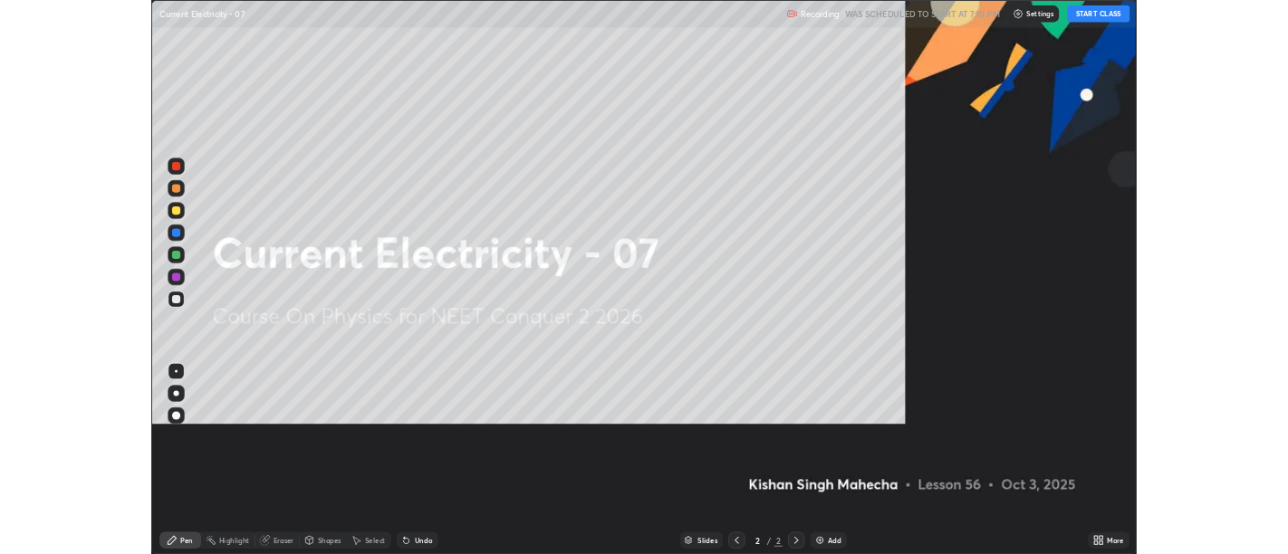
scroll to position [725, 1288]
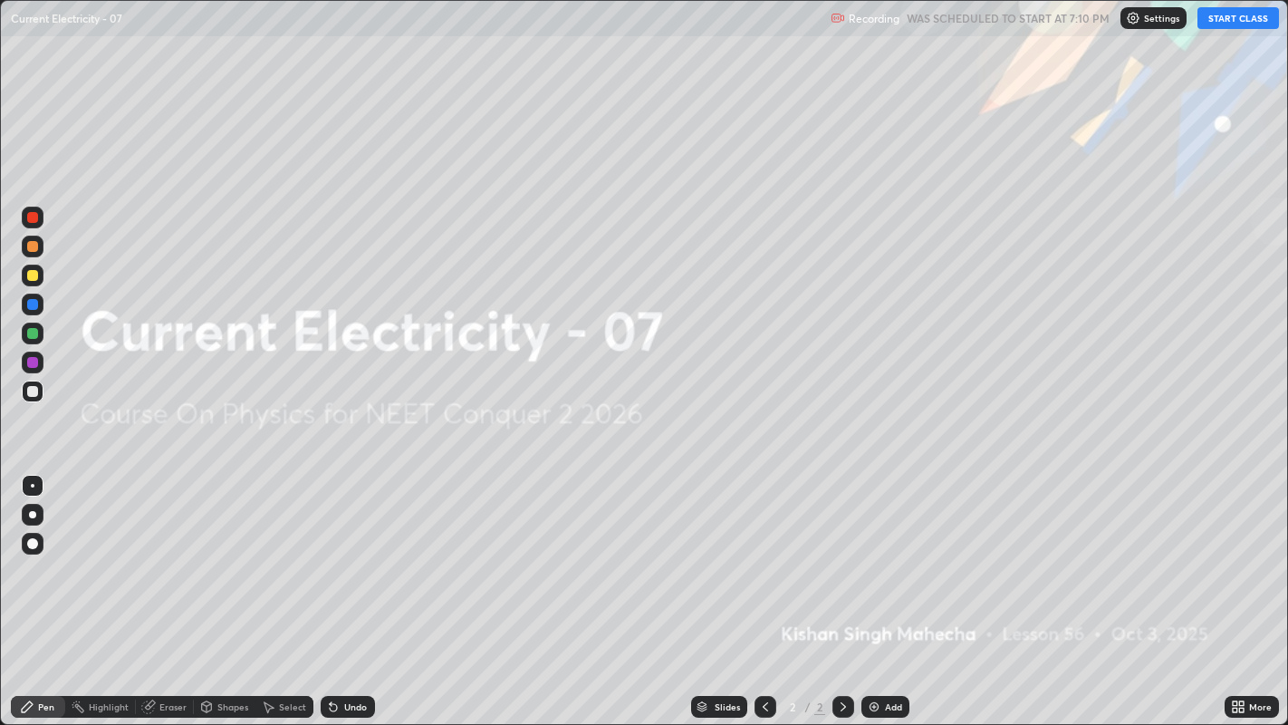
click at [1212, 16] on button "START CLASS" at bounding box center [1238, 18] width 82 height 22
click at [869, 553] on img at bounding box center [874, 706] width 14 height 14
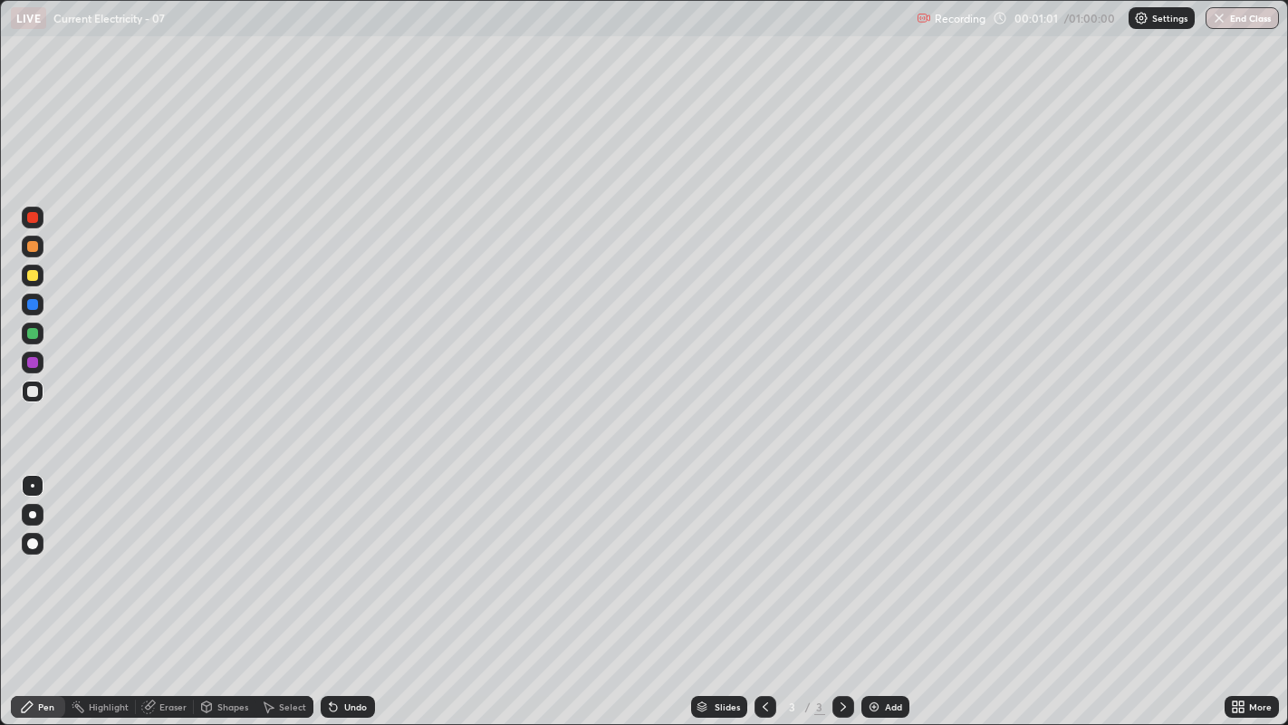
click at [875, 553] on img at bounding box center [874, 706] width 14 height 14
click at [332, 553] on icon at bounding box center [333, 707] width 7 height 7
click at [346, 553] on div "Undo" at bounding box center [355, 706] width 23 height 9
click at [282, 553] on div "Select" at bounding box center [292, 706] width 27 height 9
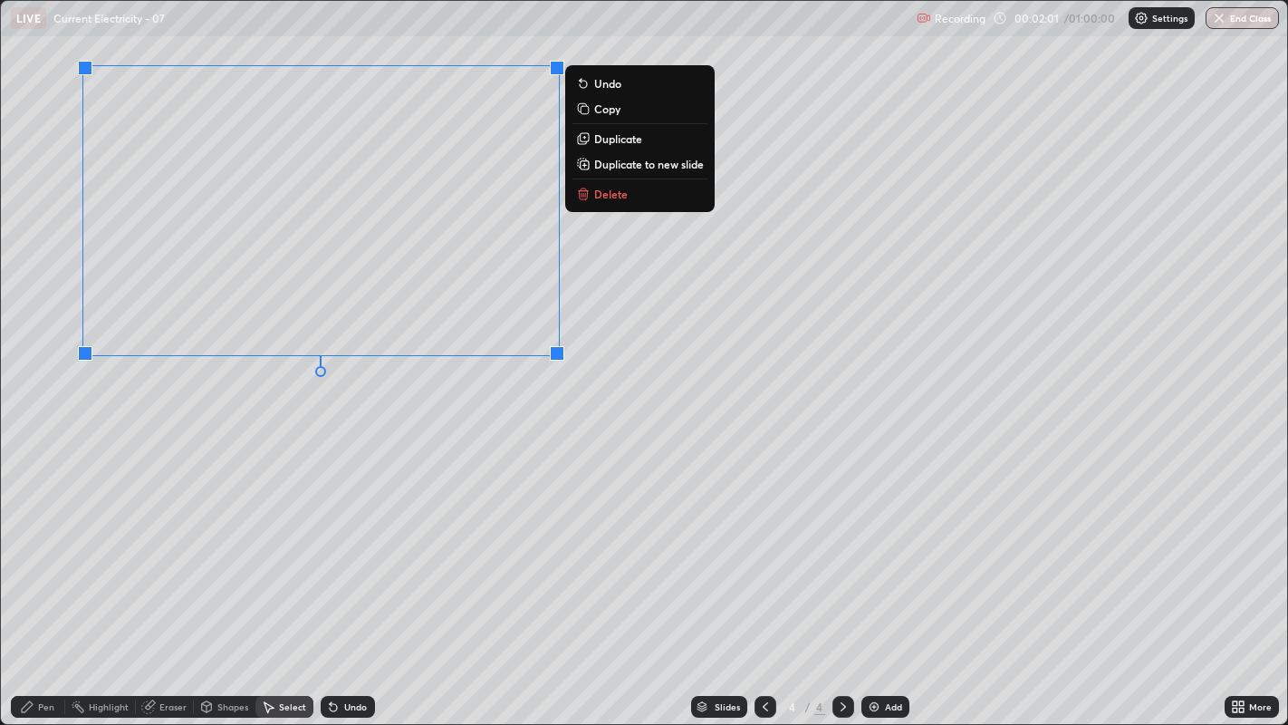
click at [607, 137] on p "Duplicate" at bounding box center [618, 138] width 48 height 14
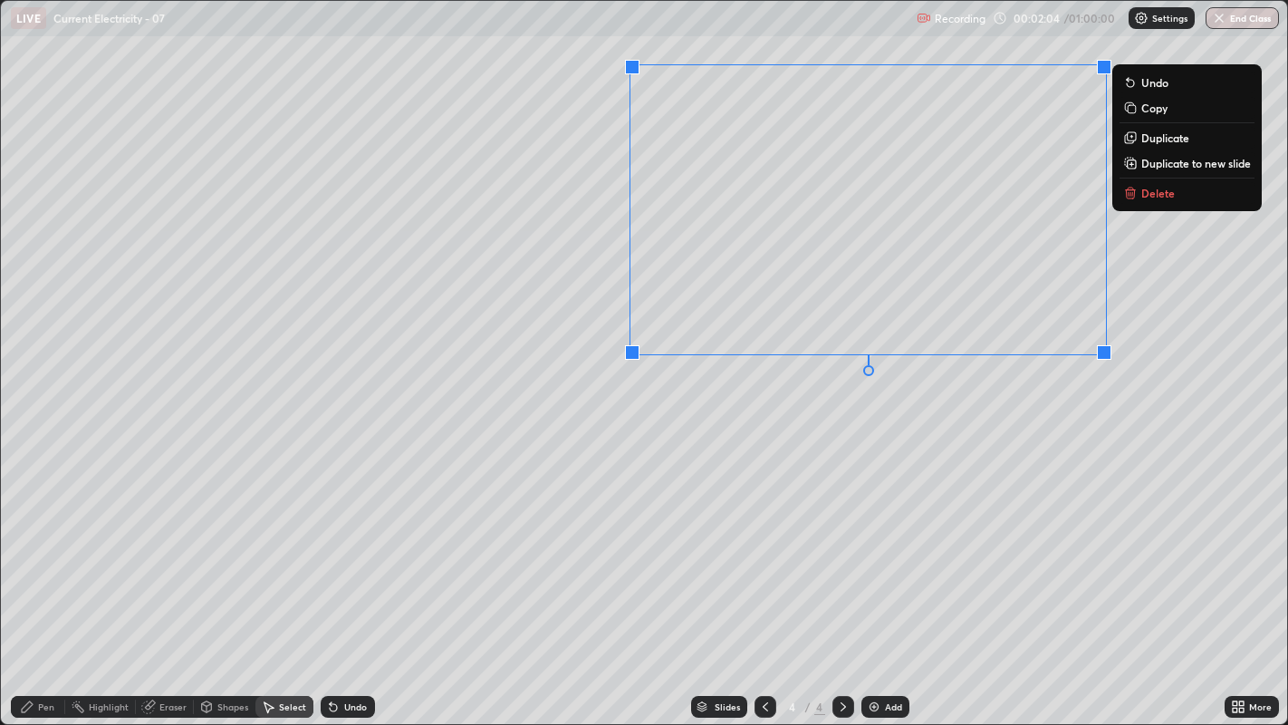
click at [41, 553] on div "Pen" at bounding box center [38, 707] width 54 height 22
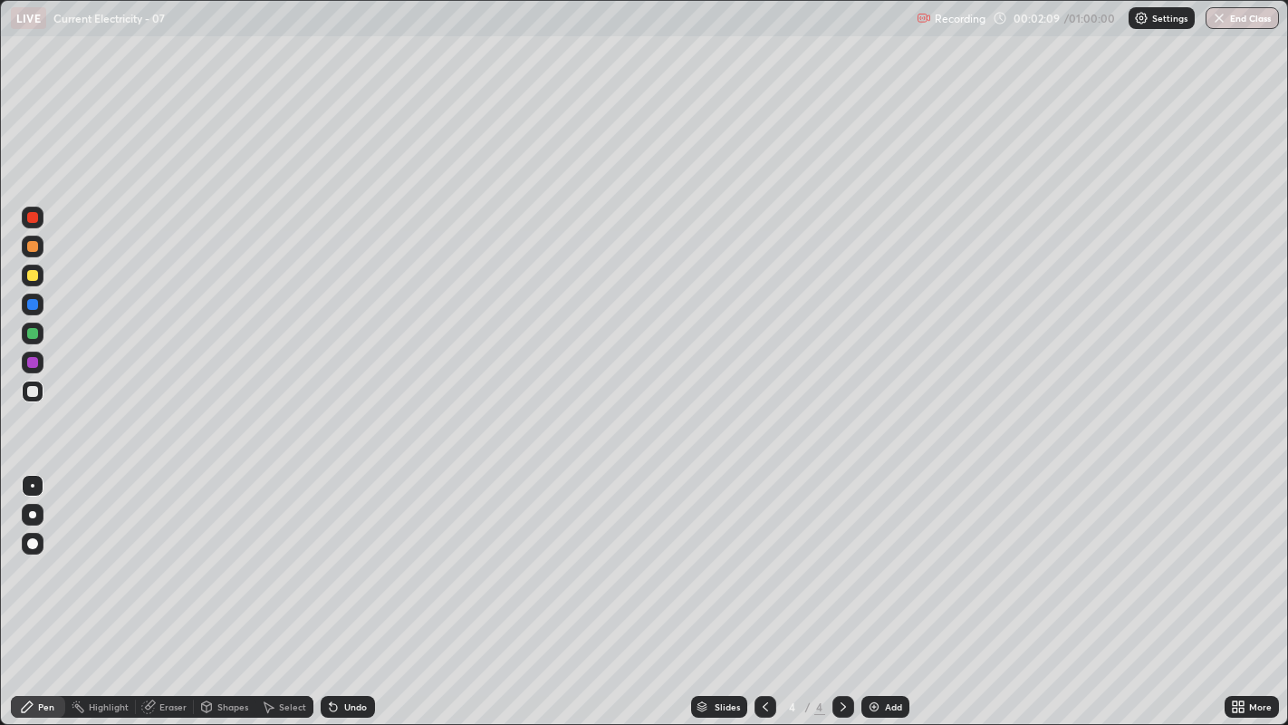
click at [166, 553] on div "Eraser" at bounding box center [172, 706] width 27 height 9
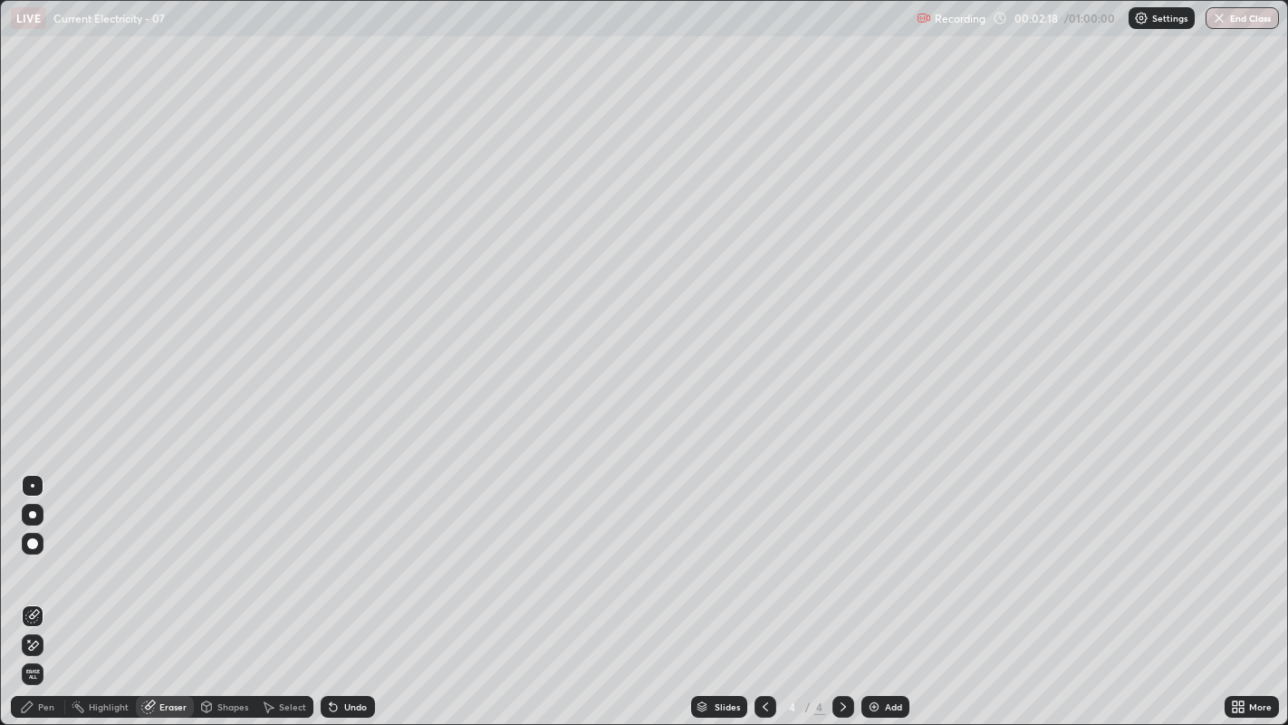
click at [38, 553] on div "Pen" at bounding box center [46, 706] width 16 height 9
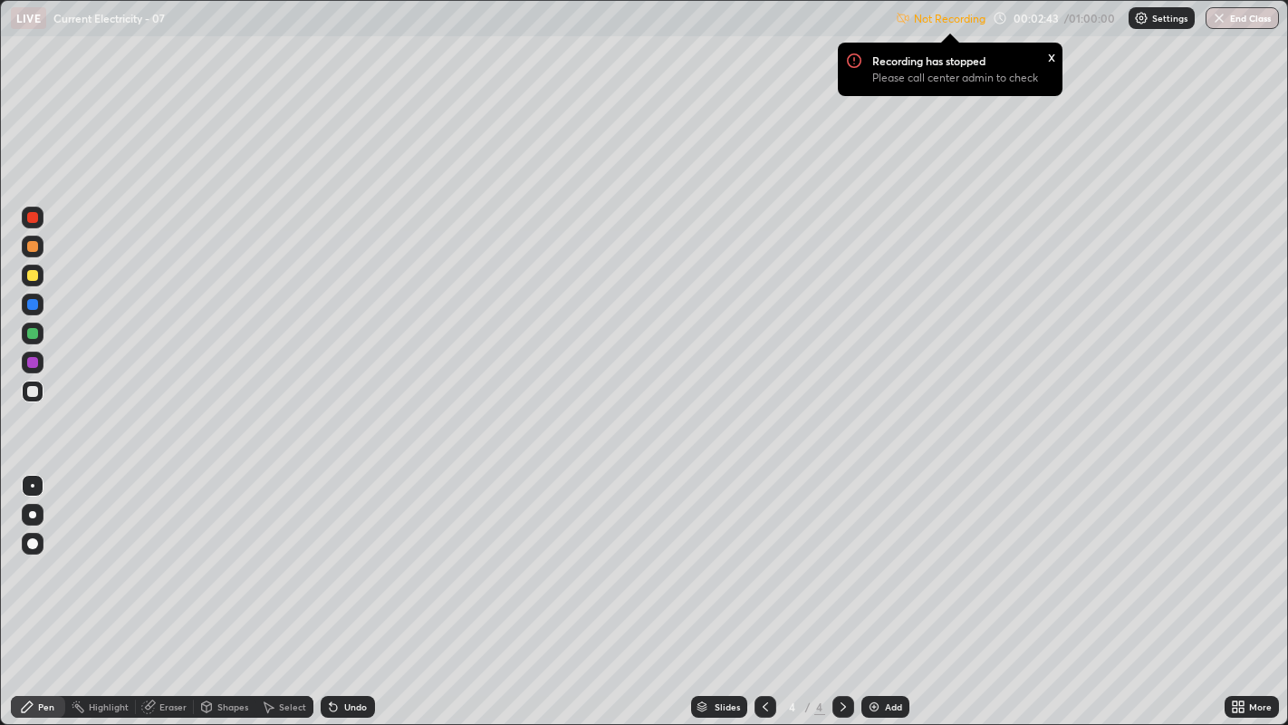
click at [327, 553] on icon at bounding box center [333, 706] width 14 height 14
click at [1154, 21] on p "Settings" at bounding box center [1169, 18] width 35 height 9
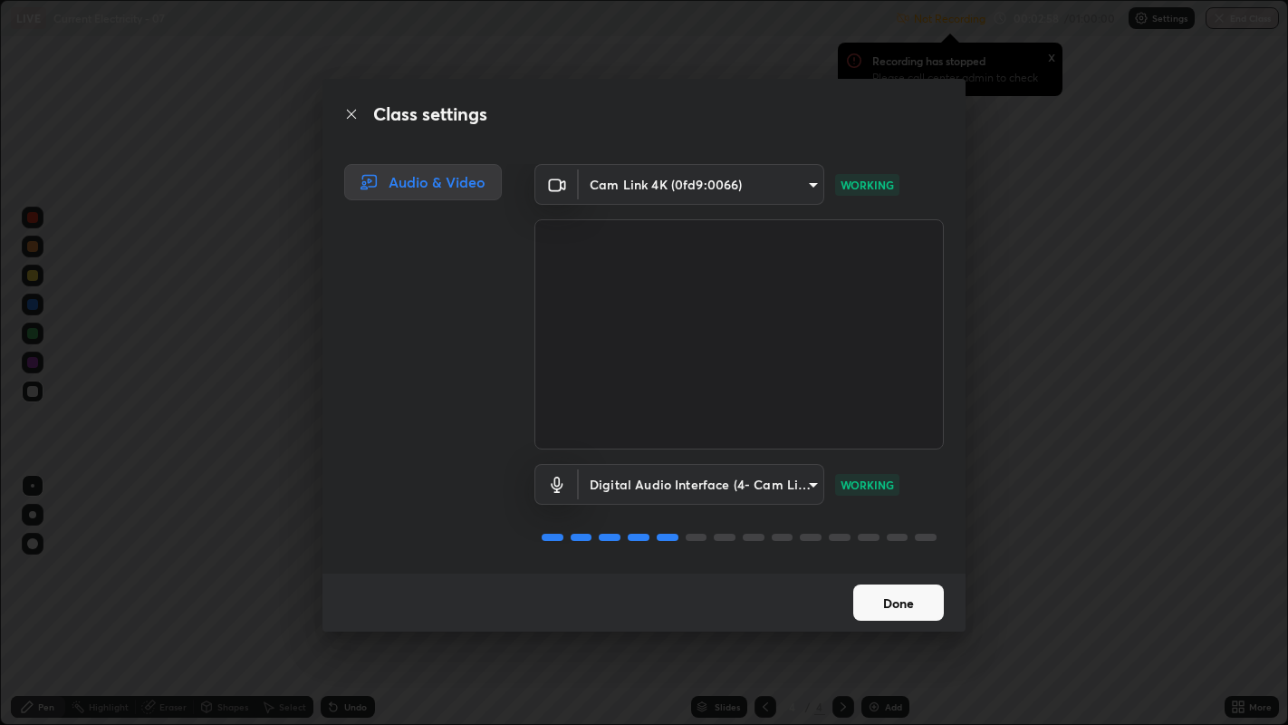
click at [918, 553] on button "Done" at bounding box center [898, 602] width 91 height 36
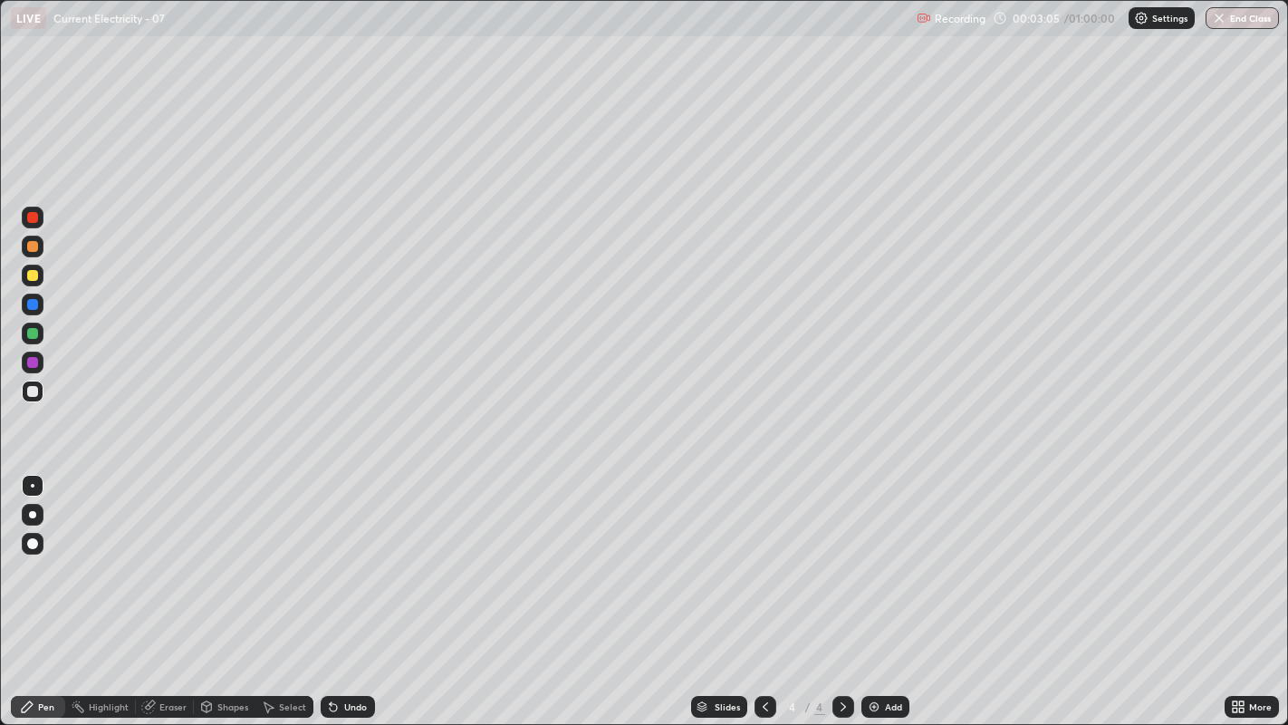
click at [33, 276] on div at bounding box center [32, 275] width 11 height 11
click at [348, 553] on div "Undo" at bounding box center [348, 707] width 54 height 22
click at [886, 553] on div "Add" at bounding box center [893, 706] width 17 height 9
click at [340, 553] on div "Undo" at bounding box center [348, 707] width 54 height 22
click at [337, 553] on div "Undo" at bounding box center [348, 707] width 54 height 22
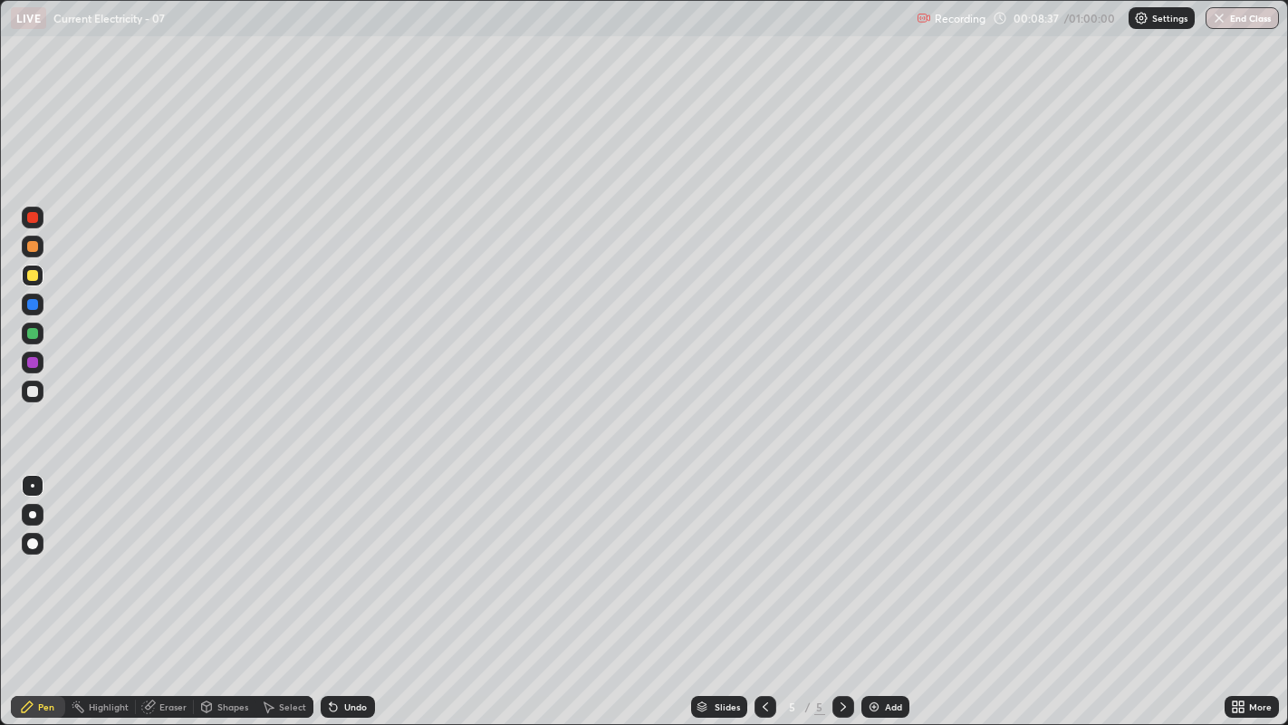
click at [341, 553] on div "Undo" at bounding box center [348, 707] width 54 height 22
click at [345, 553] on div "Undo" at bounding box center [355, 706] width 23 height 9
click at [348, 553] on div "Undo" at bounding box center [355, 706] width 23 height 9
click at [331, 553] on icon at bounding box center [333, 707] width 7 height 7
click at [344, 553] on div "Undo" at bounding box center [355, 706] width 23 height 9
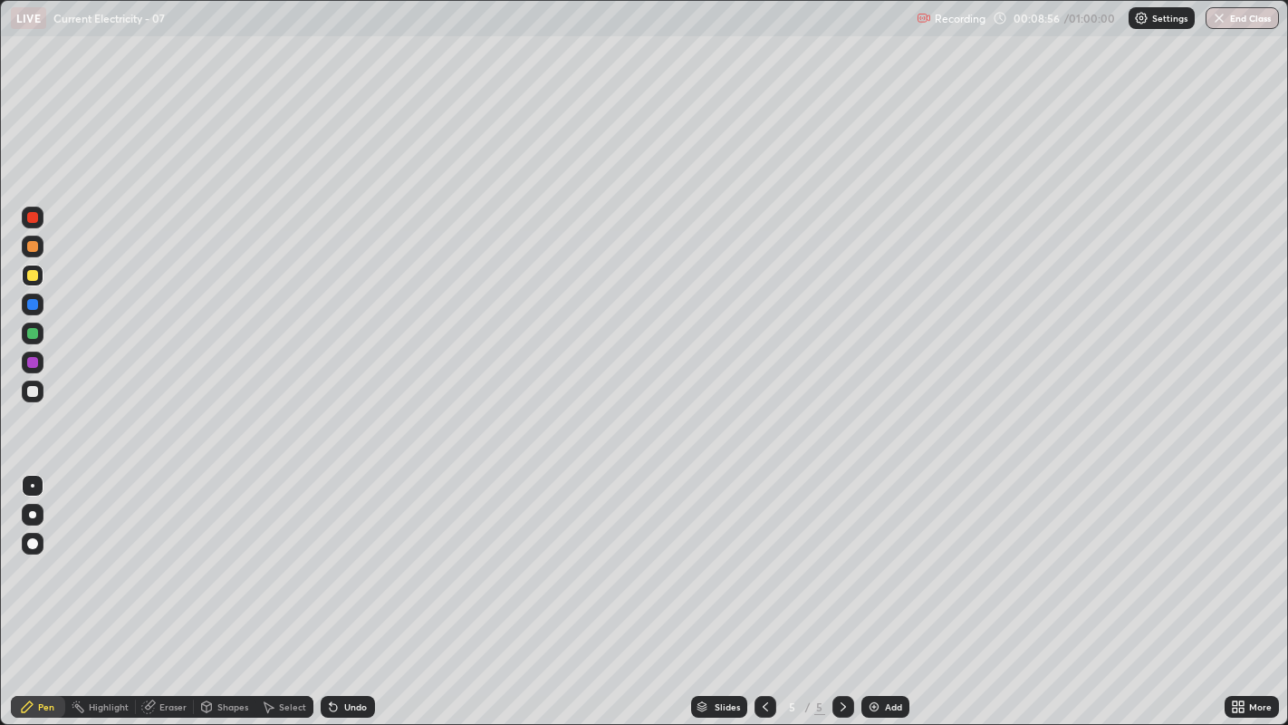
click at [330, 553] on icon at bounding box center [331, 703] width 2 height 2
click at [31, 245] on div at bounding box center [32, 246] width 11 height 11
click at [30, 275] on div at bounding box center [32, 275] width 11 height 11
click at [338, 553] on icon at bounding box center [333, 706] width 14 height 14
click at [344, 553] on div "Undo" at bounding box center [355, 706] width 23 height 9
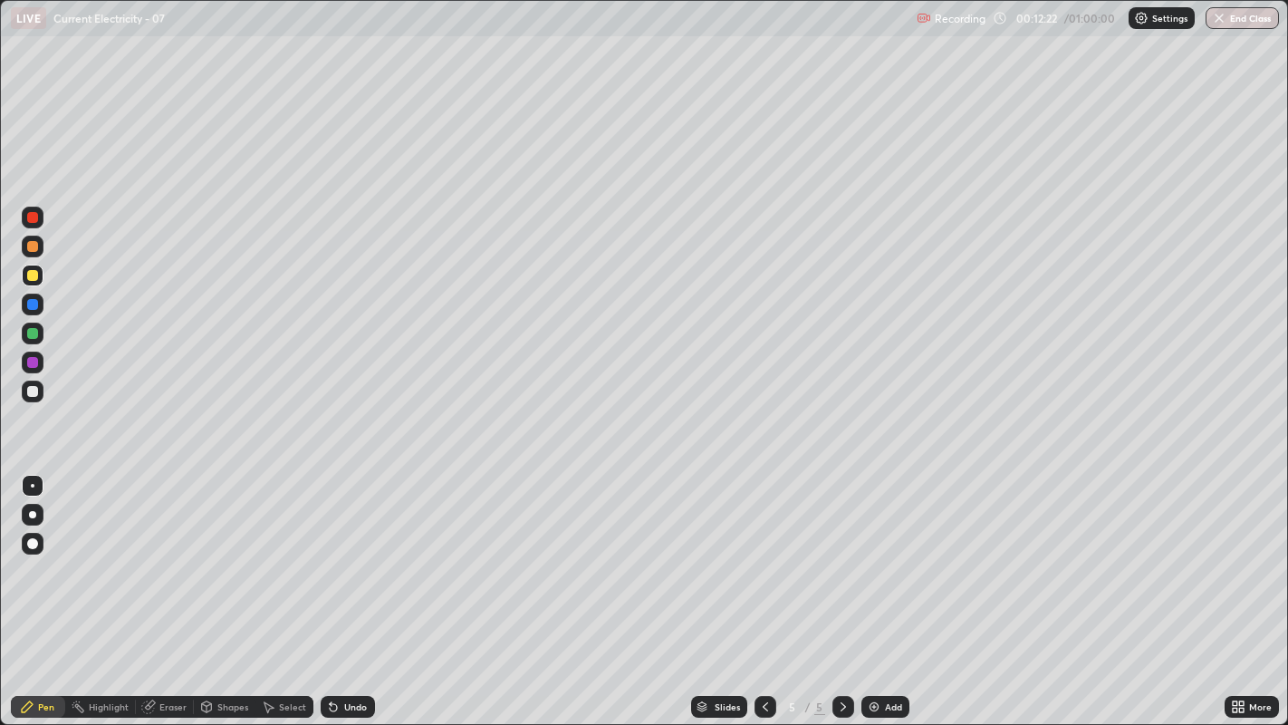
click at [346, 553] on div "Undo" at bounding box center [355, 706] width 23 height 9
click at [341, 553] on div "Undo" at bounding box center [348, 707] width 54 height 22
click at [874, 553] on img at bounding box center [874, 706] width 14 height 14
click at [765, 553] on icon at bounding box center [765, 706] width 14 height 14
click at [873, 553] on img at bounding box center [874, 706] width 14 height 14
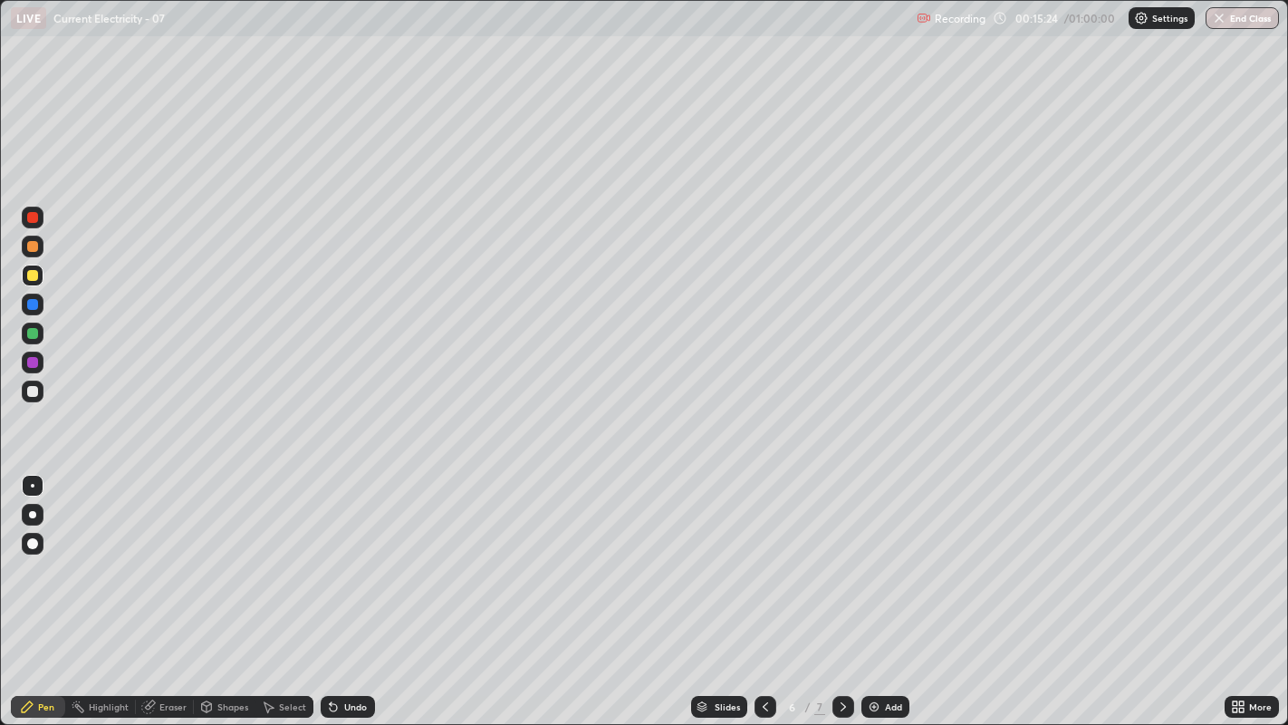
click at [35, 381] on div at bounding box center [33, 391] width 22 height 22
click at [330, 553] on icon at bounding box center [331, 703] width 2 height 2
click at [341, 553] on div "Undo" at bounding box center [348, 707] width 54 height 22
click at [332, 553] on icon at bounding box center [333, 707] width 7 height 7
click at [280, 553] on div "Select" at bounding box center [284, 707] width 58 height 22
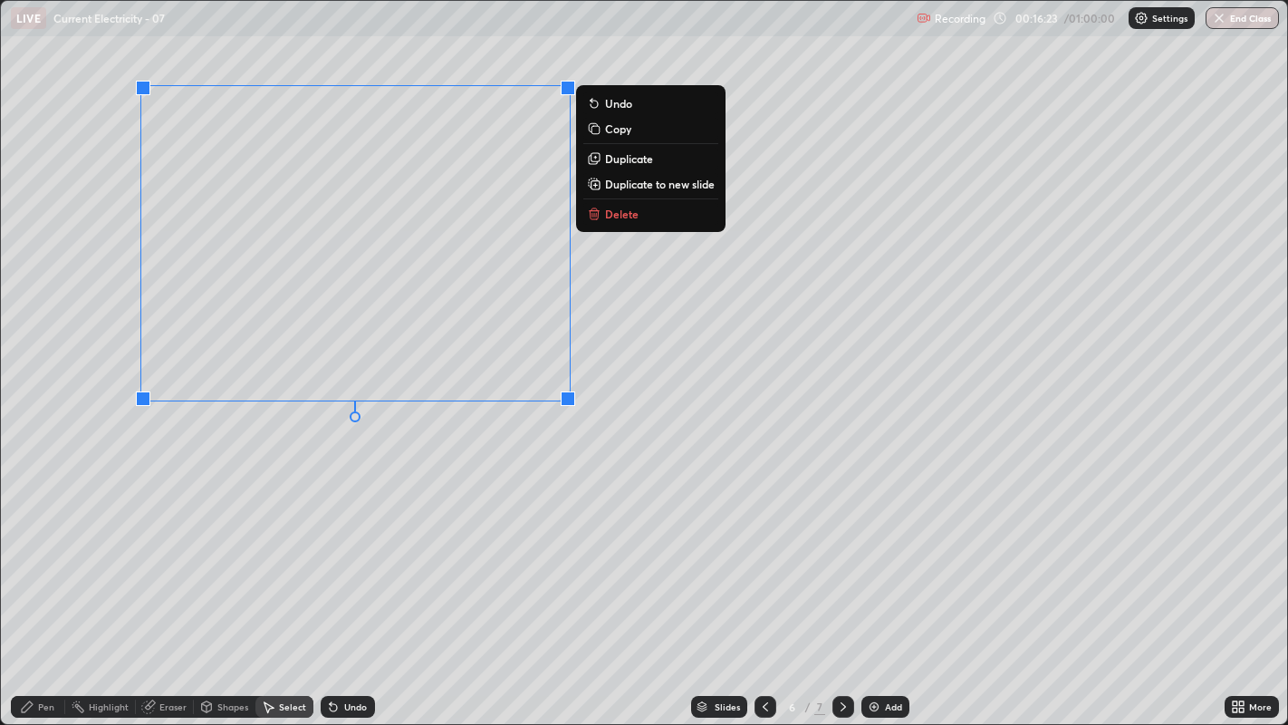
click at [569, 553] on div "0 ° Undo Copy Duplicate Duplicate to new slide Delete" at bounding box center [644, 363] width 1287 height 724
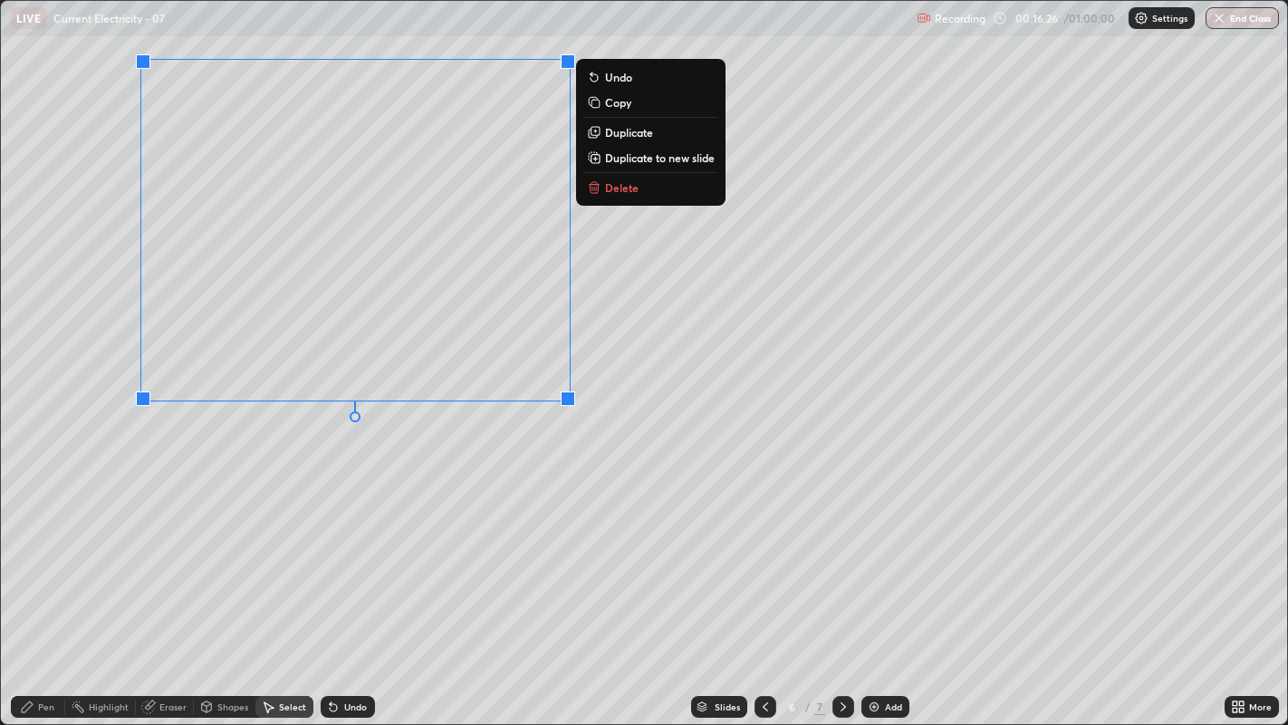
click at [627, 133] on p "Duplicate" at bounding box center [629, 132] width 48 height 14
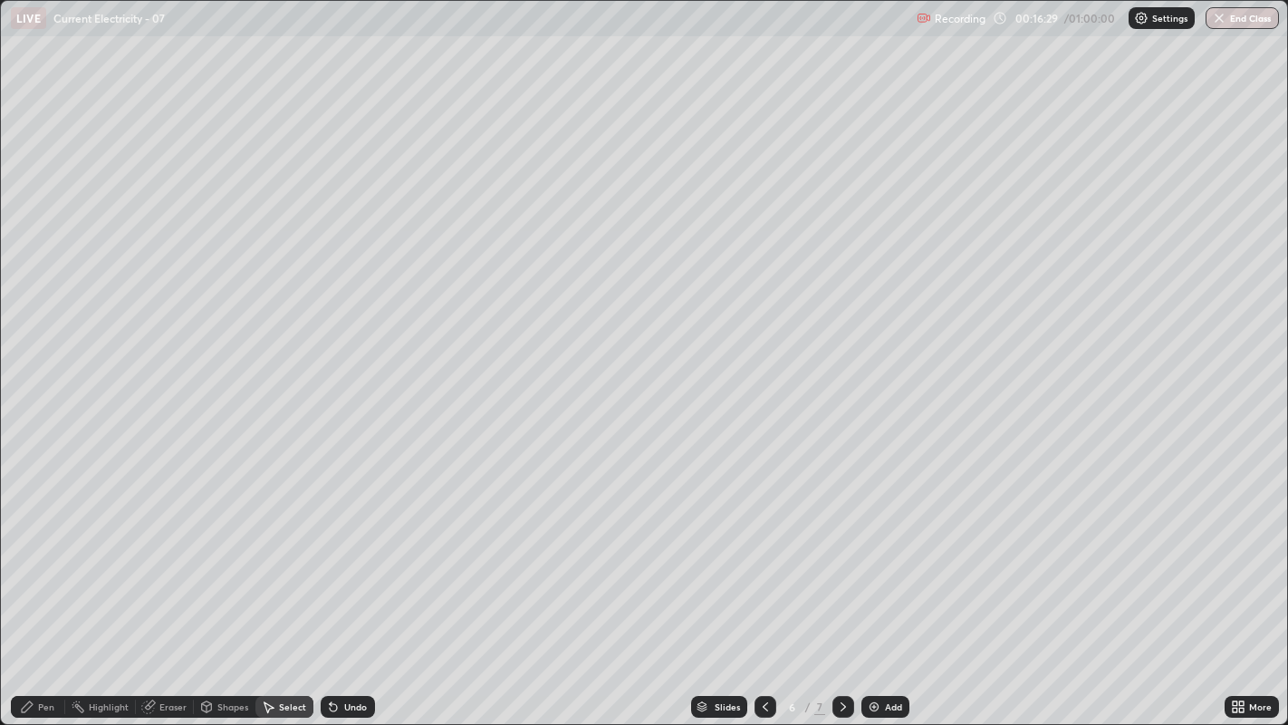
click at [34, 553] on div "Pen" at bounding box center [38, 707] width 54 height 22
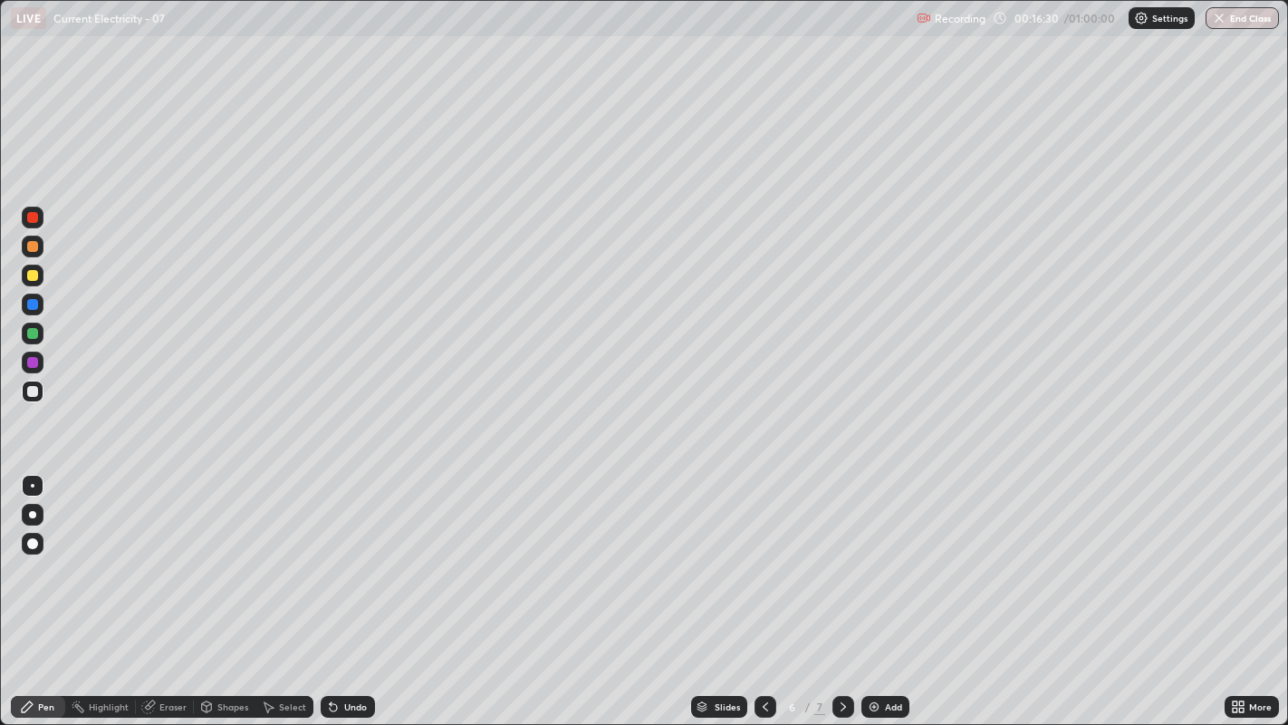
click at [29, 396] on div at bounding box center [32, 391] width 11 height 11
click at [32, 248] on div at bounding box center [32, 246] width 11 height 11
click at [331, 553] on icon at bounding box center [333, 707] width 7 height 7
click at [762, 553] on div at bounding box center [766, 706] width 22 height 36
click at [839, 553] on icon at bounding box center [843, 706] width 14 height 14
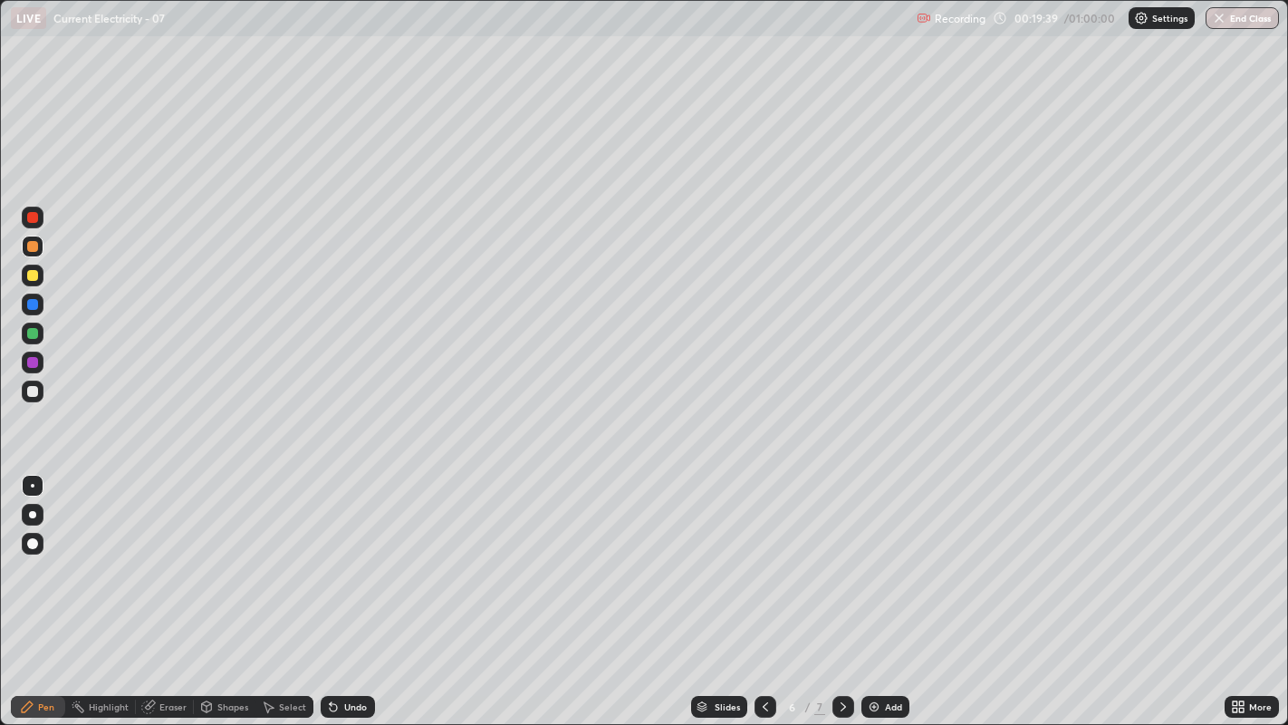
click at [32, 280] on div at bounding box center [32, 275] width 11 height 11
click at [360, 553] on div "Undo" at bounding box center [355, 706] width 23 height 9
click at [356, 553] on div "Undo" at bounding box center [355, 706] width 23 height 9
click at [370, 553] on div "Undo" at bounding box center [348, 707] width 54 height 22
click at [371, 553] on div "Undo" at bounding box center [348, 707] width 54 height 22
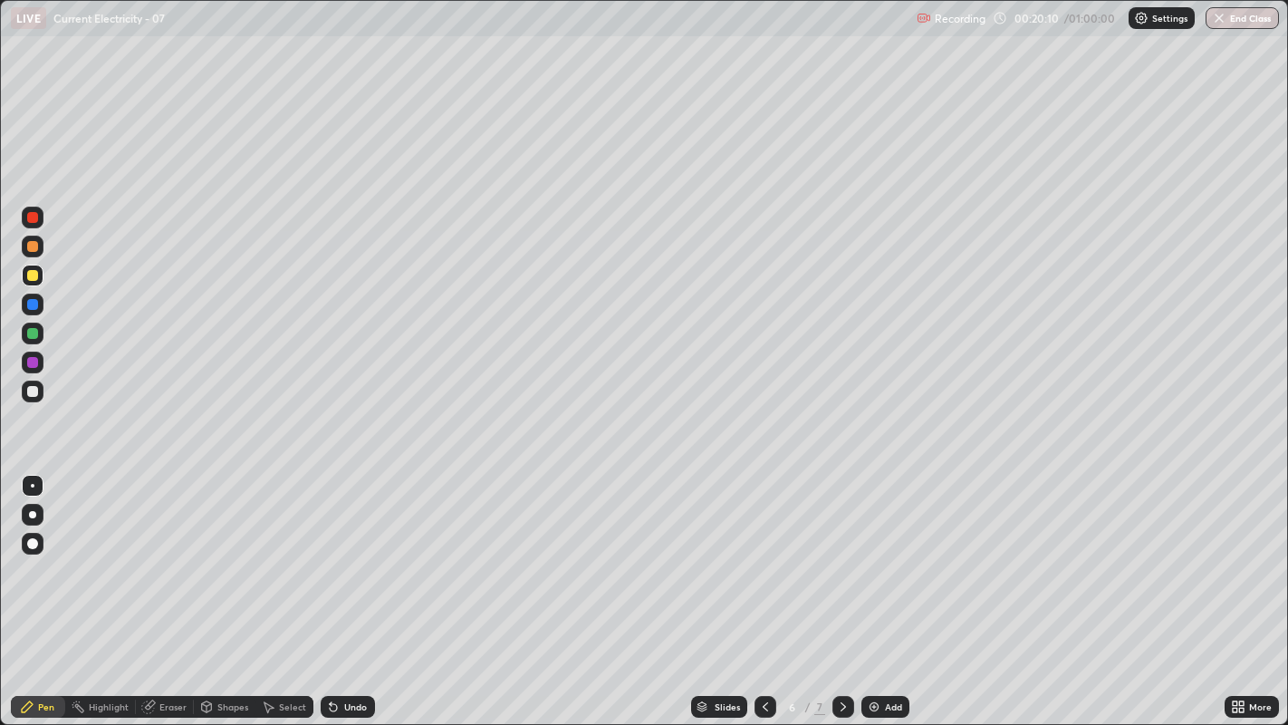
click at [390, 553] on div "Slides 6 / 7 Add" at bounding box center [800, 706] width 850 height 36
click at [355, 553] on div "Undo" at bounding box center [348, 707] width 54 height 22
click at [841, 553] on icon at bounding box center [843, 706] width 14 height 14
click at [349, 553] on div "Undo" at bounding box center [355, 706] width 23 height 9
click at [279, 553] on div "Select" at bounding box center [292, 706] width 27 height 9
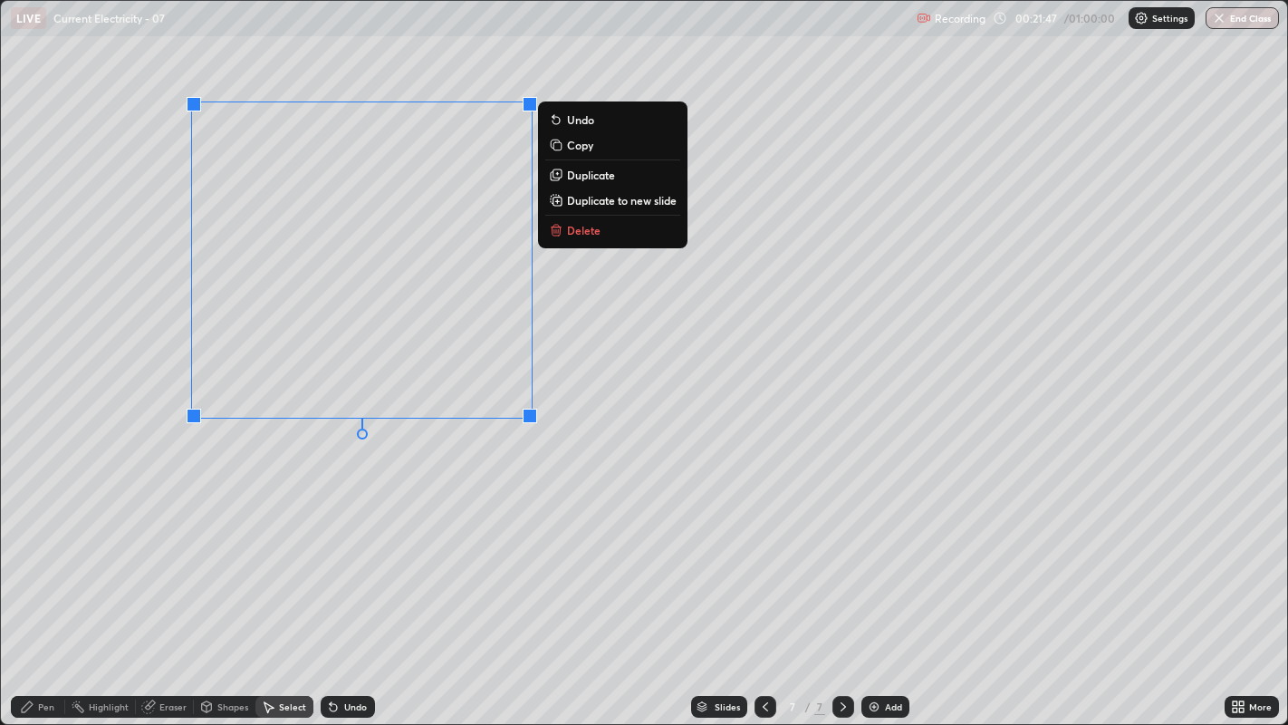
click at [583, 172] on p "Duplicate" at bounding box center [591, 175] width 48 height 14
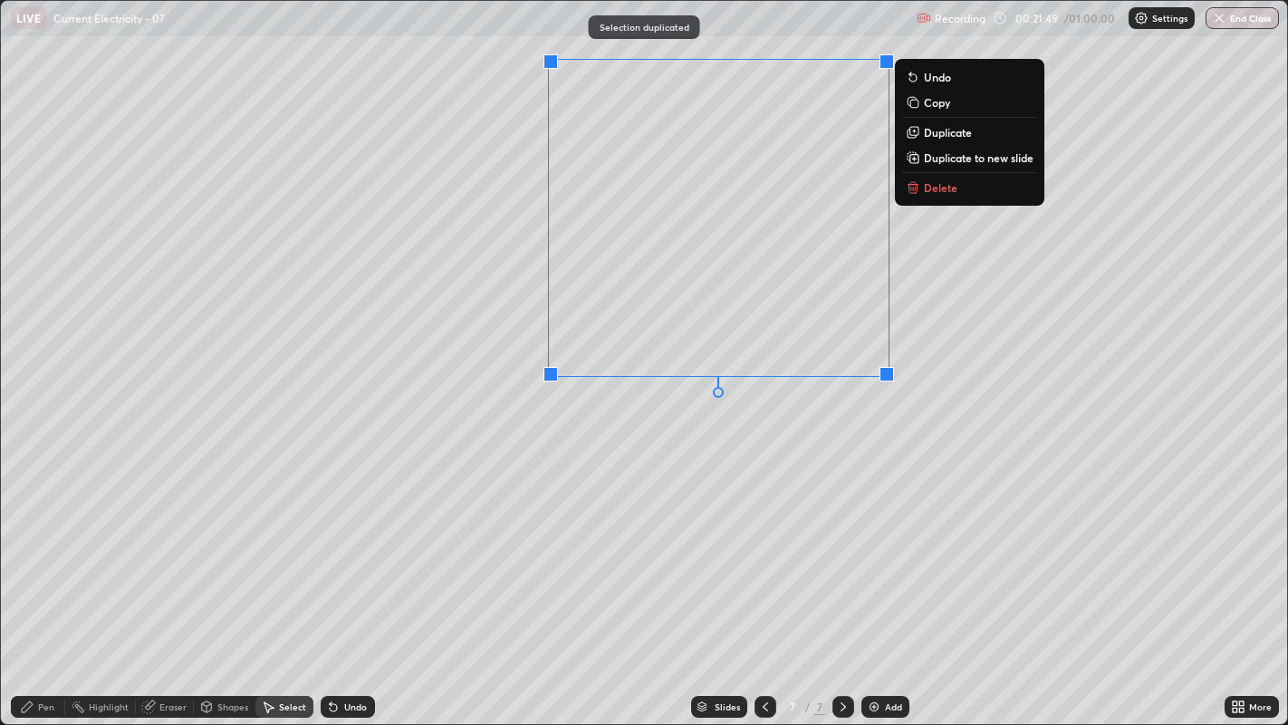
click at [928, 133] on p "Duplicate" at bounding box center [948, 132] width 48 height 14
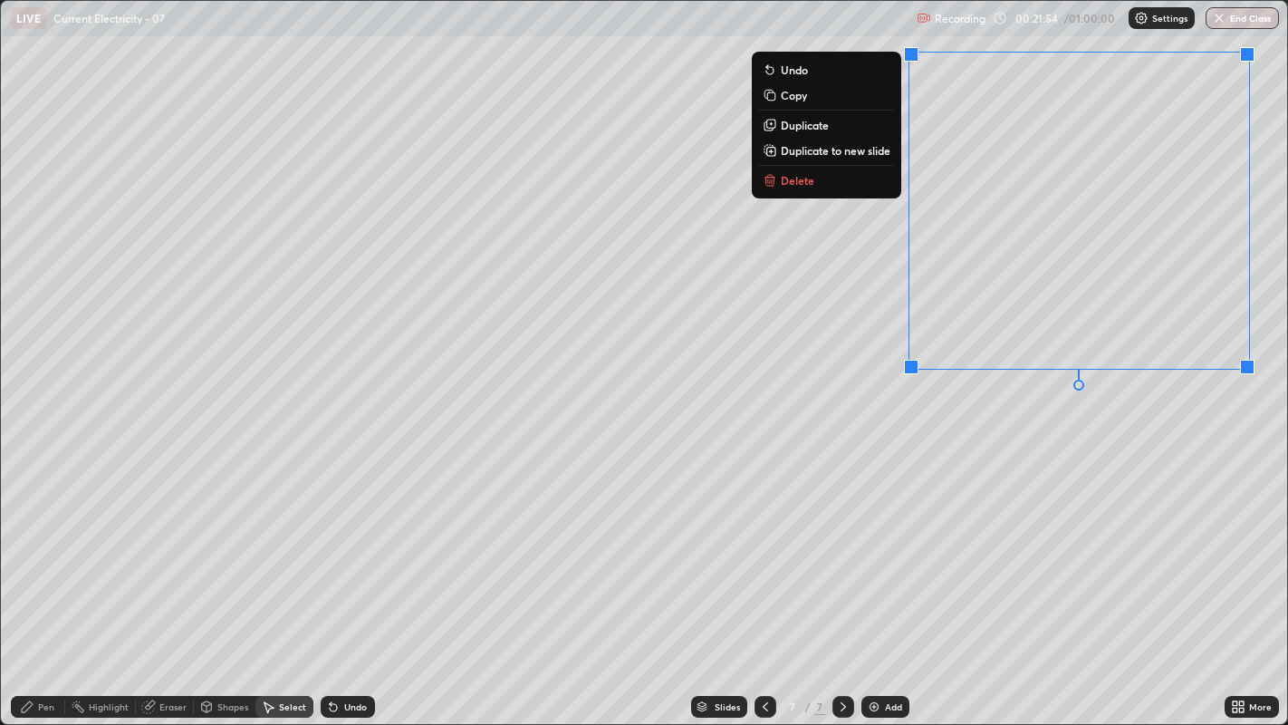
click at [855, 150] on p "Duplicate to new slide" at bounding box center [836, 150] width 110 height 14
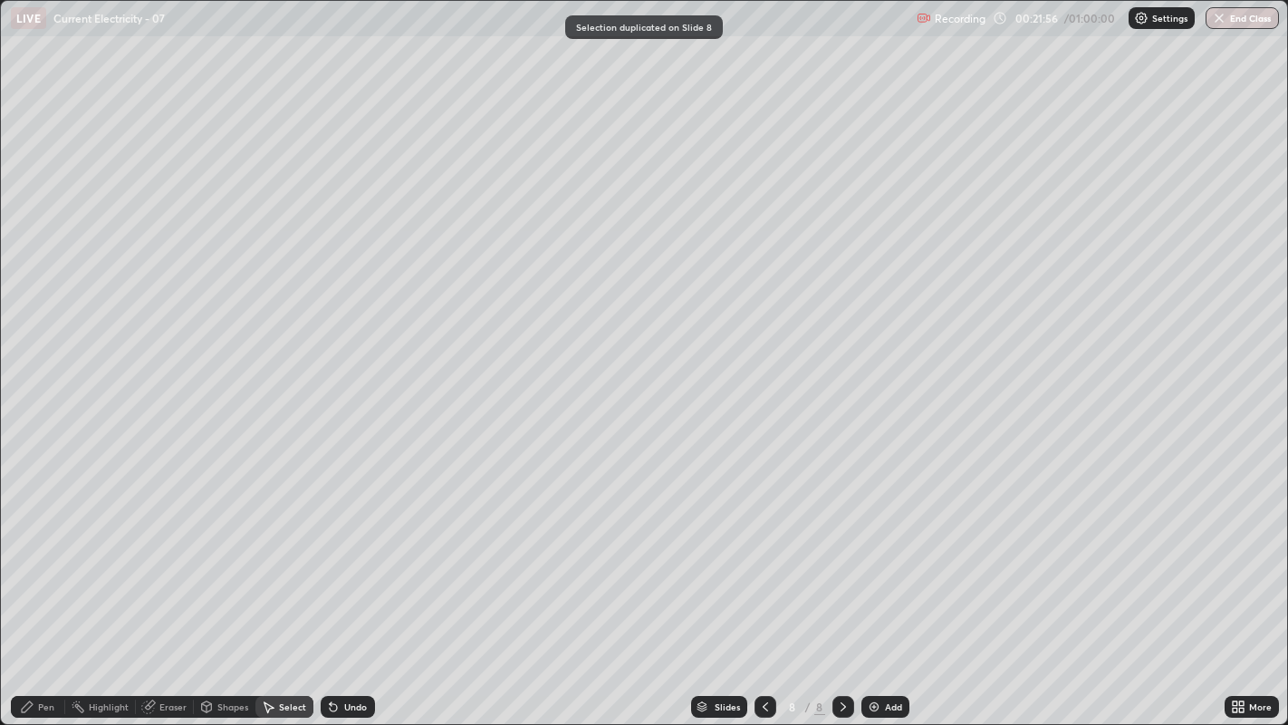
click at [763, 553] on icon at bounding box center [765, 706] width 5 height 9
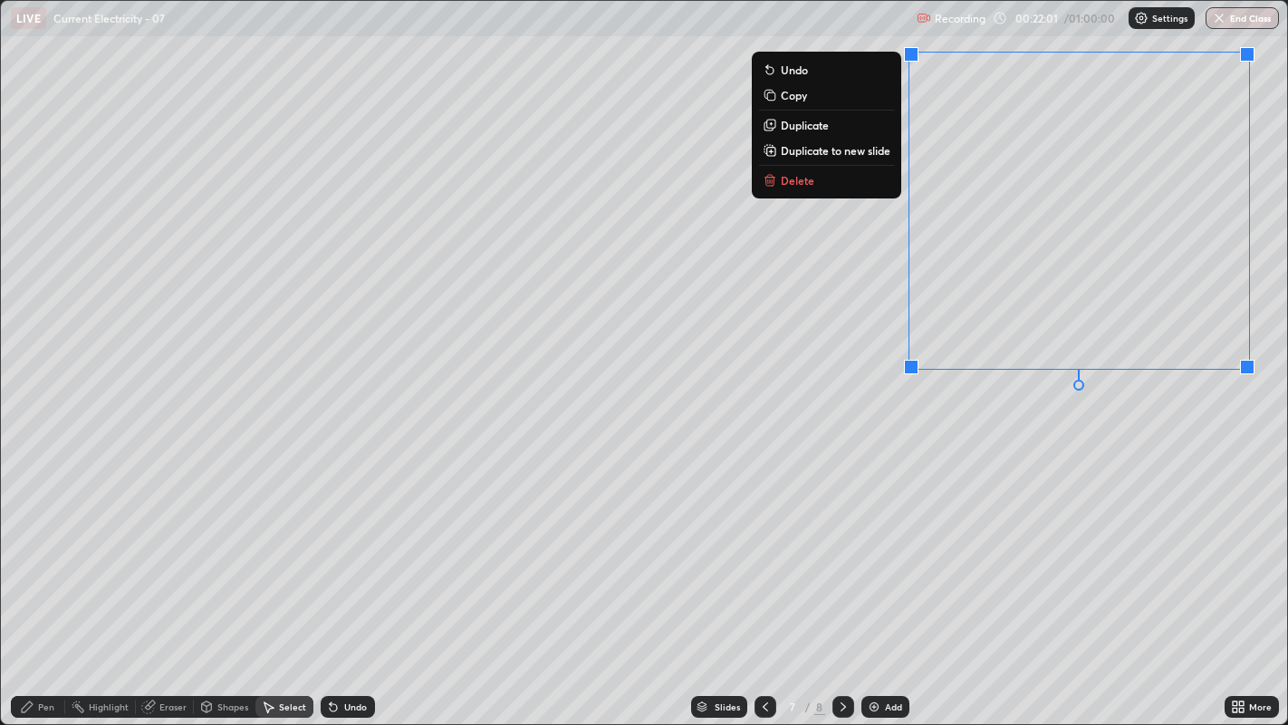
click at [801, 180] on p "Delete" at bounding box center [798, 180] width 34 height 14
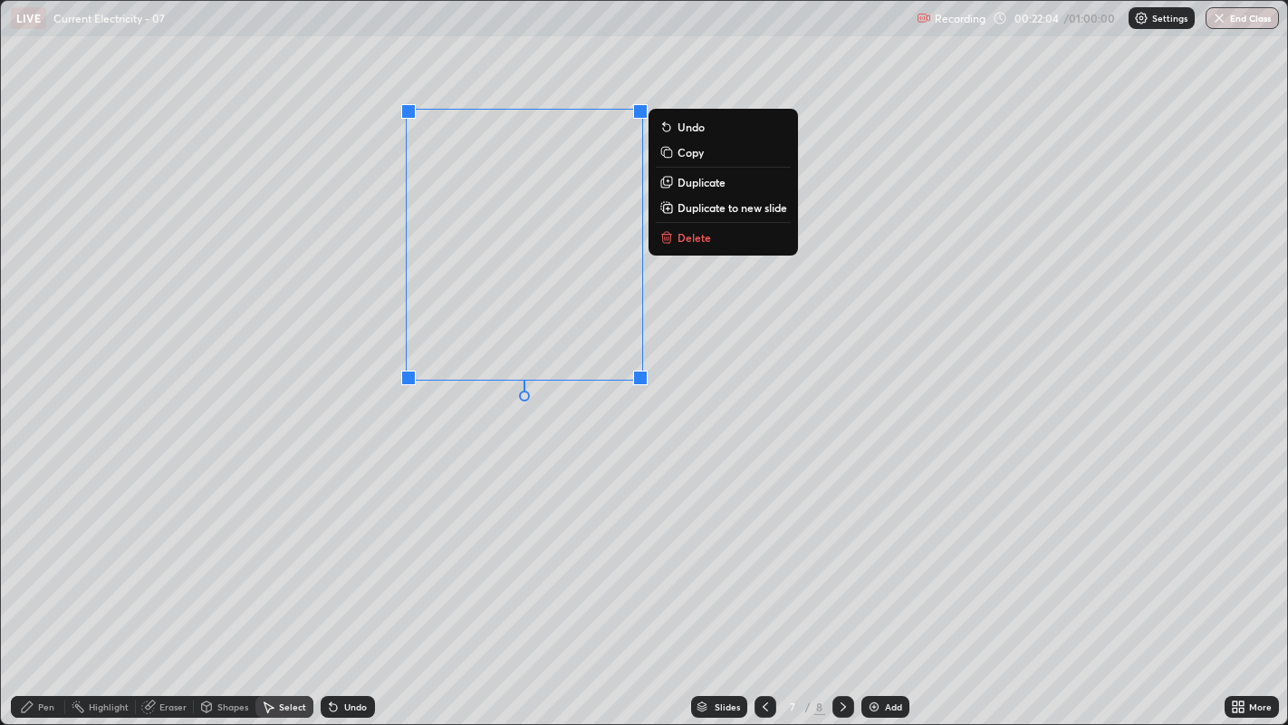
click at [538, 504] on div "0 ° Undo Copy Duplicate Duplicate to new slide Delete" at bounding box center [644, 363] width 1287 height 724
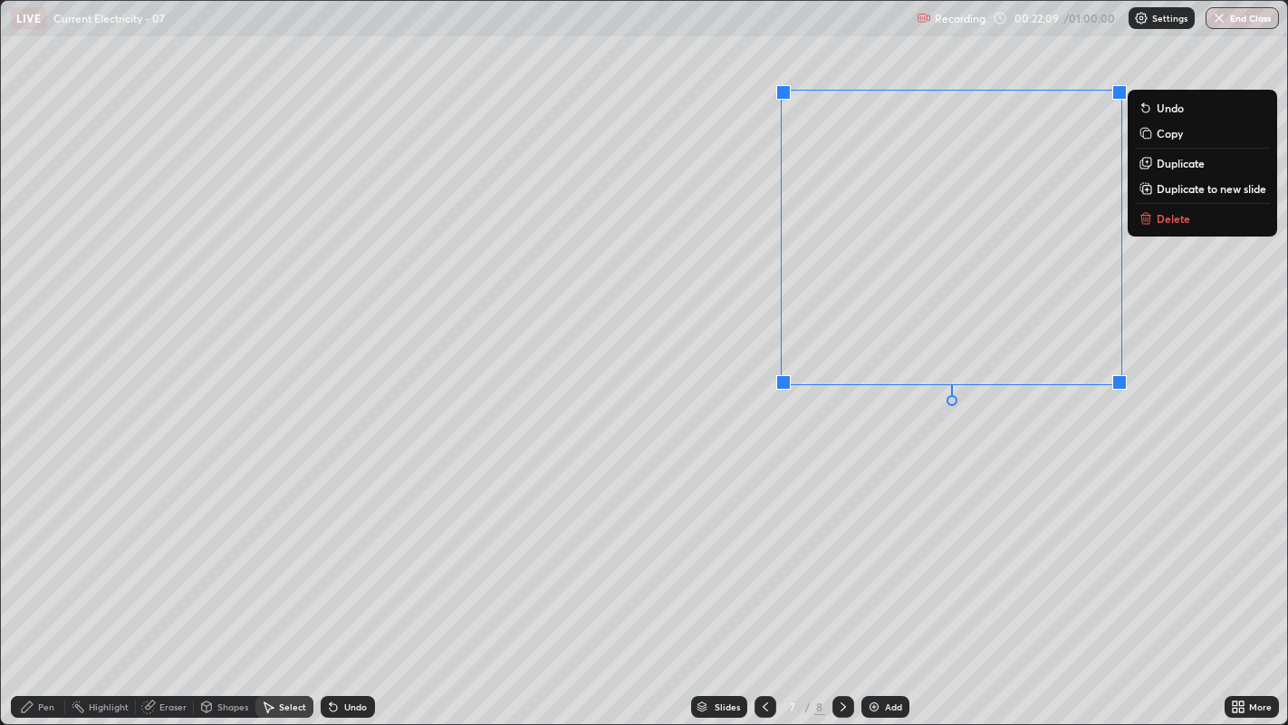
click at [40, 553] on div "Pen" at bounding box center [46, 706] width 16 height 9
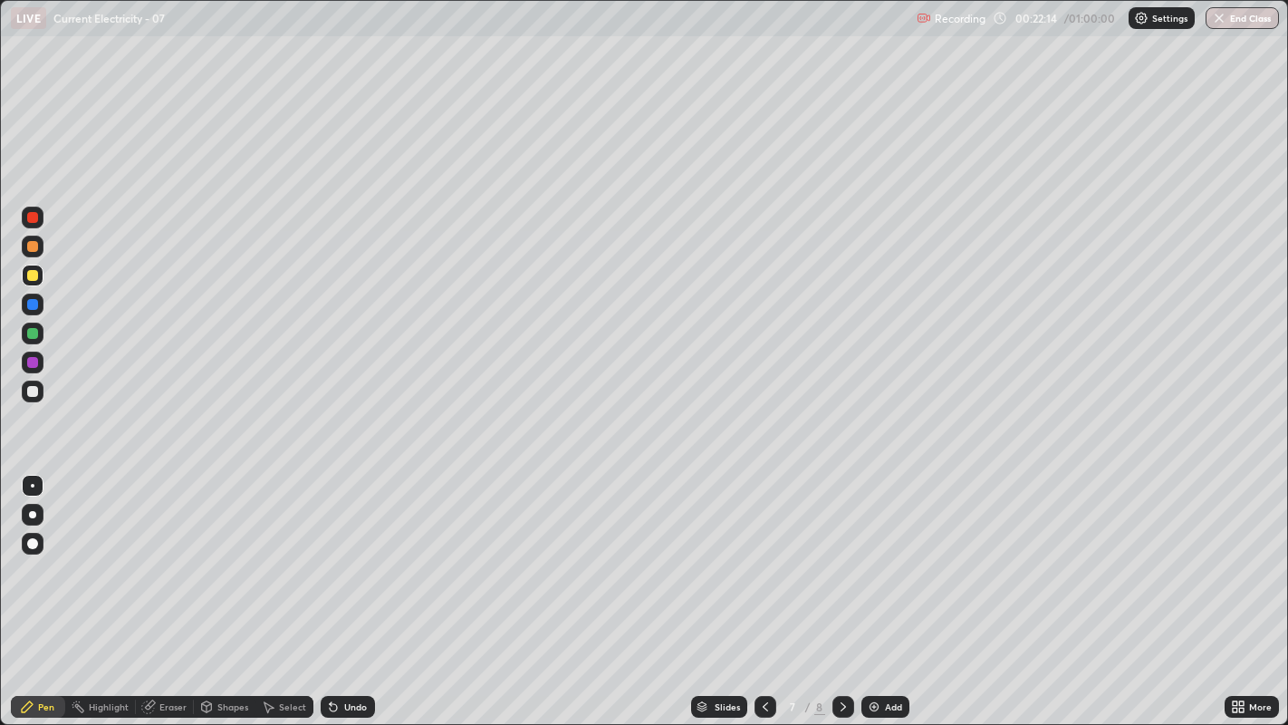
click at [340, 553] on div "Undo" at bounding box center [348, 707] width 54 height 22
click at [164, 553] on div "Eraser" at bounding box center [172, 706] width 27 height 9
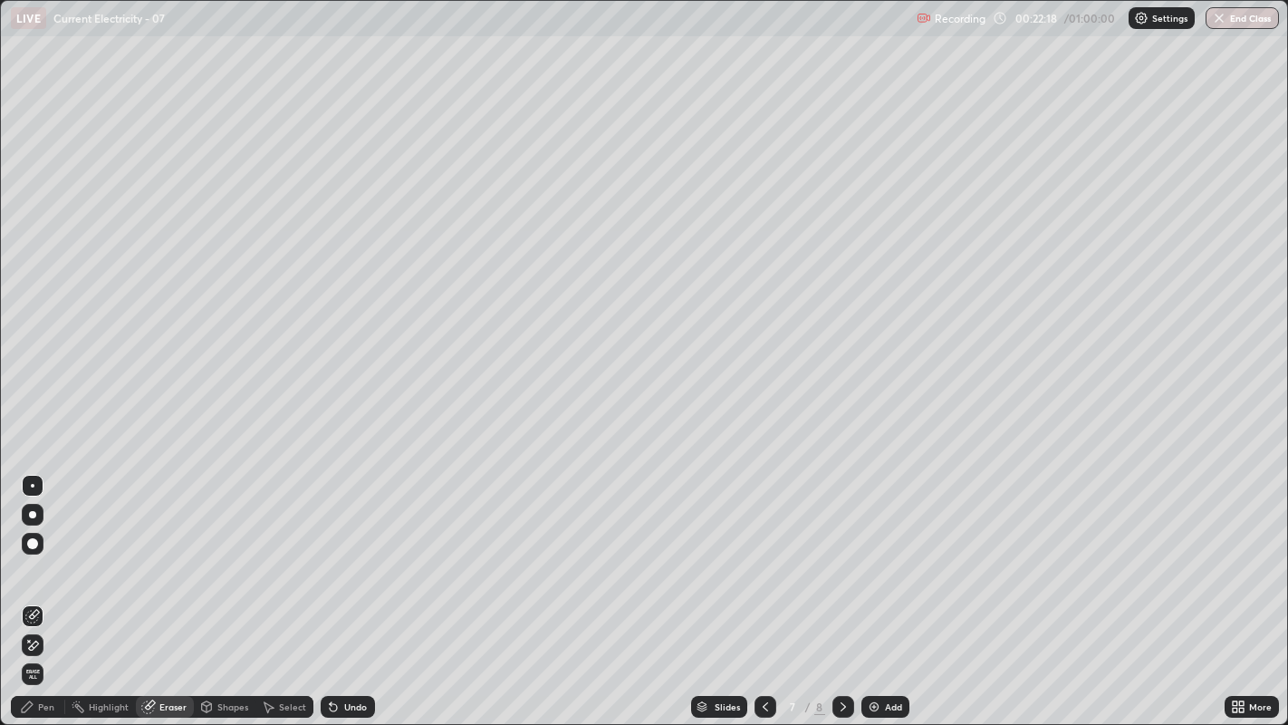
click at [29, 553] on icon at bounding box center [27, 706] width 14 height 14
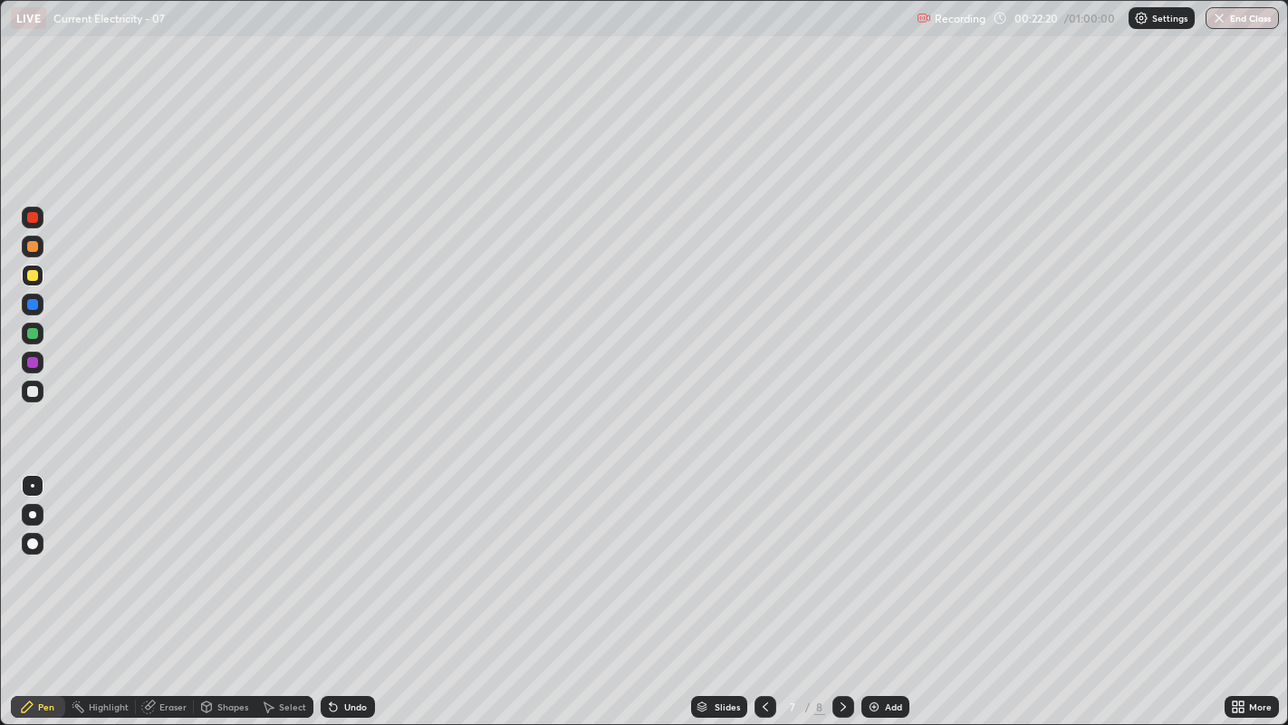
click at [31, 388] on div at bounding box center [32, 391] width 11 height 11
click at [330, 553] on icon at bounding box center [331, 703] width 2 height 2
click at [341, 553] on div "Undo" at bounding box center [348, 707] width 54 height 22
click at [346, 553] on div "Undo" at bounding box center [348, 707] width 54 height 22
click at [351, 553] on div "Undo" at bounding box center [348, 707] width 54 height 22
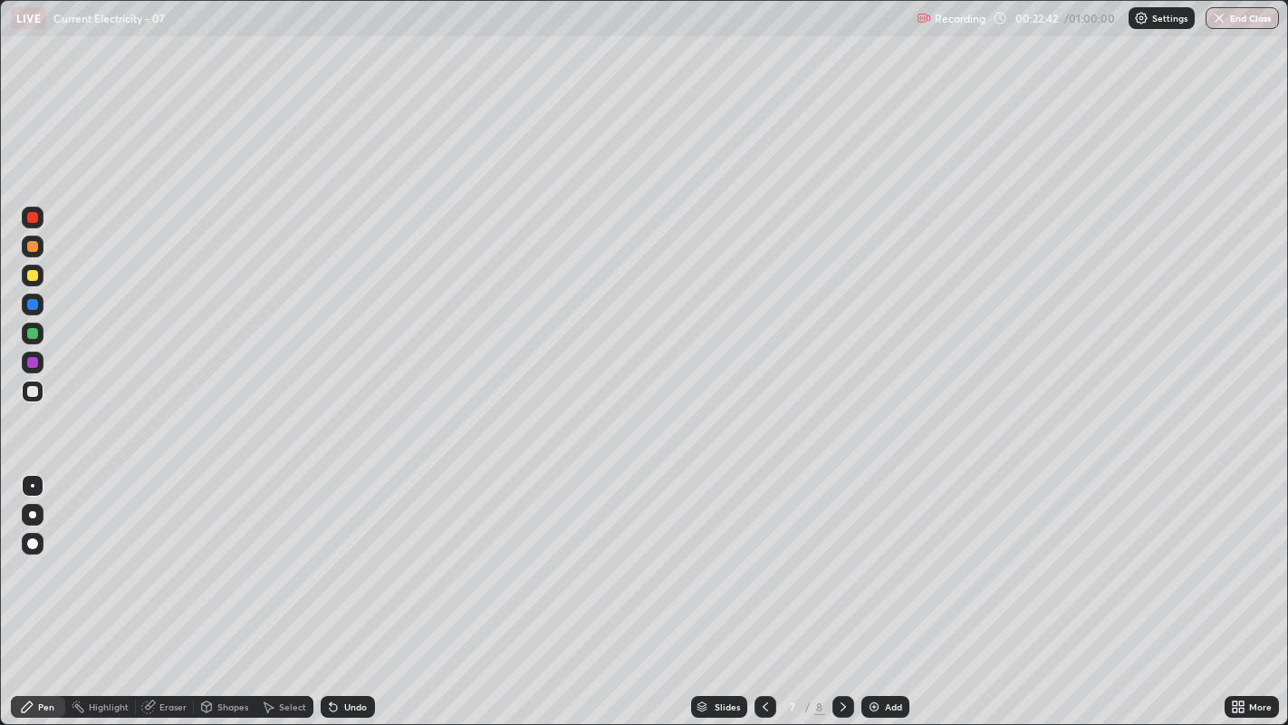
click at [351, 553] on div "Undo" at bounding box center [348, 707] width 54 height 22
click at [34, 394] on div at bounding box center [32, 391] width 11 height 11
click at [32, 333] on div at bounding box center [32, 333] width 11 height 11
click at [332, 553] on icon at bounding box center [333, 707] width 7 height 7
click at [841, 553] on icon at bounding box center [843, 706] width 14 height 14
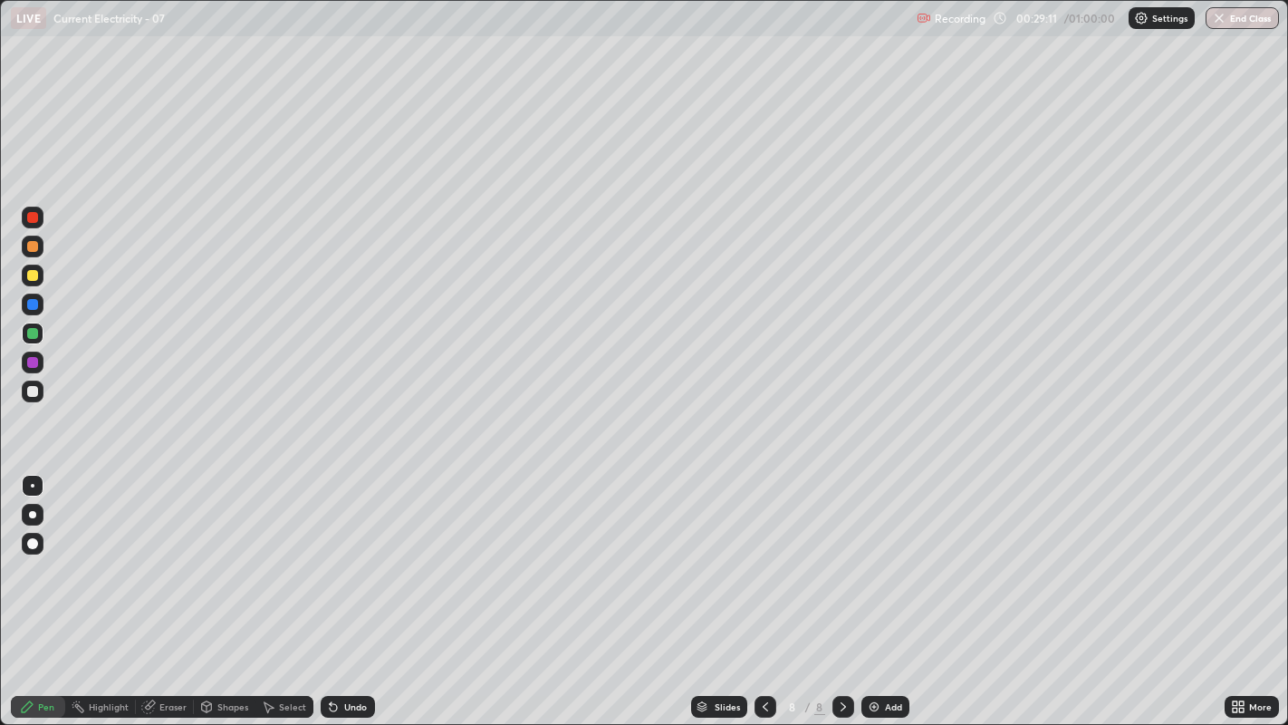
click at [340, 553] on div "Undo" at bounding box center [348, 707] width 54 height 22
click at [293, 553] on div "Select" at bounding box center [292, 706] width 27 height 9
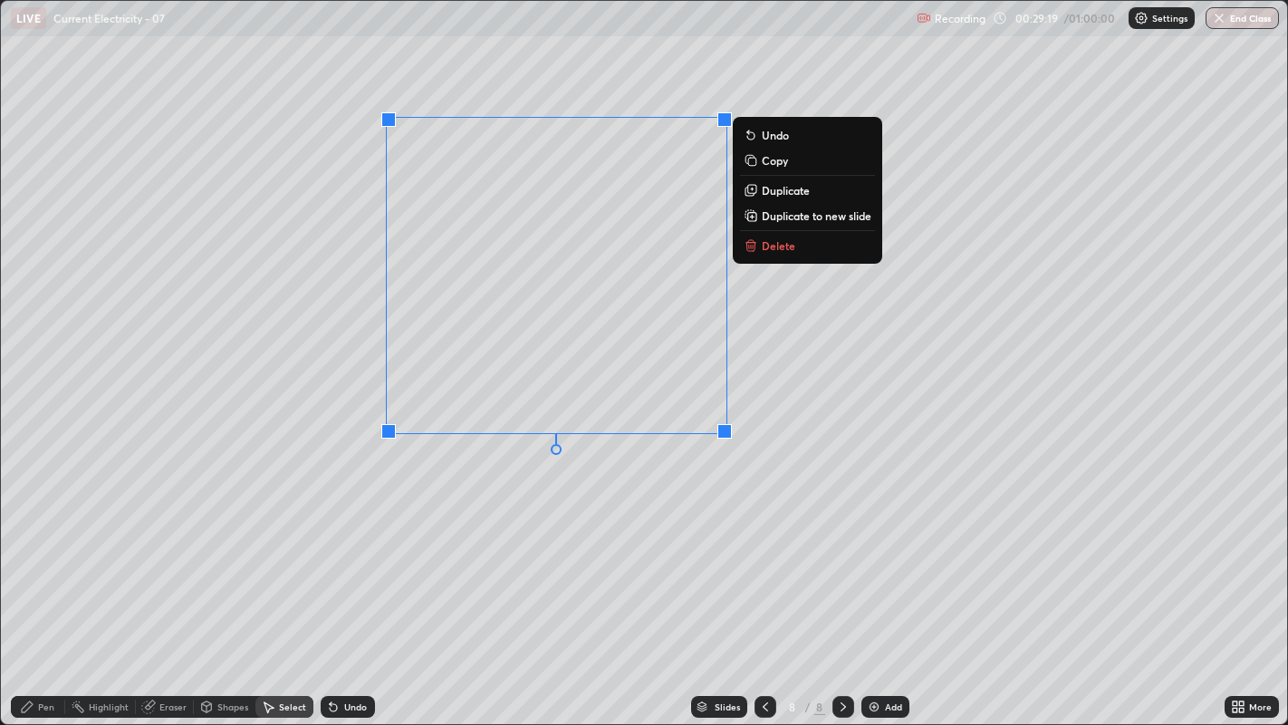
click at [37, 553] on div "Pen" at bounding box center [38, 707] width 54 height 22
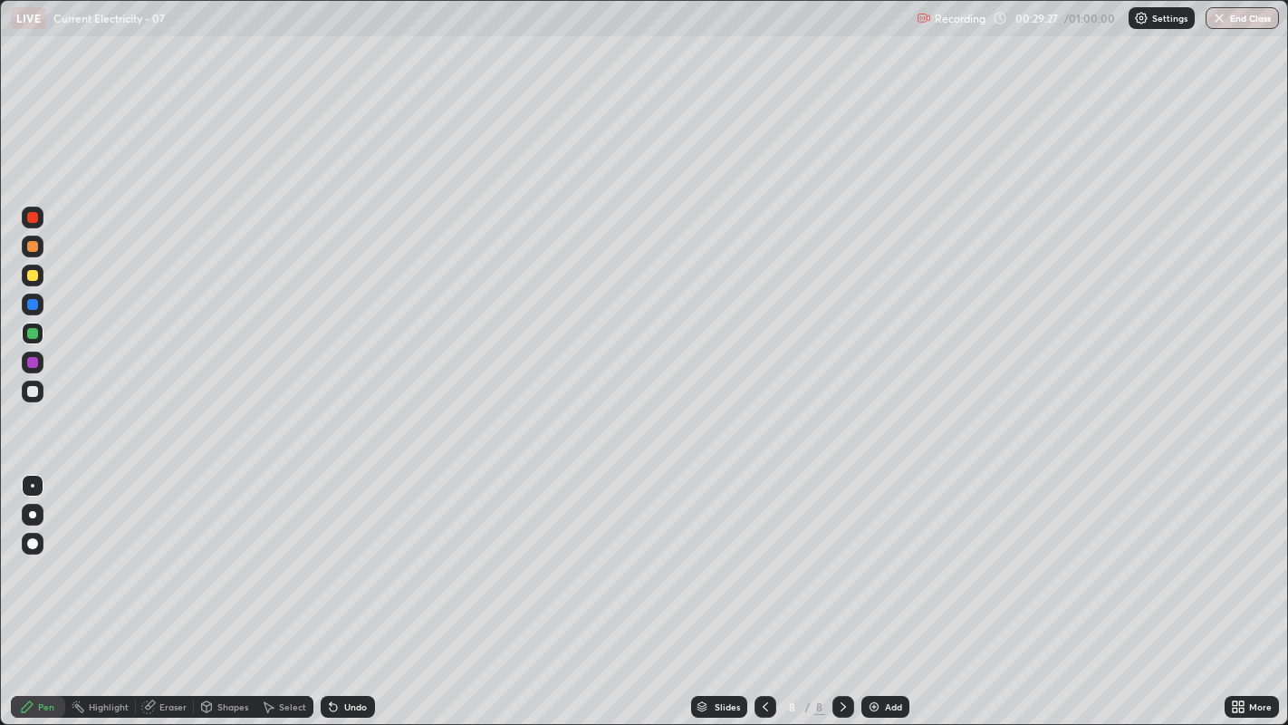
click at [34, 393] on div at bounding box center [32, 391] width 11 height 11
click at [331, 553] on icon at bounding box center [333, 707] width 7 height 7
click at [30, 553] on icon at bounding box center [27, 706] width 14 height 14
click at [339, 553] on div "Undo" at bounding box center [348, 707] width 54 height 22
click at [341, 553] on div "Undo" at bounding box center [348, 707] width 54 height 22
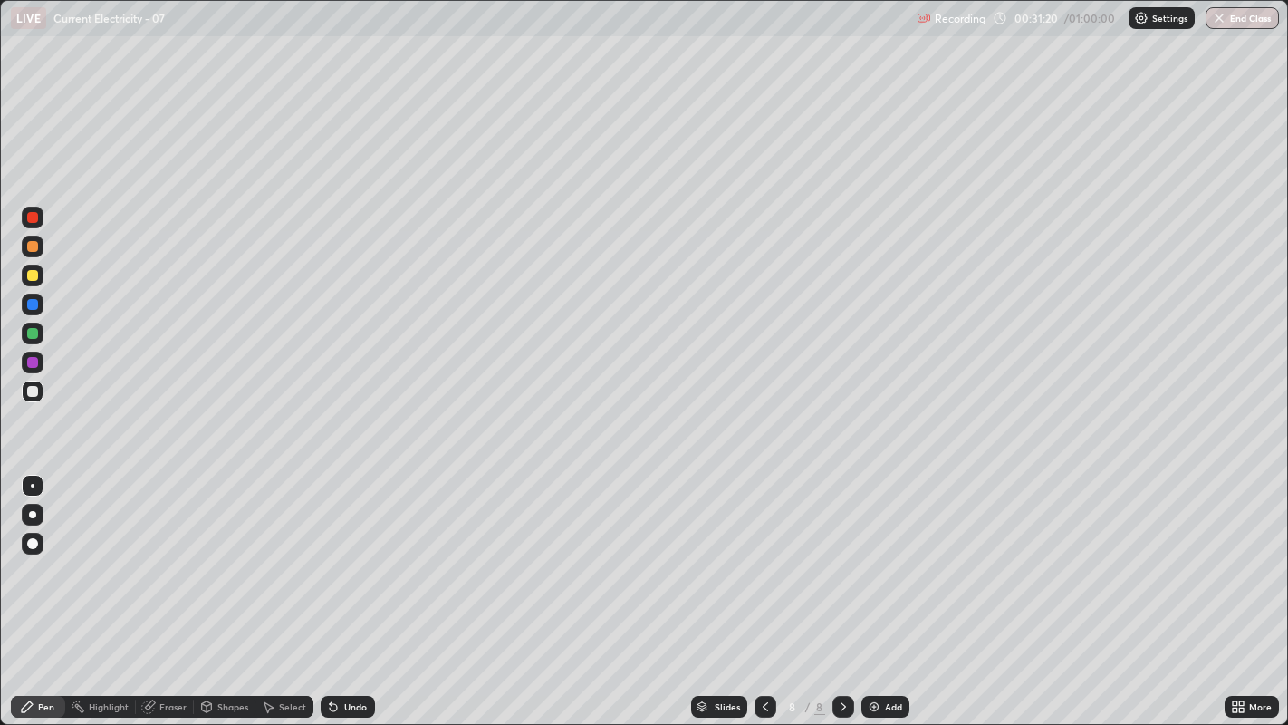
click at [339, 553] on div "Undo" at bounding box center [348, 707] width 54 height 22
click at [331, 553] on icon at bounding box center [333, 707] width 7 height 7
click at [330, 553] on icon at bounding box center [331, 703] width 2 height 2
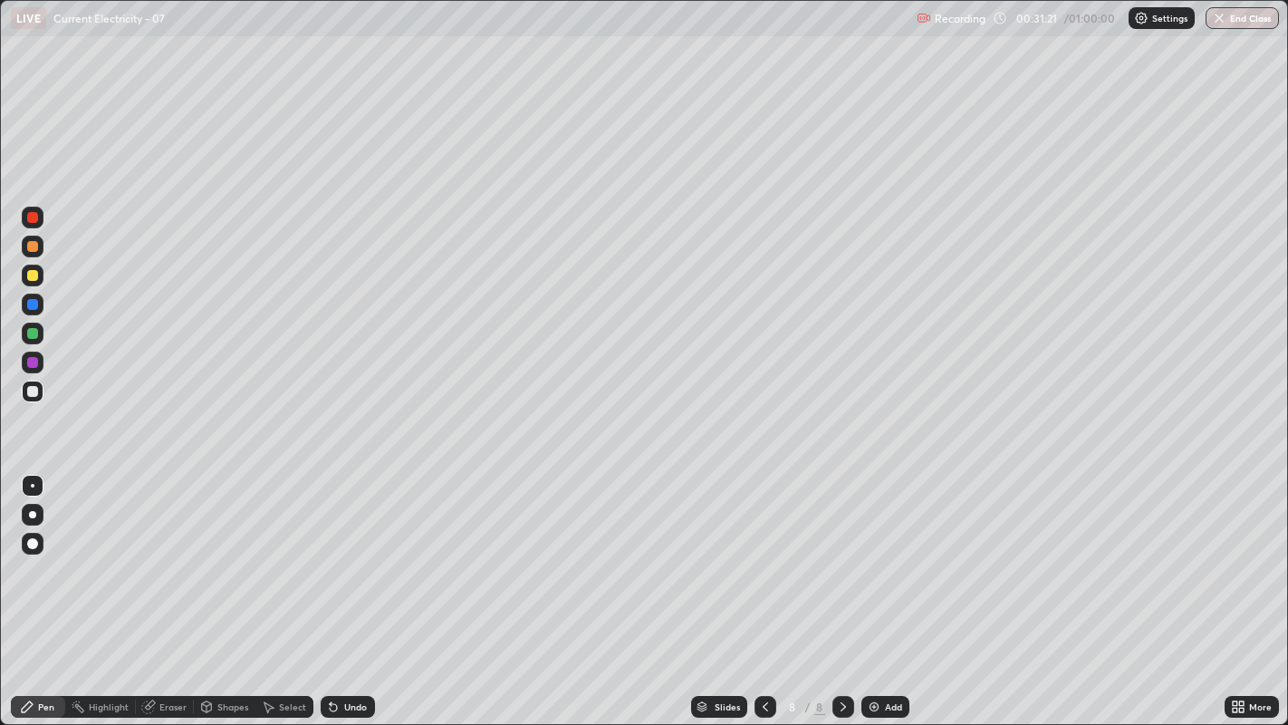
click at [330, 553] on icon at bounding box center [331, 703] width 2 height 2
click at [30, 217] on div at bounding box center [32, 217] width 11 height 11
click at [763, 553] on icon at bounding box center [765, 706] width 14 height 14
click at [841, 553] on icon at bounding box center [843, 706] width 14 height 14
click at [763, 553] on icon at bounding box center [765, 706] width 14 height 14
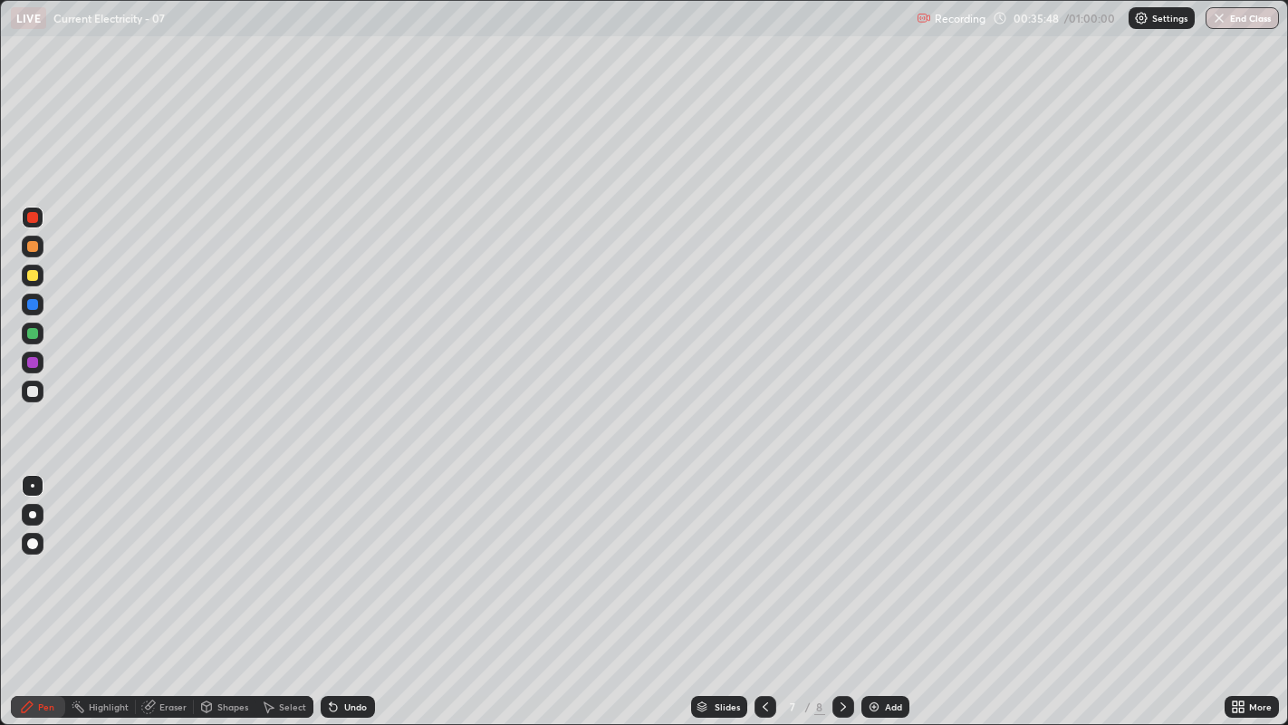
click at [843, 553] on icon at bounding box center [843, 706] width 14 height 14
click at [878, 553] on img at bounding box center [874, 706] width 14 height 14
click at [348, 553] on div "Undo" at bounding box center [355, 706] width 23 height 9
click at [351, 553] on div "Undo" at bounding box center [355, 706] width 23 height 9
click at [344, 553] on div "Undo" at bounding box center [348, 707] width 54 height 22
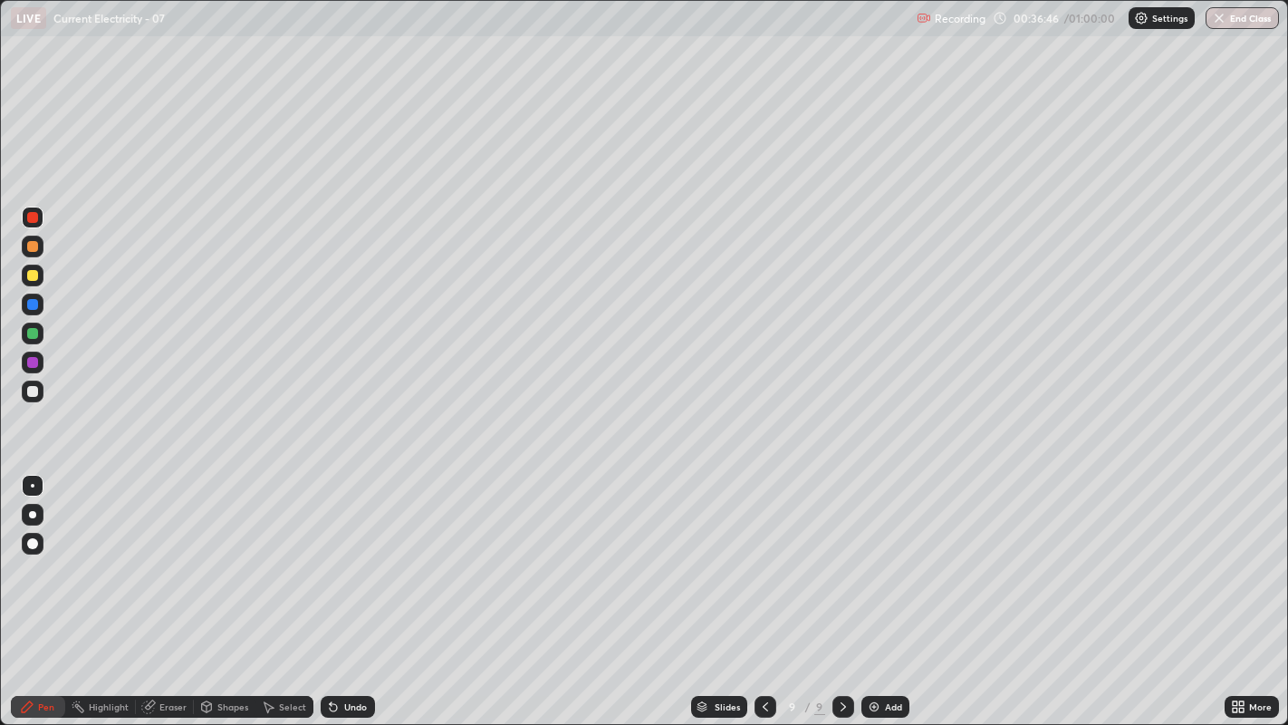
click at [345, 553] on div "Undo" at bounding box center [355, 706] width 23 height 9
click at [32, 390] on div at bounding box center [32, 391] width 11 height 11
click at [283, 553] on div "Select" at bounding box center [292, 706] width 27 height 9
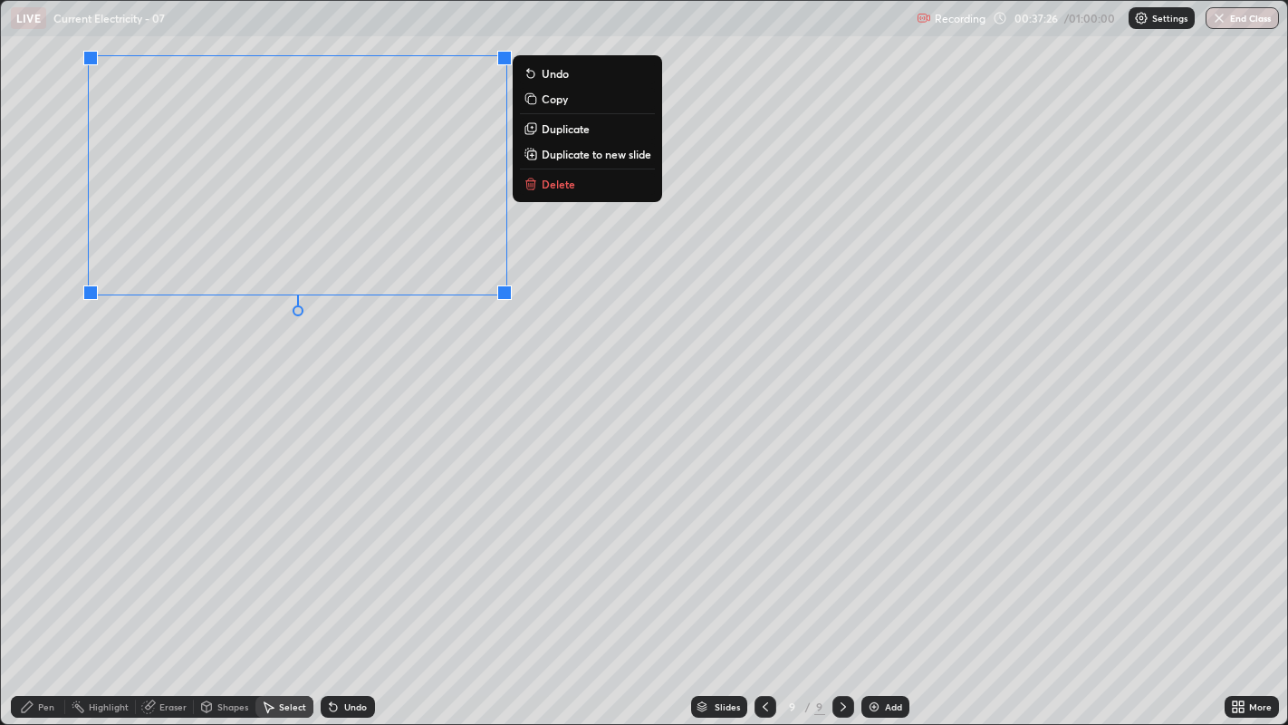
click at [545, 128] on p "Duplicate" at bounding box center [566, 128] width 48 height 14
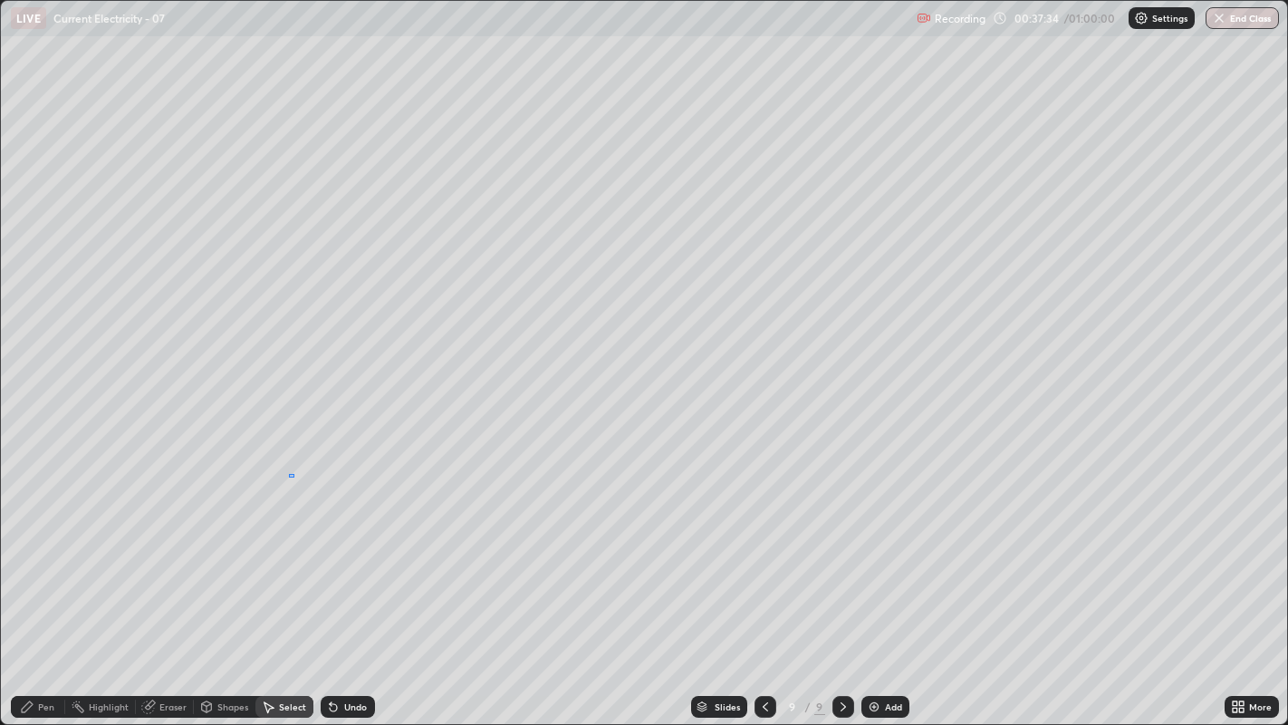
click at [293, 473] on div "0 ° Undo Copy Duplicate Duplicate to new slide Delete" at bounding box center [644, 363] width 1287 height 724
click at [29, 553] on icon at bounding box center [27, 706] width 11 height 11
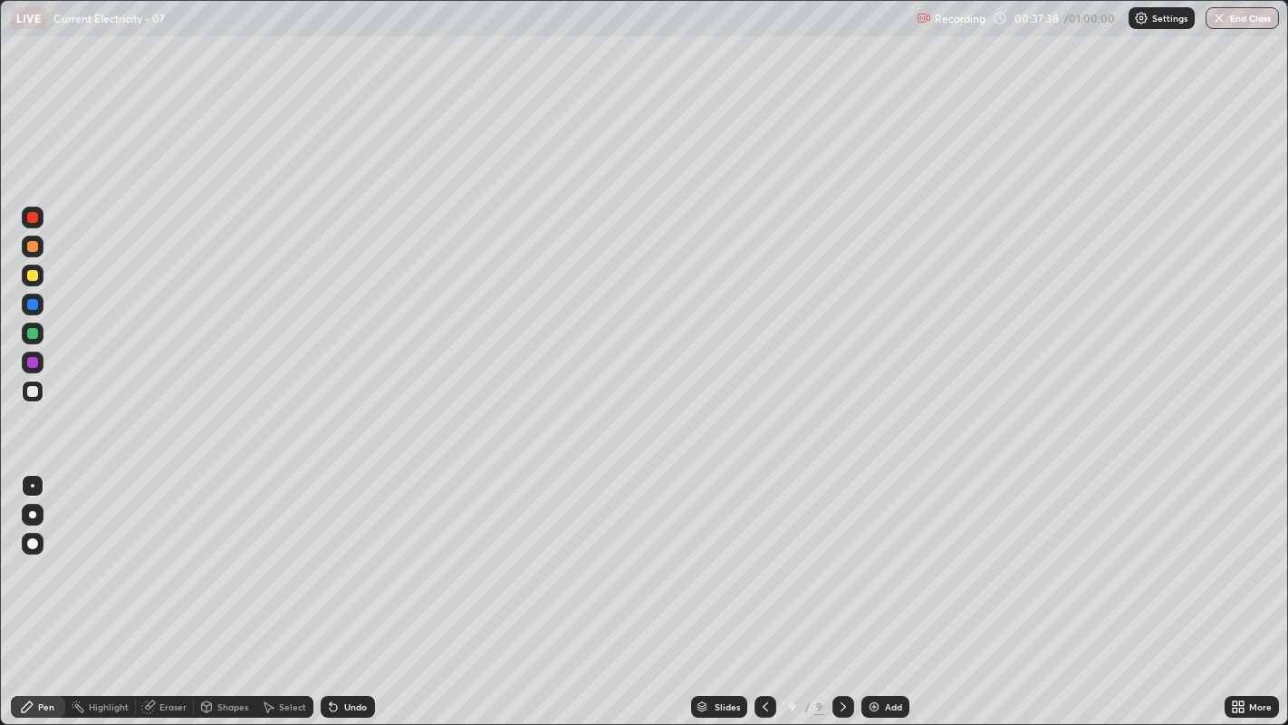
click at [34, 331] on div at bounding box center [32, 333] width 11 height 11
click at [341, 553] on div "Undo" at bounding box center [348, 707] width 54 height 22
click at [344, 553] on div "Undo" at bounding box center [355, 706] width 23 height 9
click at [283, 553] on div "Select" at bounding box center [292, 706] width 27 height 9
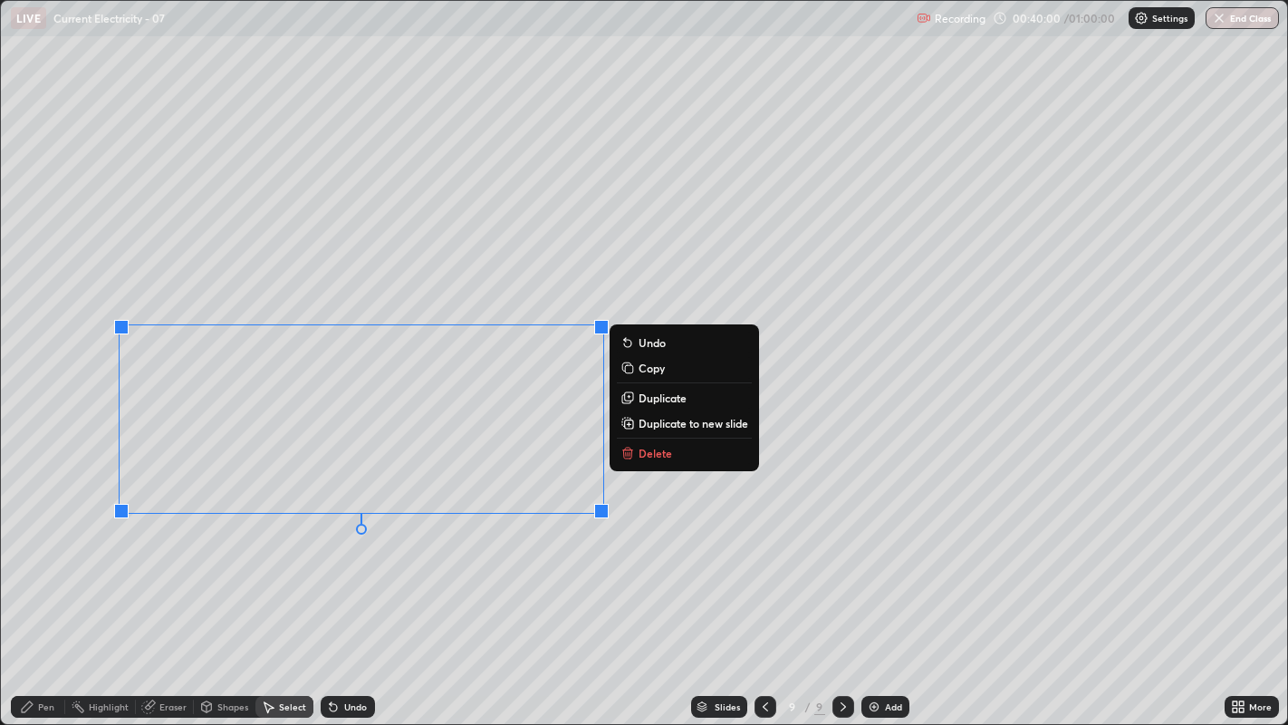
click at [652, 399] on p "Duplicate" at bounding box center [663, 397] width 48 height 14
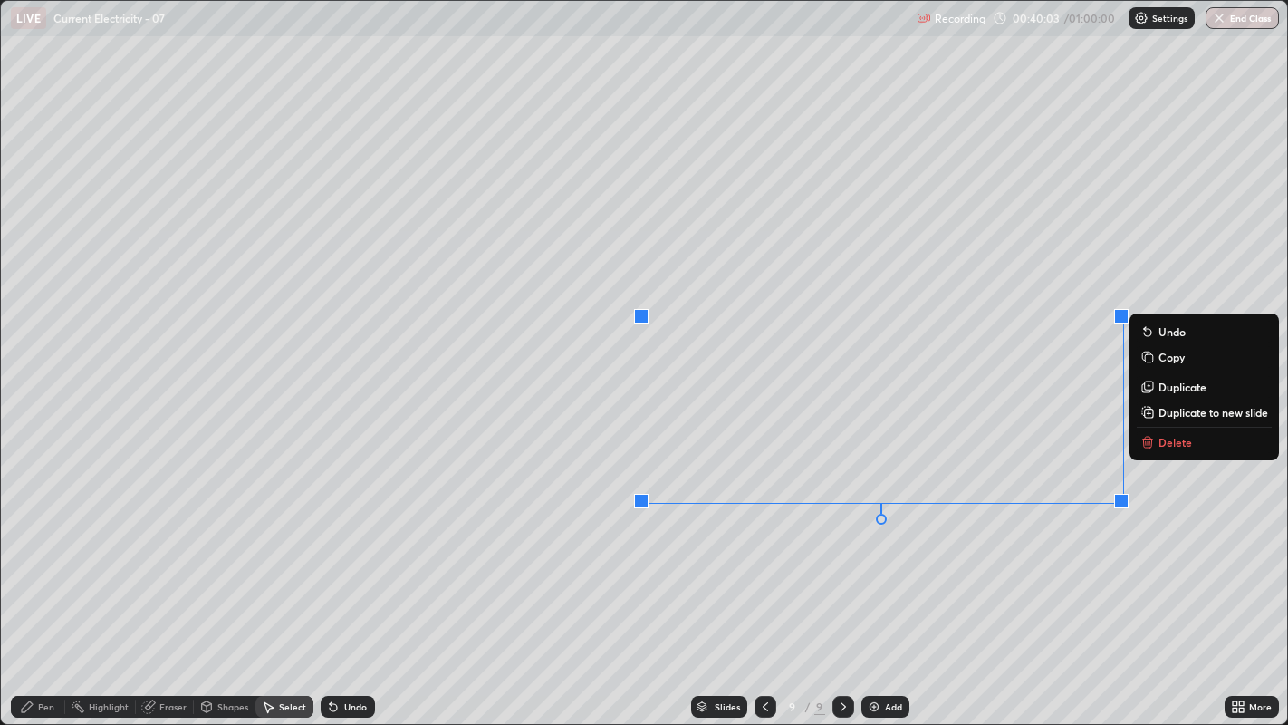
click at [36, 553] on div "Pen" at bounding box center [38, 707] width 54 height 22
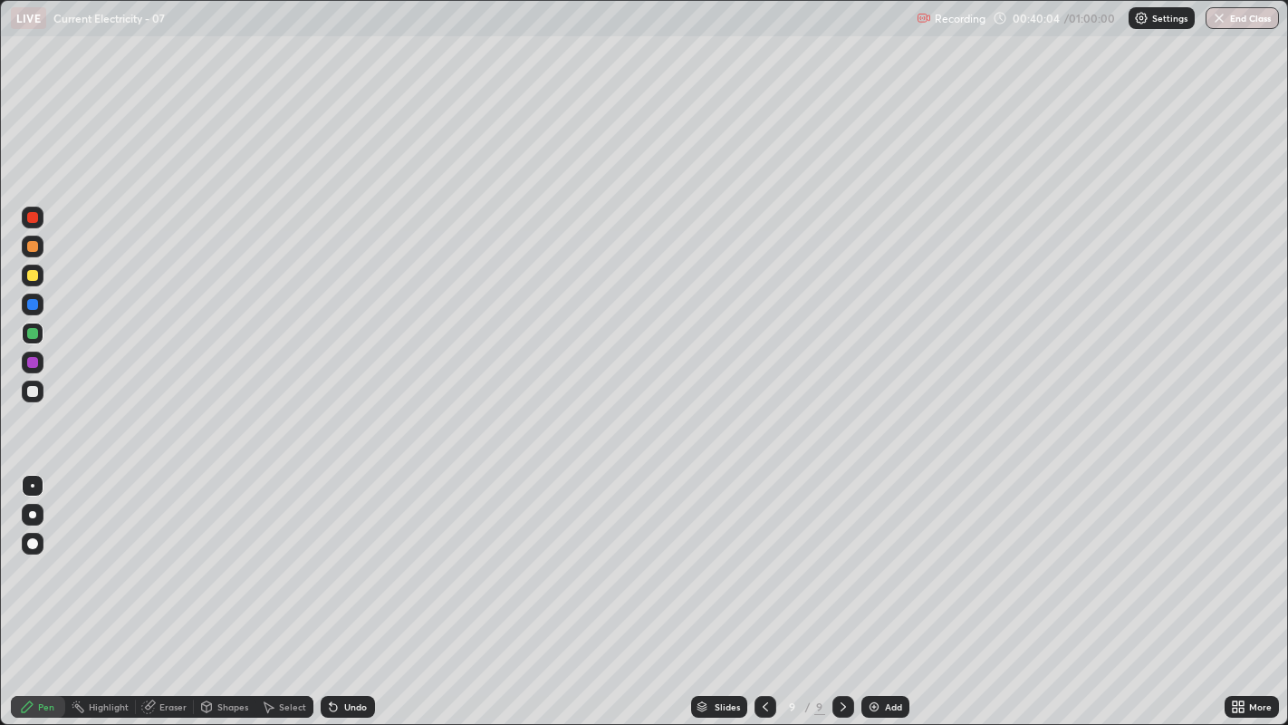
click at [29, 387] on div at bounding box center [32, 391] width 11 height 11
click at [29, 333] on div at bounding box center [32, 333] width 11 height 11
click at [32, 392] on div at bounding box center [32, 391] width 11 height 11
click at [341, 553] on div "Undo" at bounding box center [348, 707] width 54 height 22
click at [27, 363] on div at bounding box center [32, 362] width 11 height 11
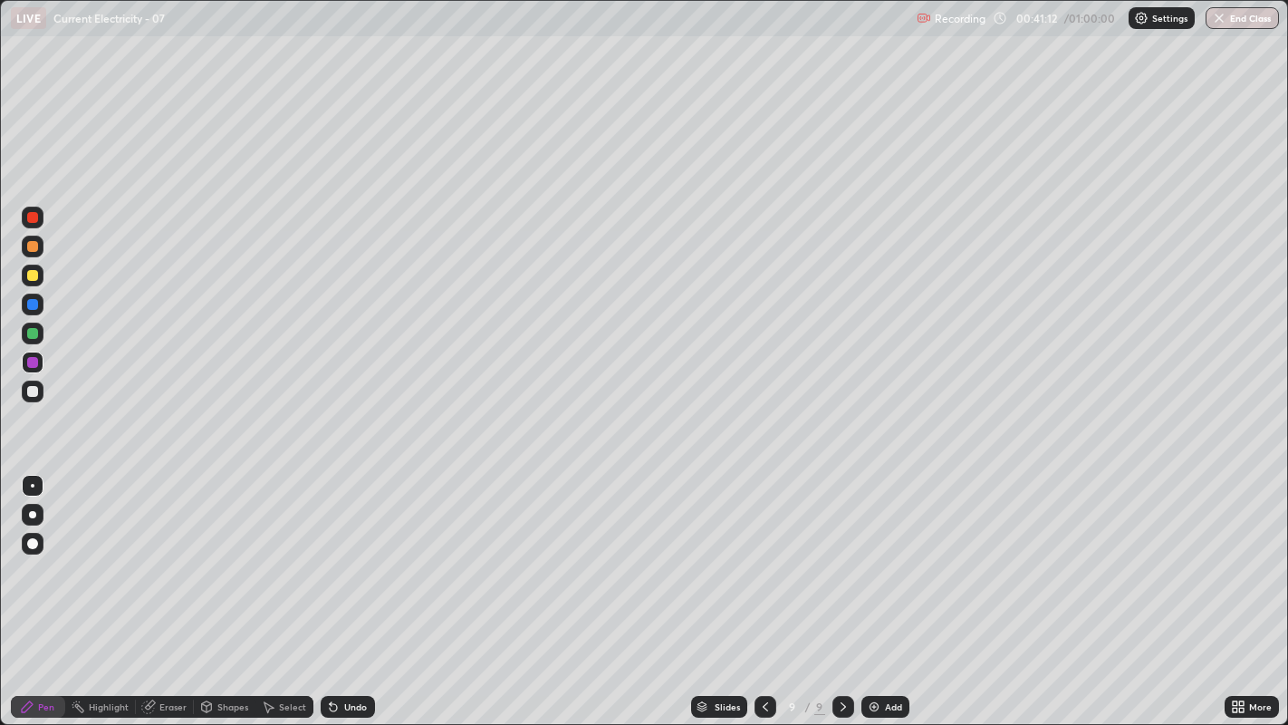
click at [344, 553] on div "Undo" at bounding box center [355, 706] width 23 height 9
click at [346, 553] on div "Undo" at bounding box center [355, 706] width 23 height 9
click at [345, 553] on div "Undo" at bounding box center [355, 706] width 23 height 9
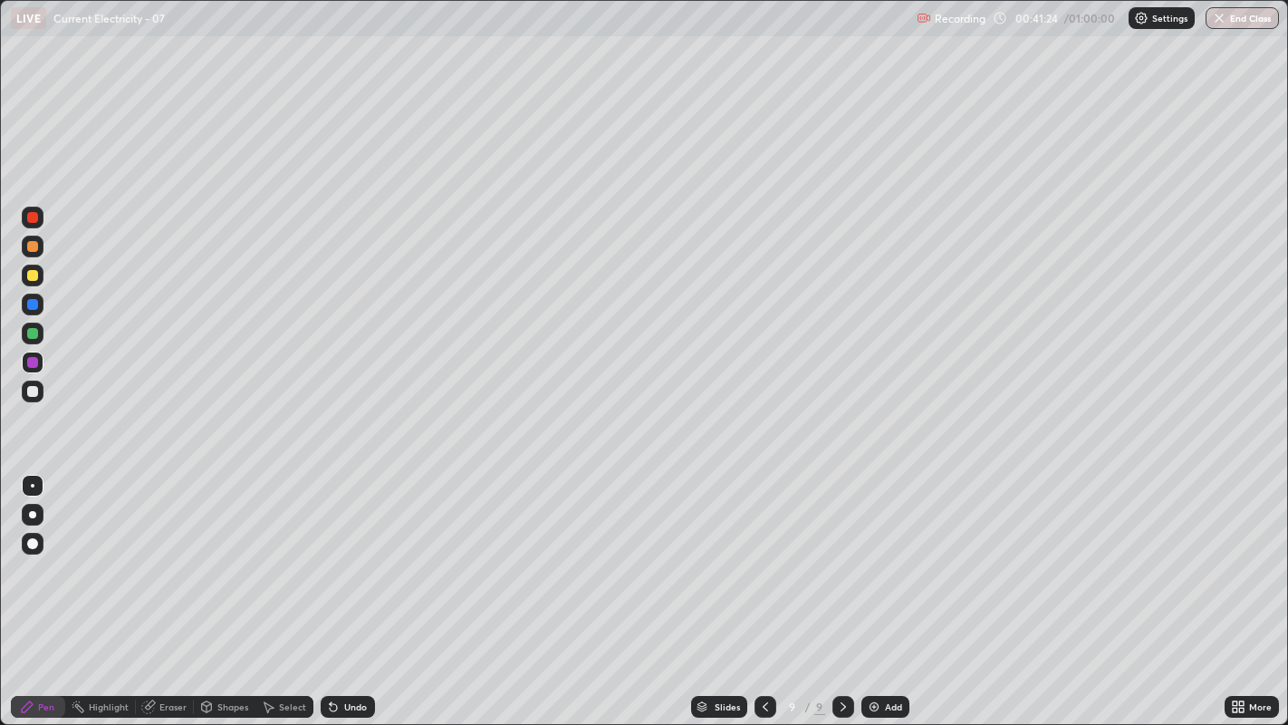
click at [885, 553] on div "Add" at bounding box center [893, 706] width 17 height 9
click at [275, 553] on div "Select" at bounding box center [284, 707] width 58 height 22
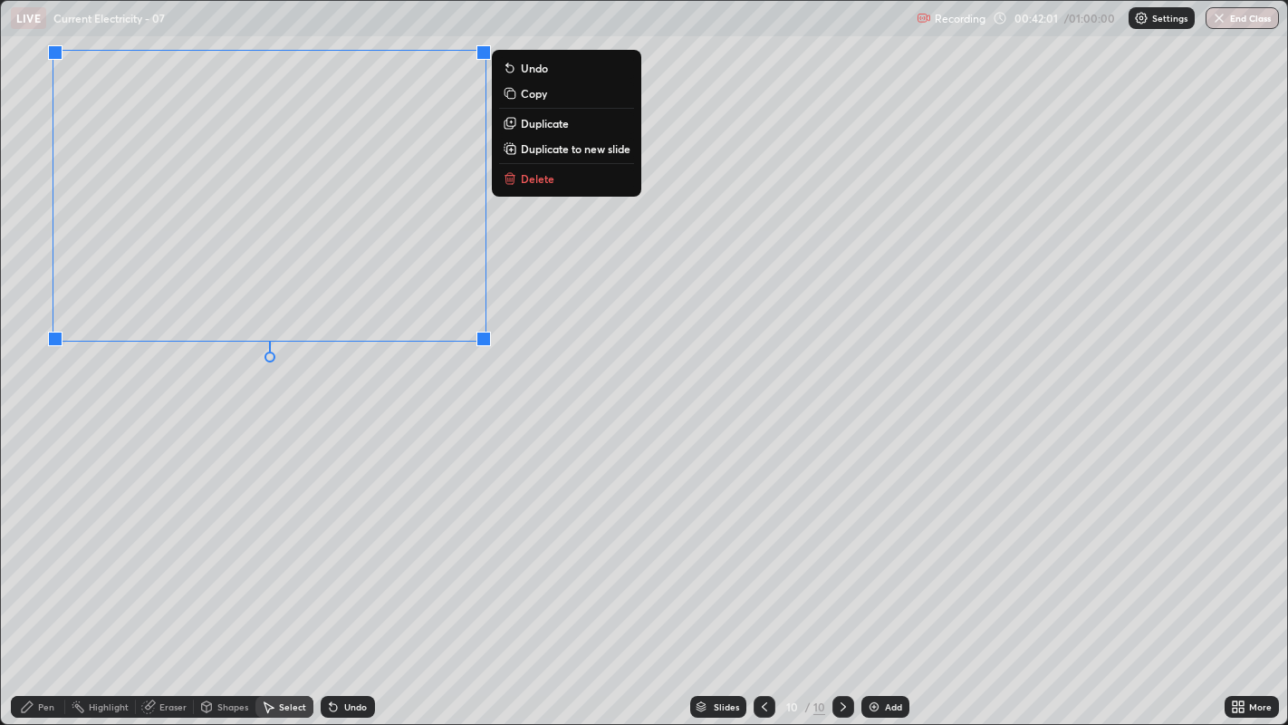
click at [525, 123] on p "Duplicate" at bounding box center [545, 123] width 48 height 14
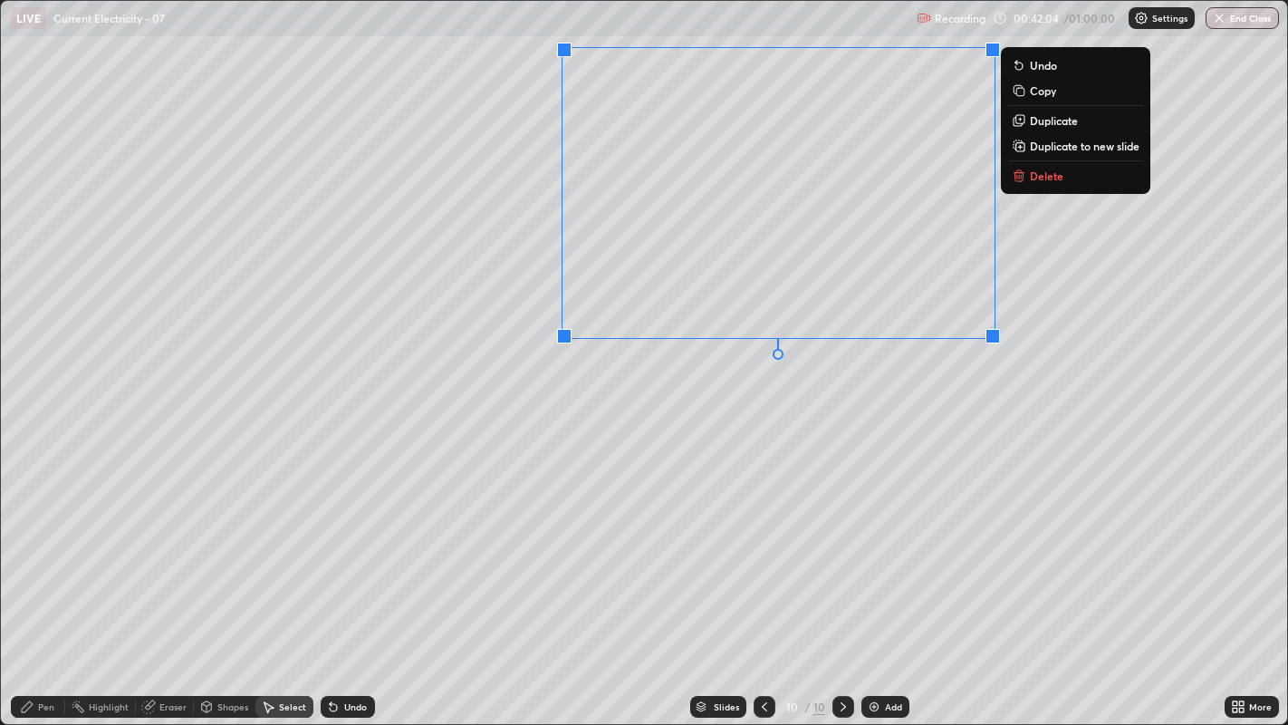
click at [39, 553] on div "Pen" at bounding box center [38, 707] width 54 height 22
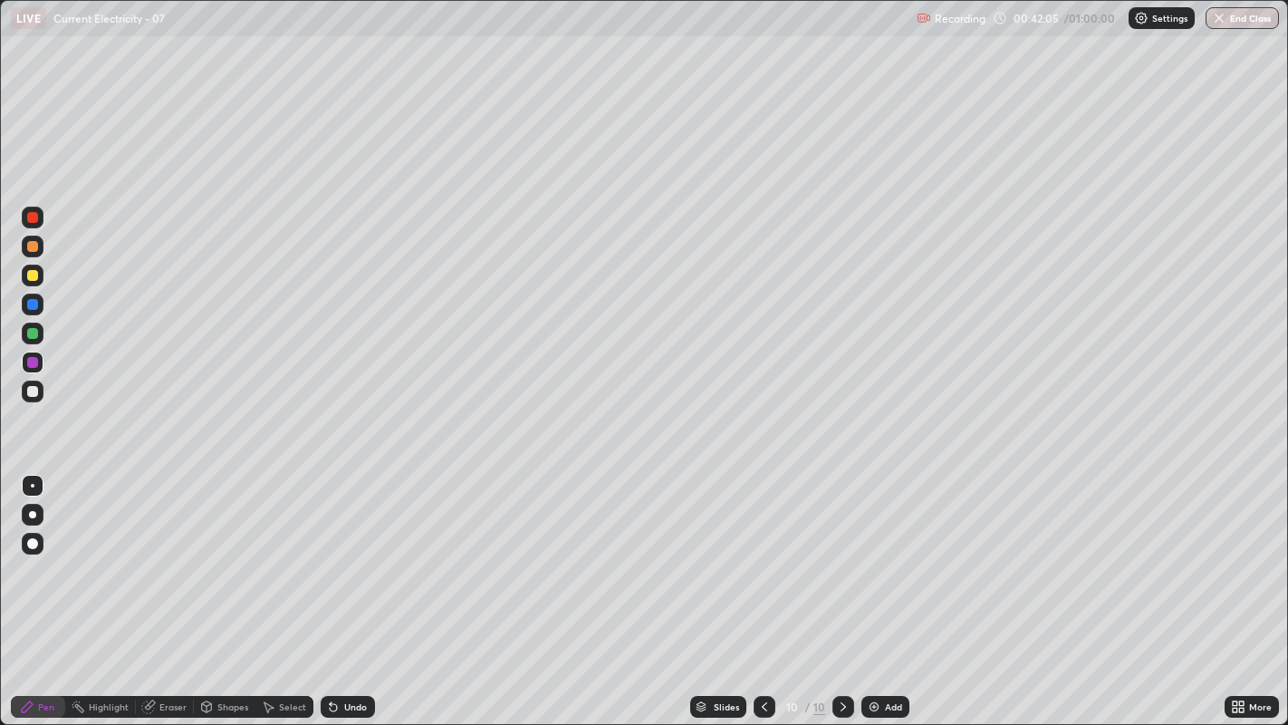
click at [31, 390] on div at bounding box center [32, 391] width 11 height 11
click at [29, 389] on div at bounding box center [32, 391] width 11 height 11
click at [284, 553] on div "Select" at bounding box center [292, 706] width 27 height 9
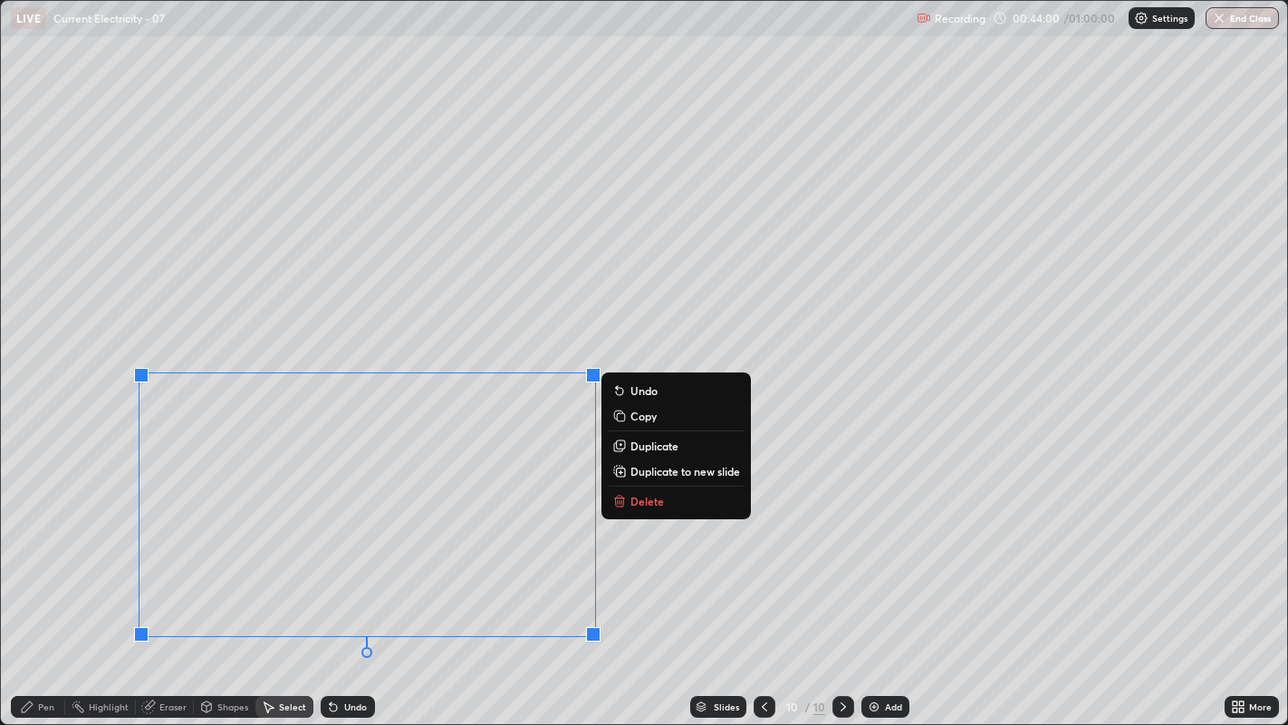
click at [640, 448] on p "Duplicate" at bounding box center [654, 445] width 48 height 14
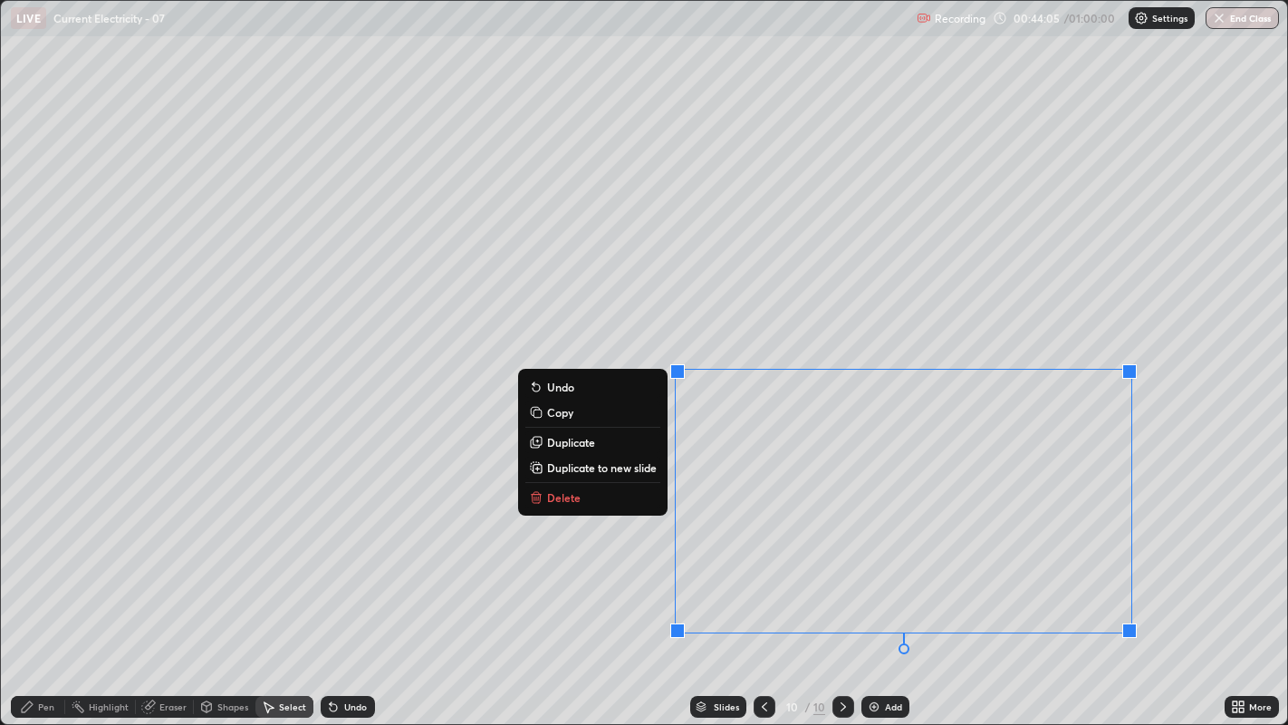
click at [39, 553] on div "Pen" at bounding box center [38, 707] width 54 height 22
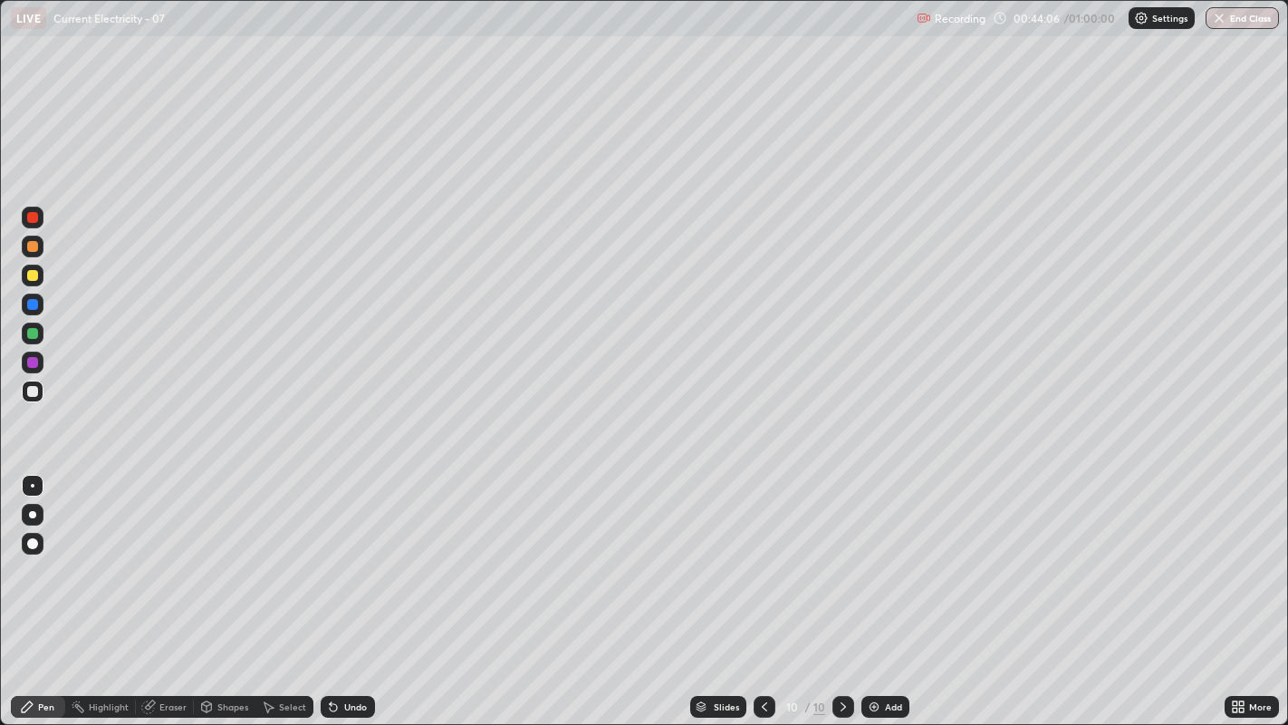
click at [34, 391] on div at bounding box center [32, 391] width 11 height 11
click at [34, 343] on div at bounding box center [33, 333] width 22 height 22
click at [32, 332] on div at bounding box center [32, 333] width 11 height 11
click at [765, 553] on icon at bounding box center [764, 706] width 14 height 14
click at [763, 553] on icon at bounding box center [764, 706] width 14 height 14
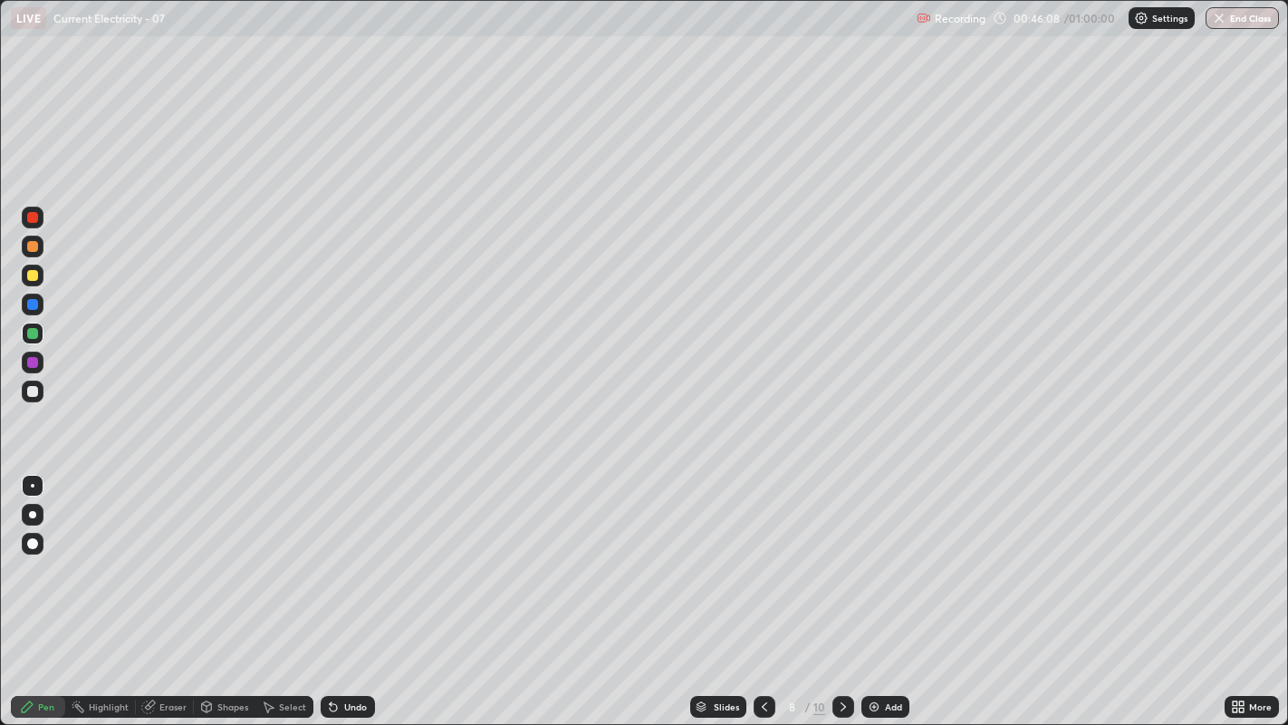
click at [761, 553] on icon at bounding box center [764, 706] width 14 height 14
click at [763, 553] on icon at bounding box center [764, 706] width 5 height 9
click at [763, 553] on icon at bounding box center [764, 706] width 14 height 14
click at [842, 553] on icon at bounding box center [843, 706] width 14 height 14
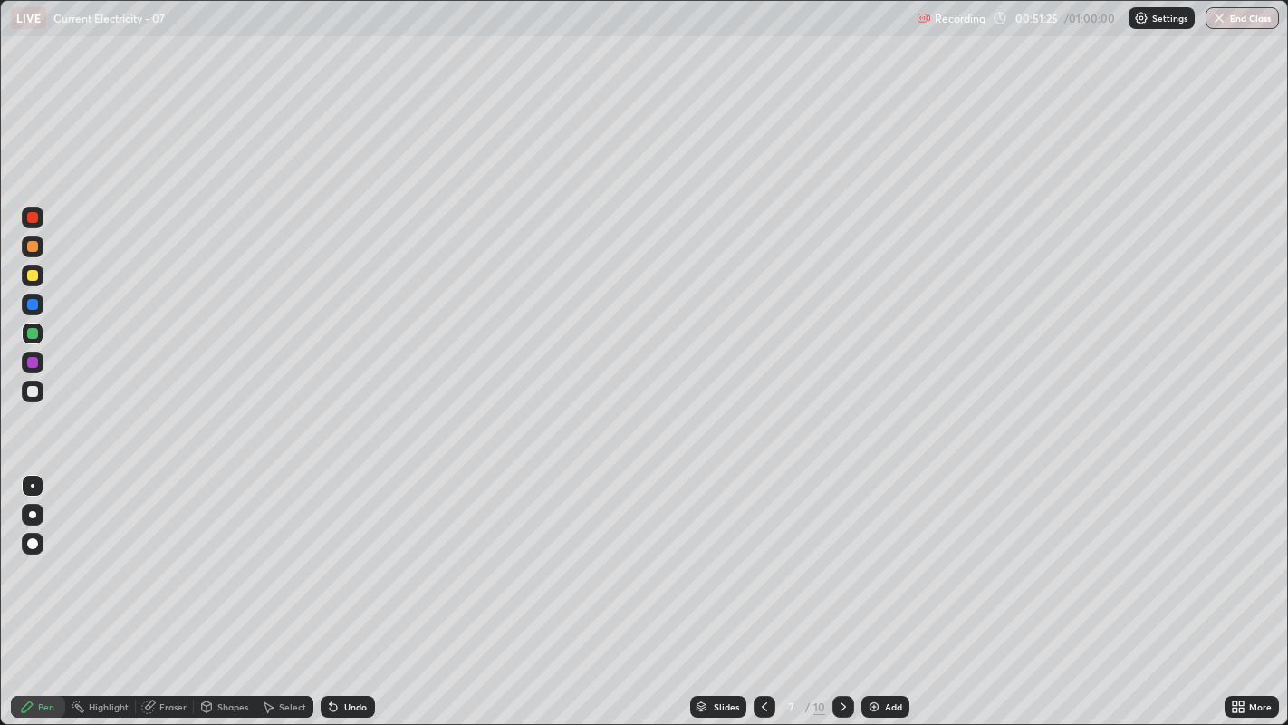
click at [841, 553] on icon at bounding box center [843, 706] width 14 height 14
click at [152, 553] on div "Eraser" at bounding box center [165, 707] width 58 height 22
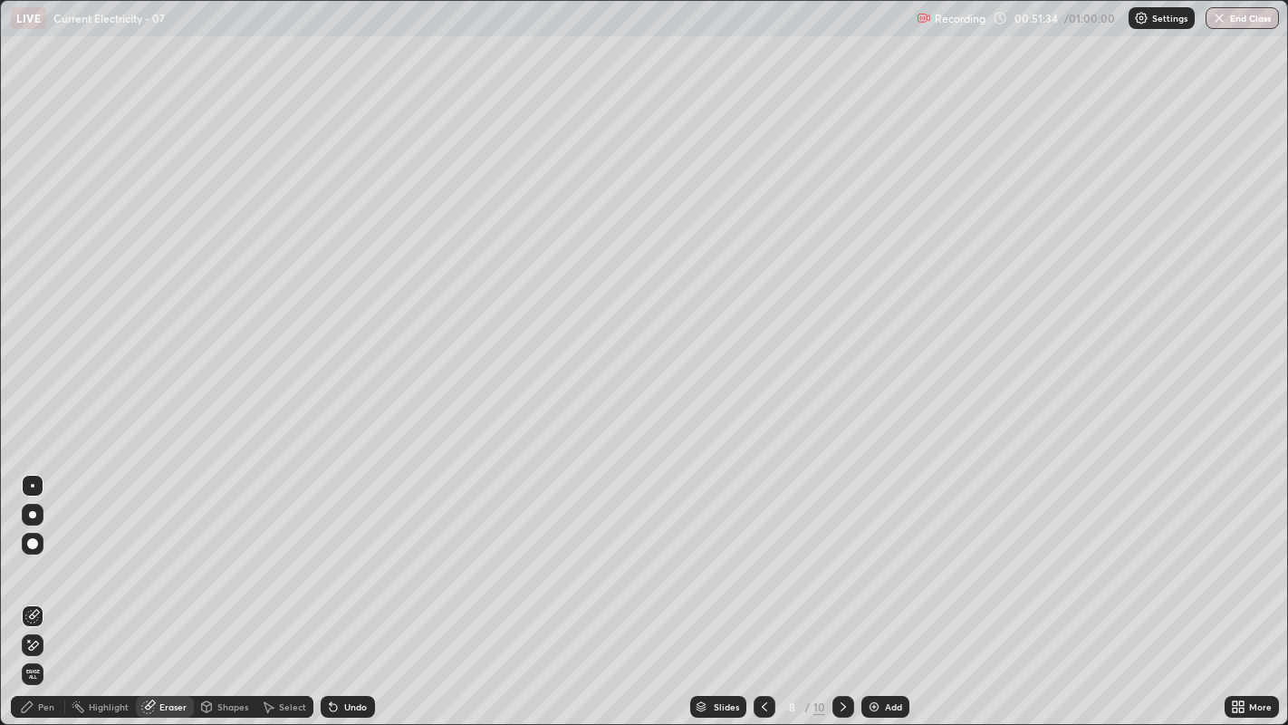
click at [31, 553] on icon at bounding box center [27, 706] width 14 height 14
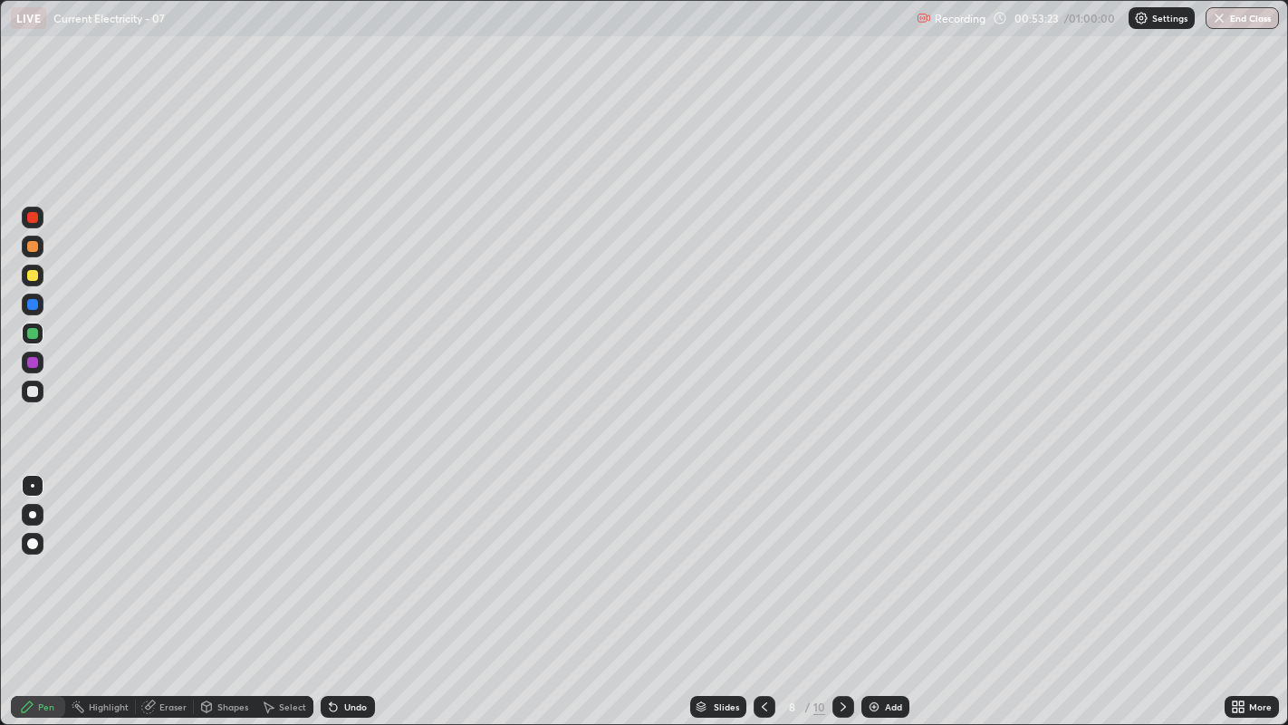
click at [842, 553] on icon at bounding box center [843, 706] width 14 height 14
click at [841, 553] on icon at bounding box center [843, 706] width 14 height 14
click at [763, 553] on icon at bounding box center [764, 706] width 14 height 14
click at [841, 553] on icon at bounding box center [843, 706] width 5 height 9
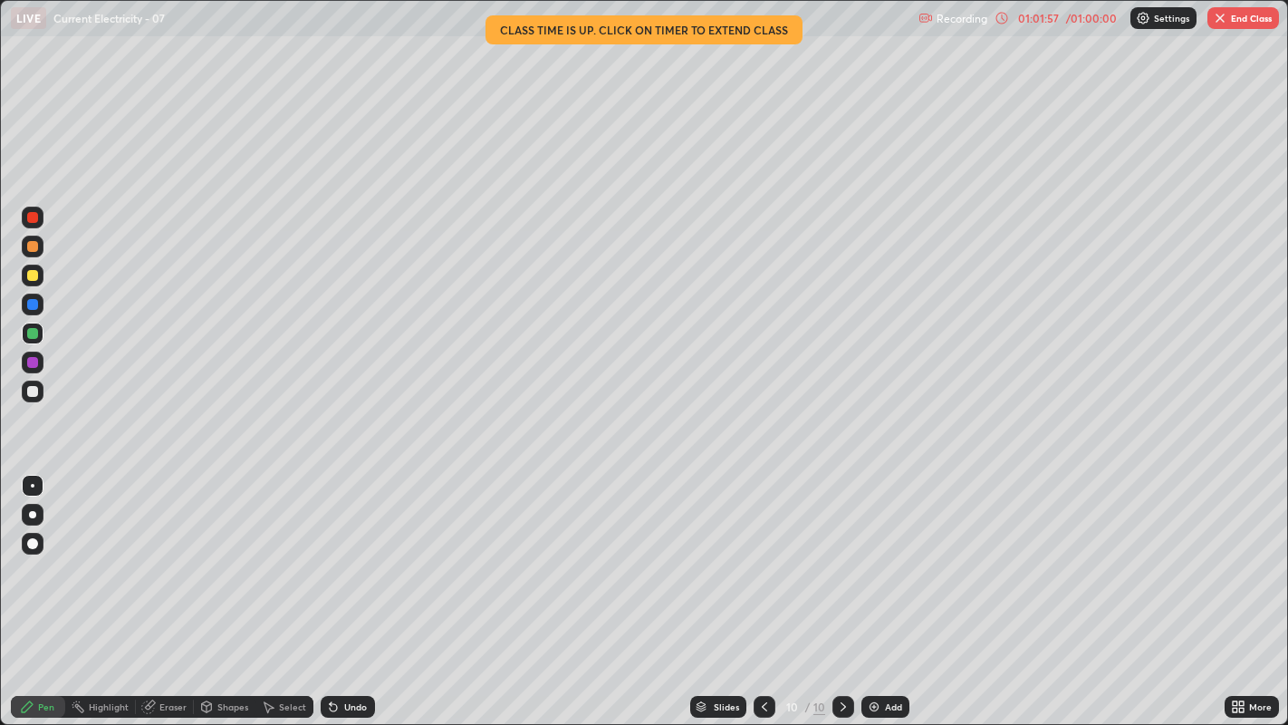
click at [1240, 16] on button "End Class" at bounding box center [1243, 18] width 72 height 22
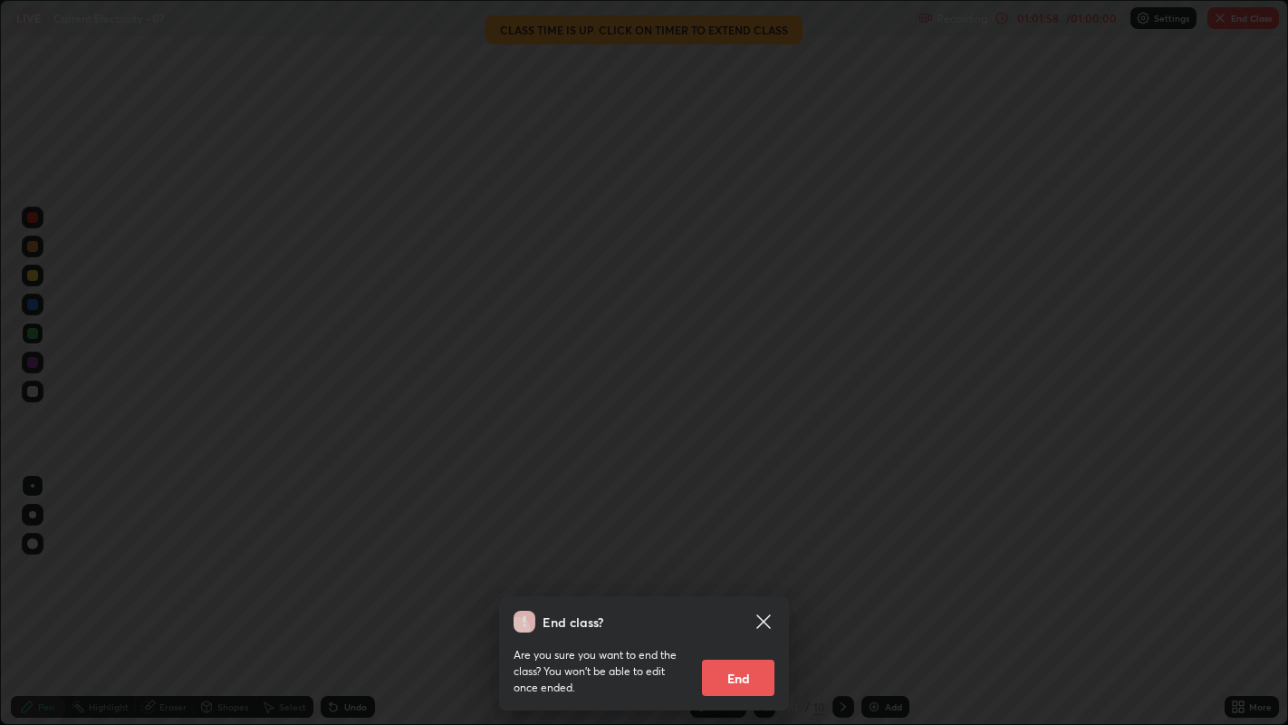
click at [735, 553] on button "End" at bounding box center [738, 677] width 72 height 36
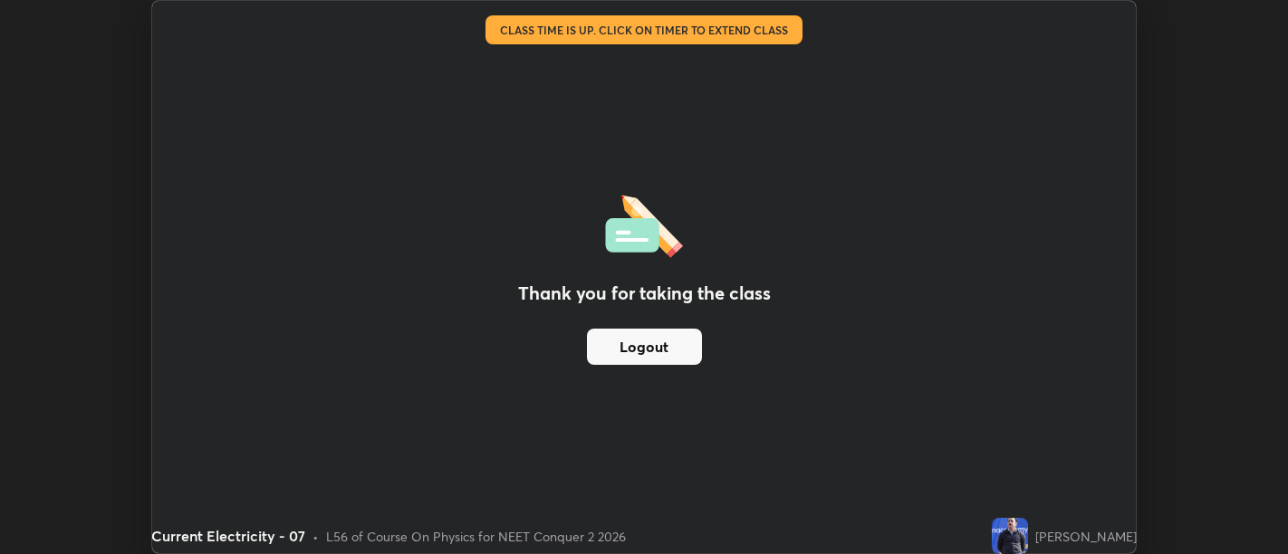
scroll to position [90026, 89292]
